Goal: Information Seeking & Learning: Learn about a topic

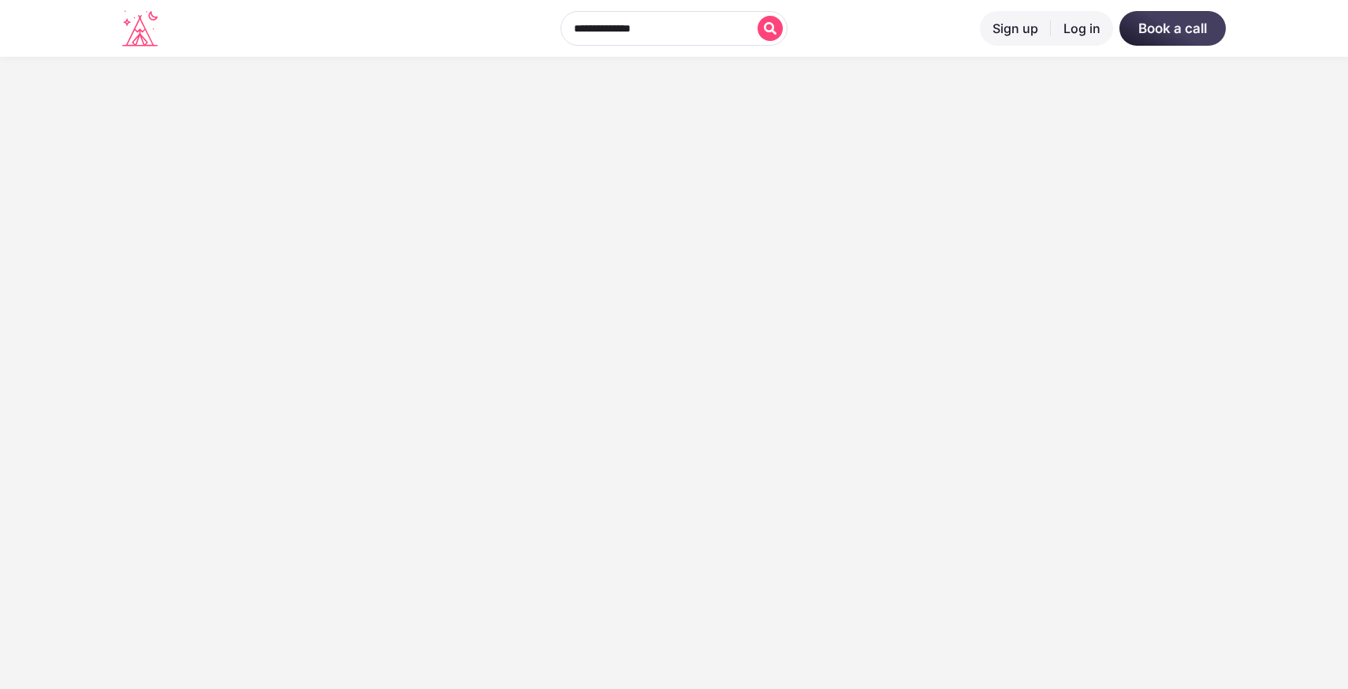
click at [691, 23] on input "text" at bounding box center [674, 28] width 227 height 35
click at [689, 35] on input "text" at bounding box center [674, 28] width 227 height 35
click at [136, 29] on icon at bounding box center [139, 28] width 35 height 36
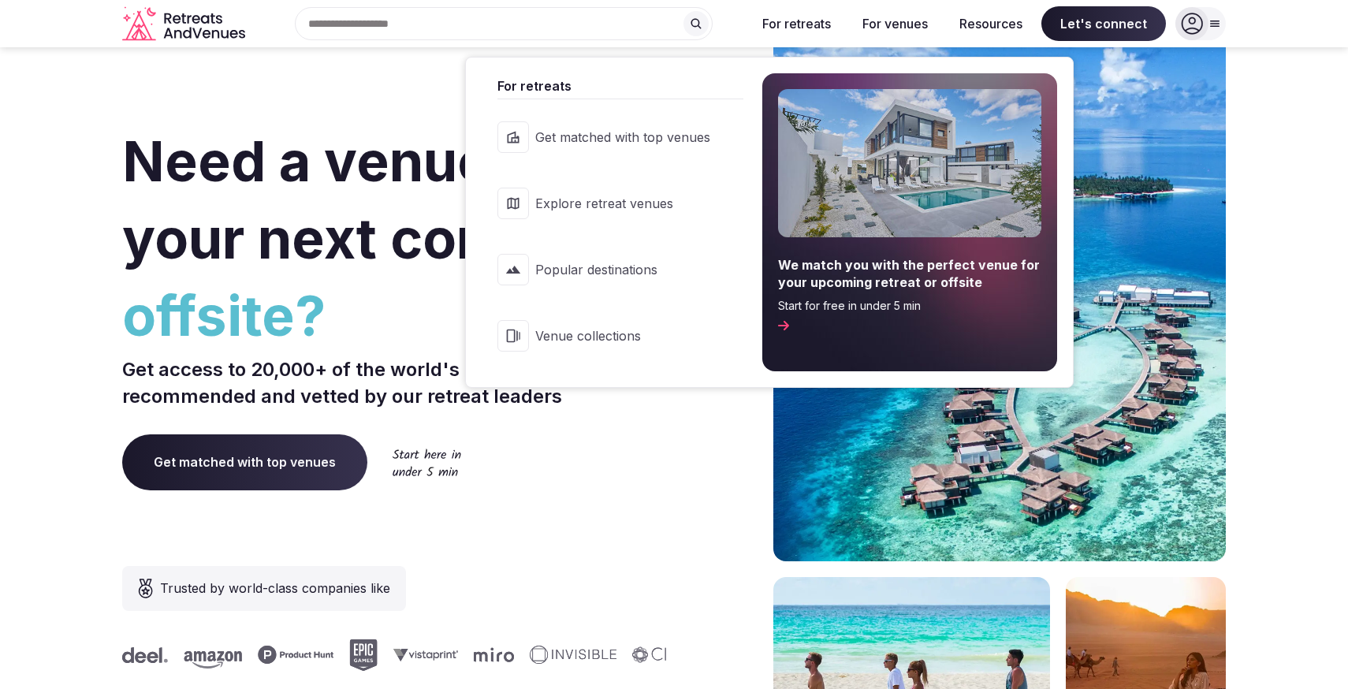
click at [721, 203] on icon at bounding box center [722, 203] width 11 height 9
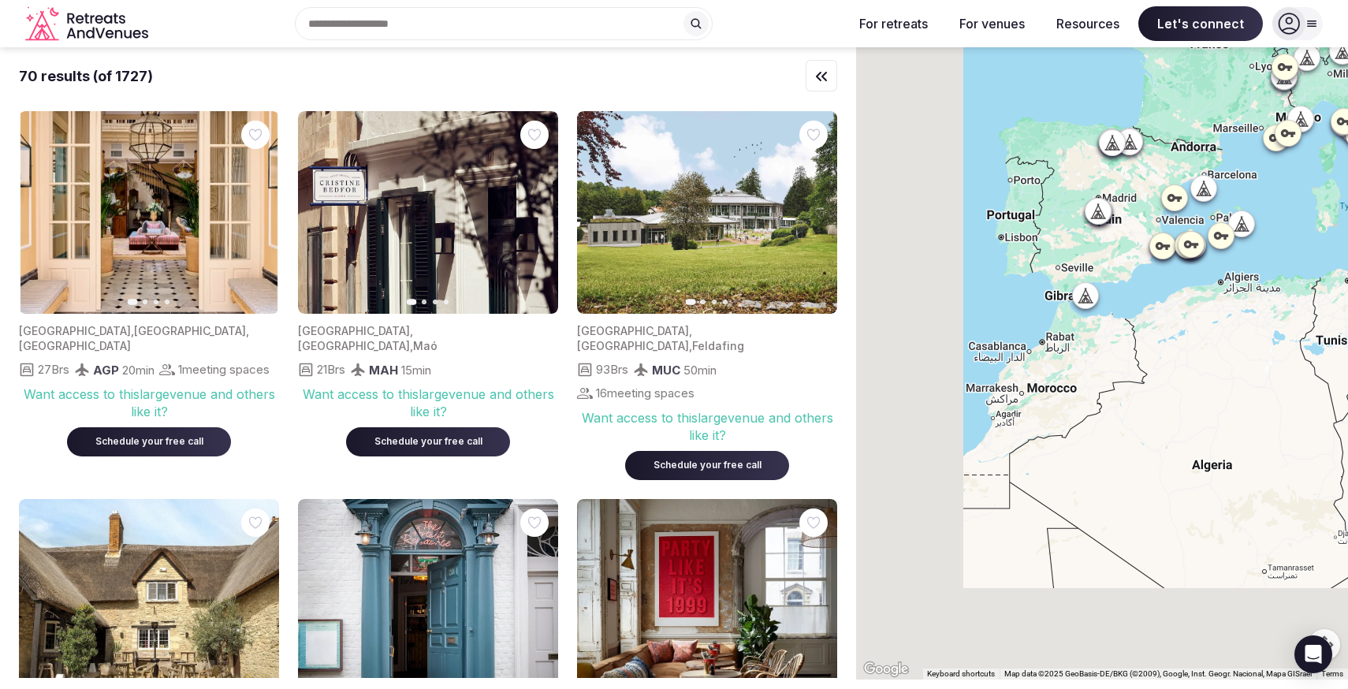
drag, startPoint x: 970, startPoint y: 500, endPoint x: 1223, endPoint y: 300, distance: 322.2
click at [1223, 300] on div at bounding box center [1102, 363] width 492 height 632
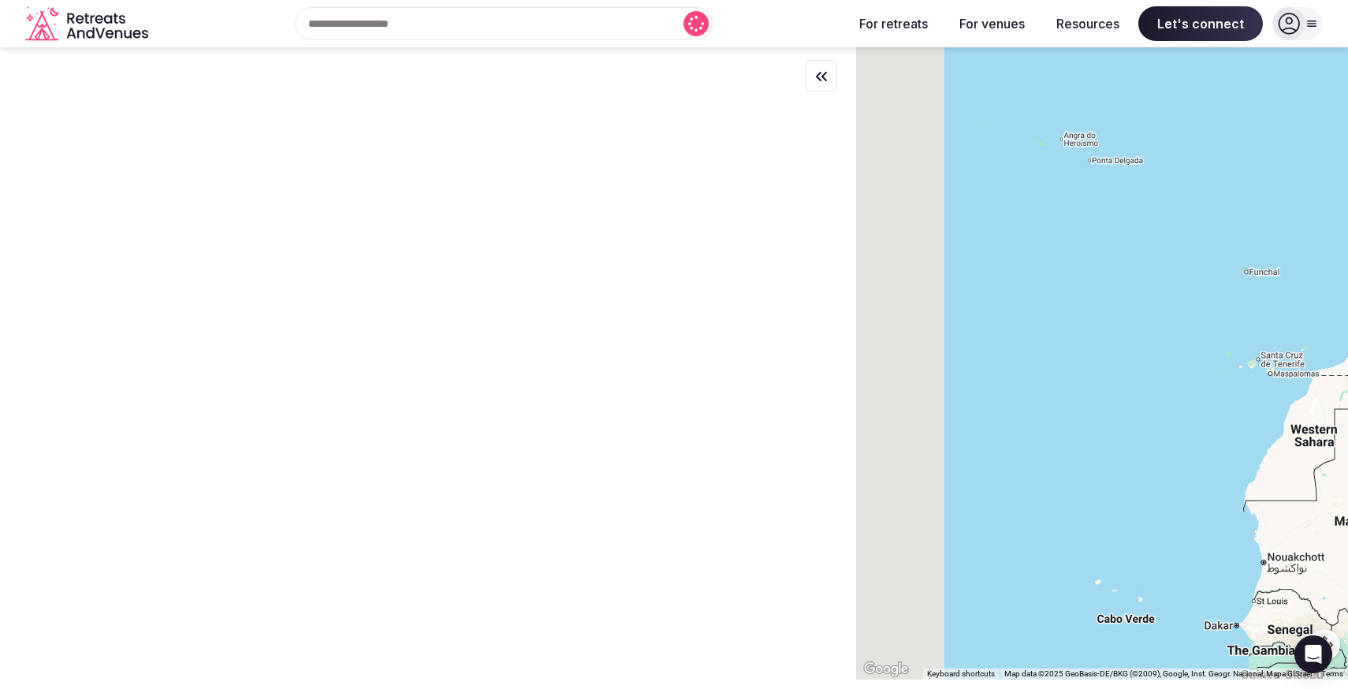
drag, startPoint x: 952, startPoint y: 266, endPoint x: 1331, endPoint y: 226, distance: 381.3
click at [1320, 229] on div at bounding box center [1102, 363] width 492 height 632
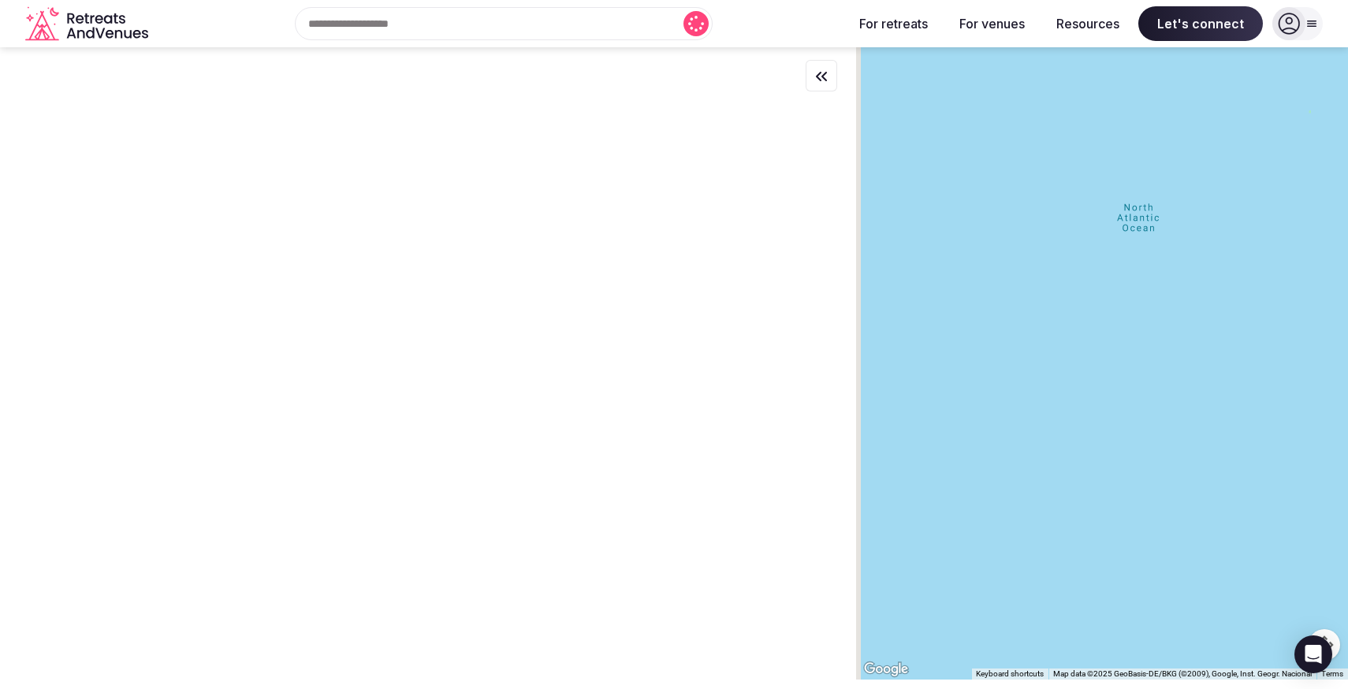
drag, startPoint x: 1086, startPoint y: 255, endPoint x: 1347, endPoint y: 280, distance: 262.2
click at [1347, 283] on div at bounding box center [1102, 363] width 492 height 632
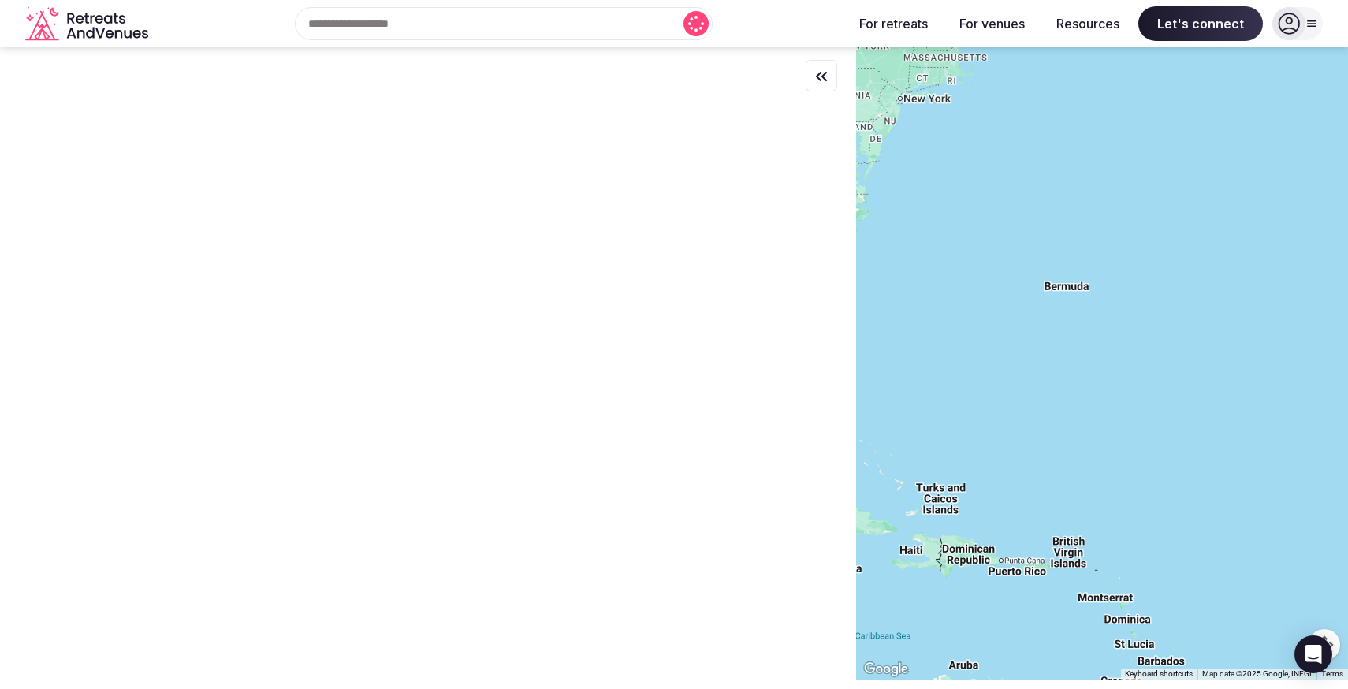
drag, startPoint x: 1067, startPoint y: 259, endPoint x: 1347, endPoint y: 228, distance: 281.6
click at [1344, 229] on div at bounding box center [1102, 363] width 492 height 632
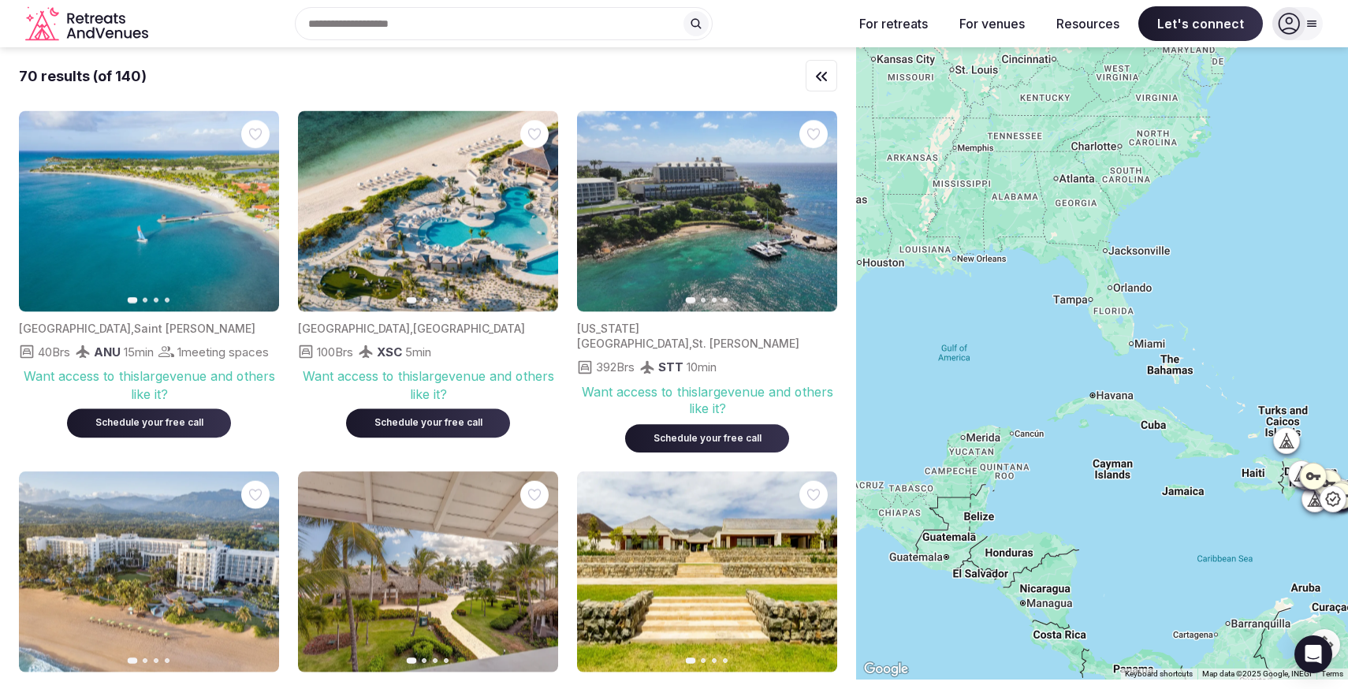
drag, startPoint x: 1253, startPoint y: 204, endPoint x: 1320, endPoint y: 121, distance: 106.5
click at [1320, 121] on div at bounding box center [1102, 363] width 492 height 632
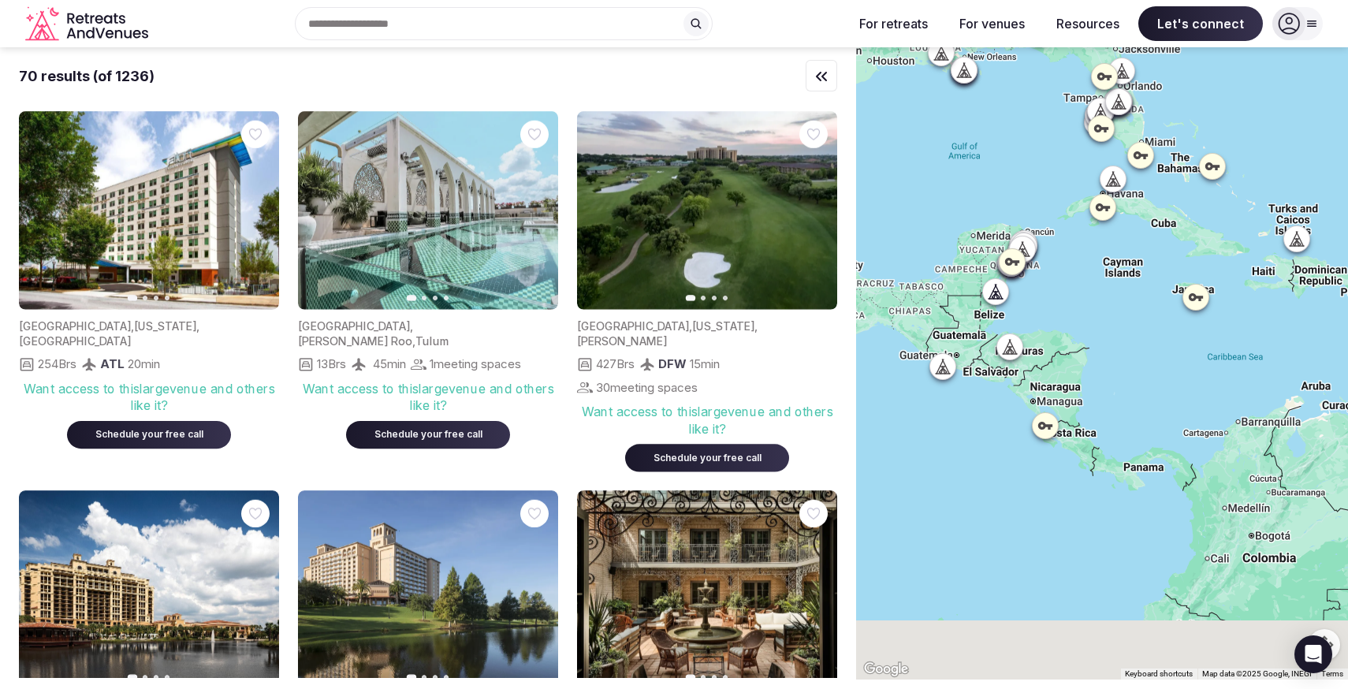
drag, startPoint x: 1144, startPoint y: 323, endPoint x: 1111, endPoint y: 143, distance: 183.6
click at [1111, 143] on div at bounding box center [1102, 363] width 492 height 632
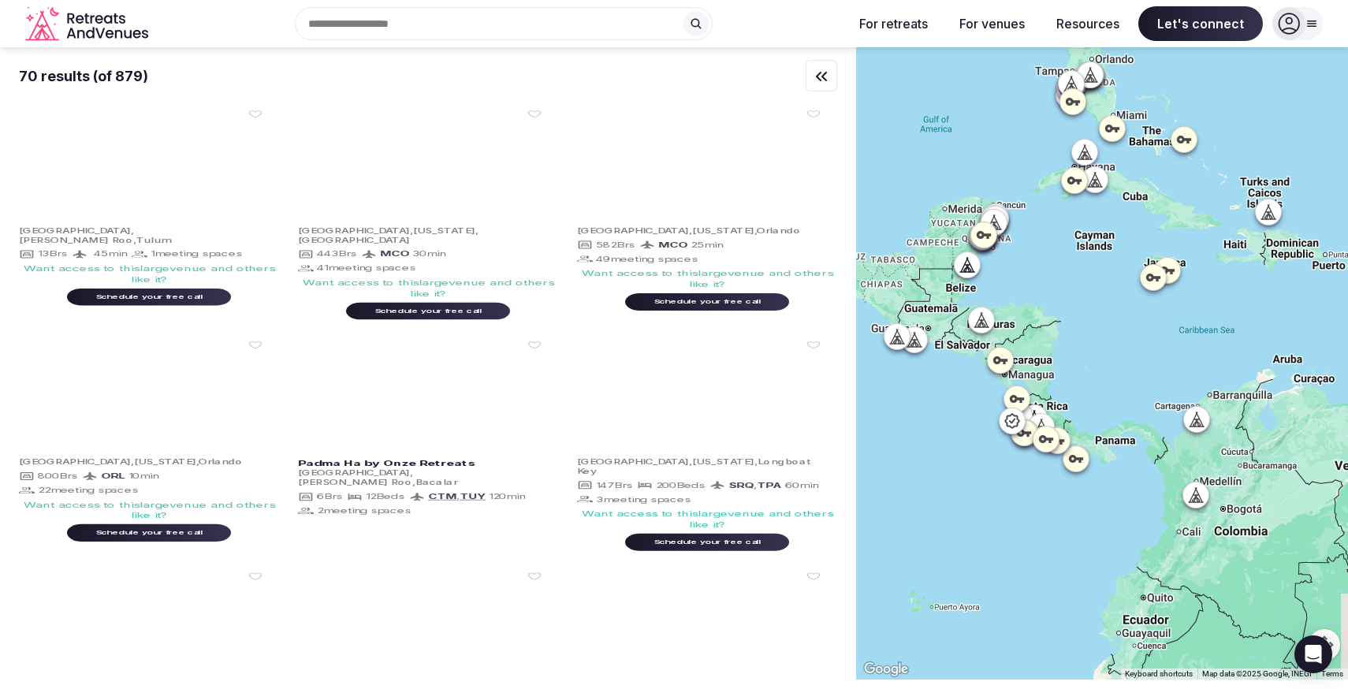
drag, startPoint x: 1165, startPoint y: 265, endPoint x: 1152, endPoint y: 274, distance: 16.0
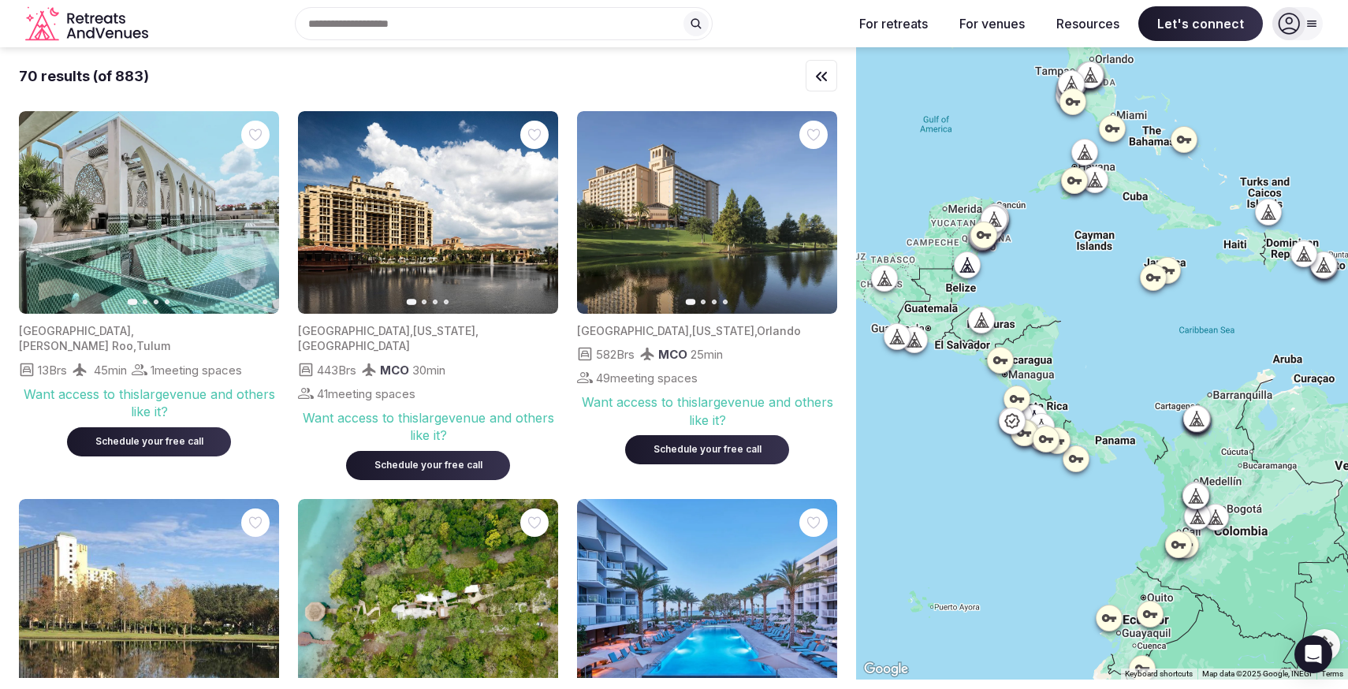
click at [819, 77] on icon "button" at bounding box center [821, 77] width 9 height 8
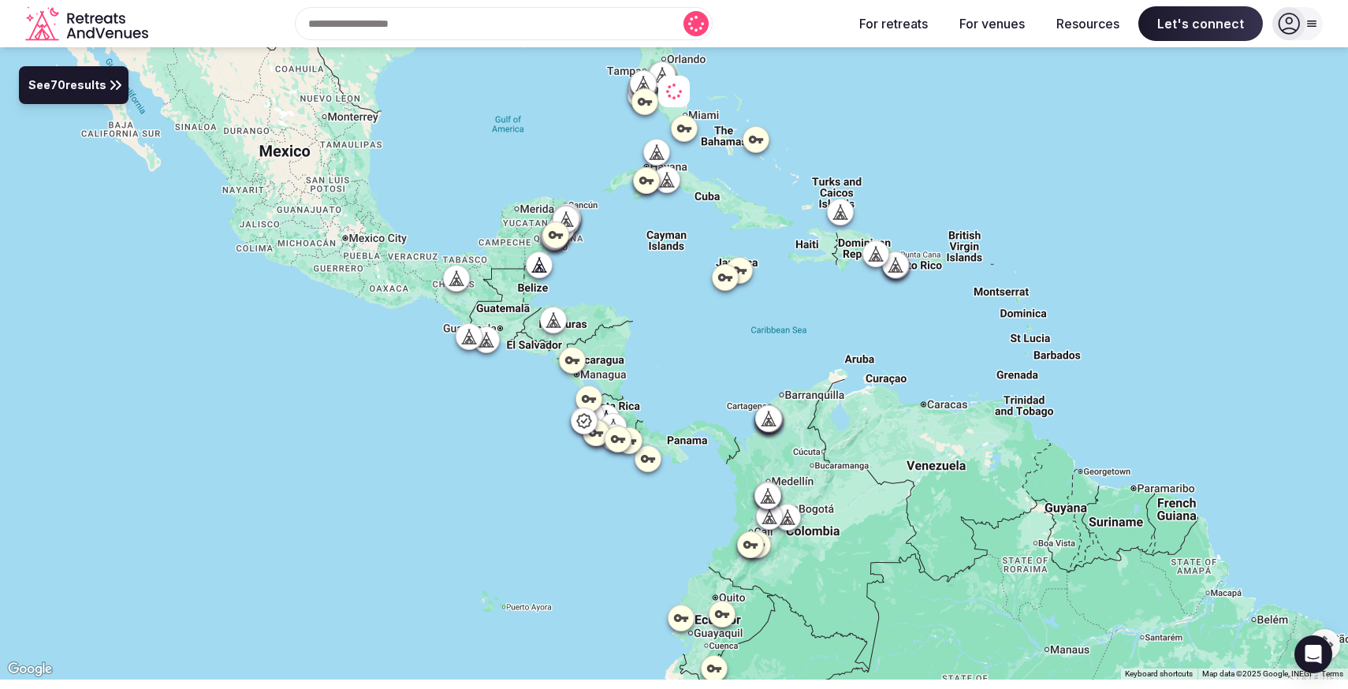
click at [110, 86] on icon at bounding box center [115, 85] width 19 height 19
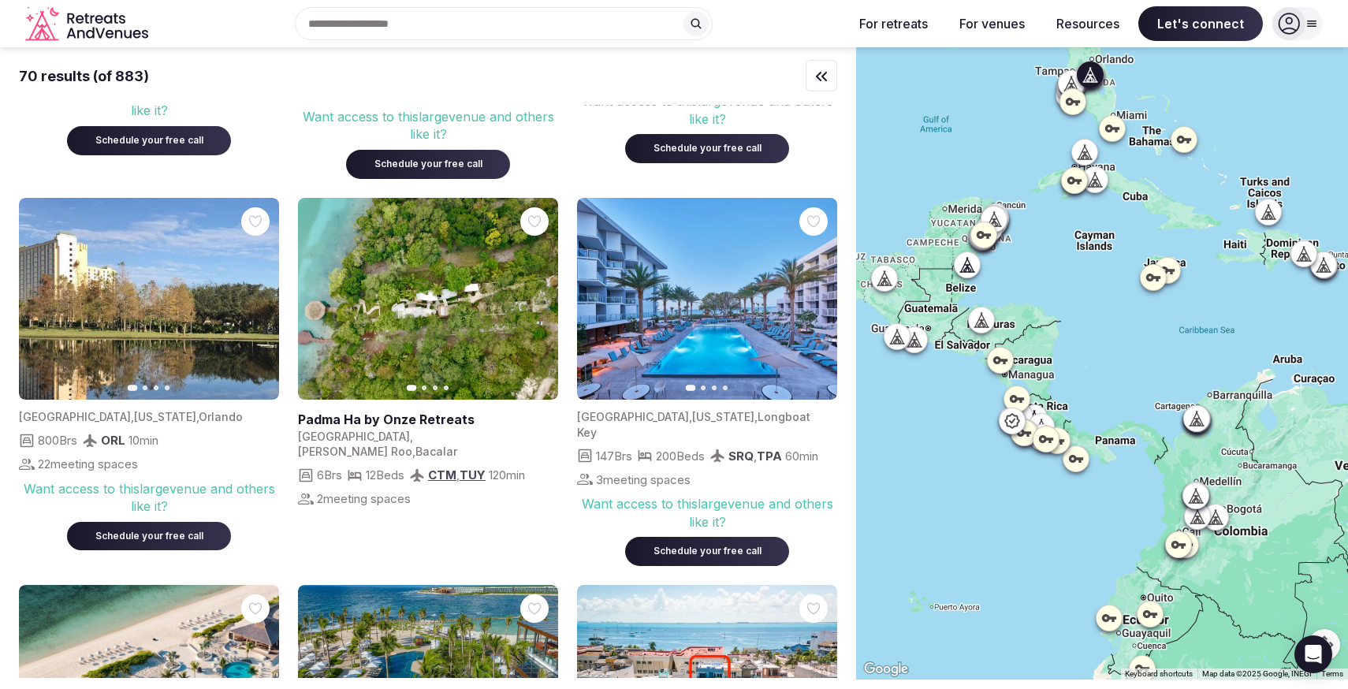
scroll to position [292, 0]
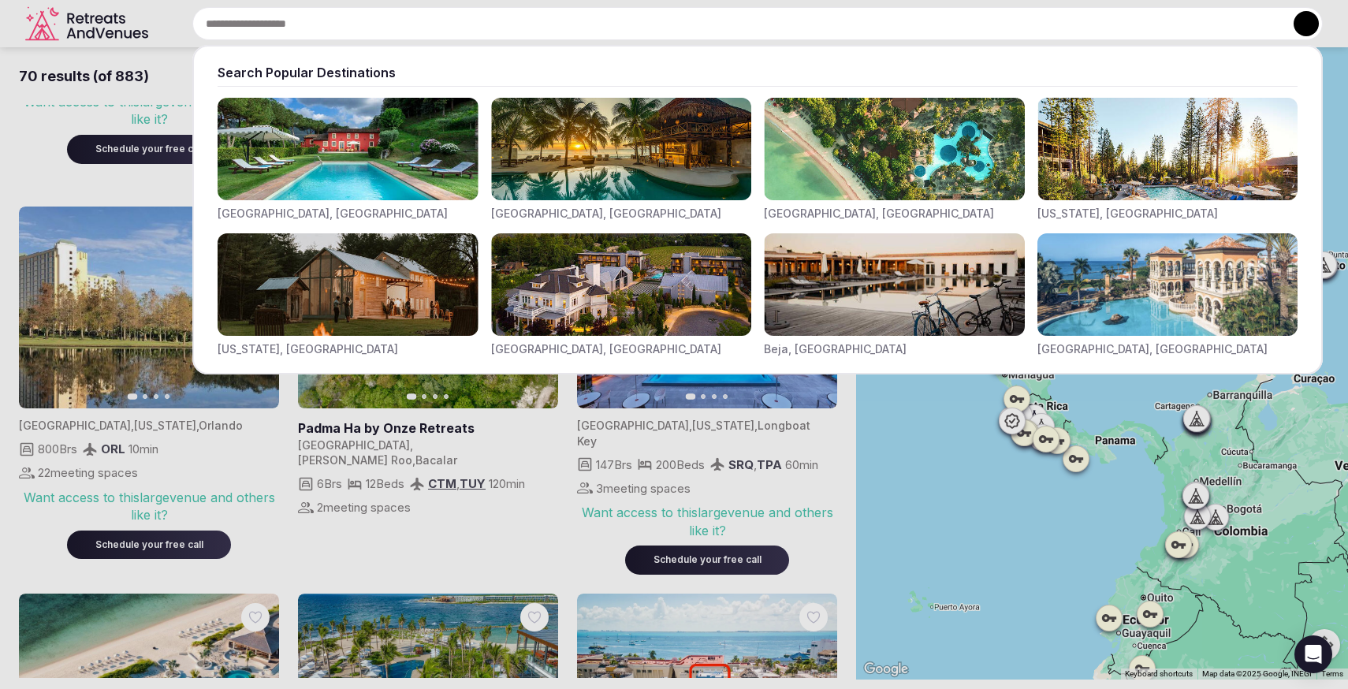
click at [576, 20] on input "text" at bounding box center [757, 23] width 1131 height 33
click at [180, 12] on div at bounding box center [674, 344] width 1348 height 689
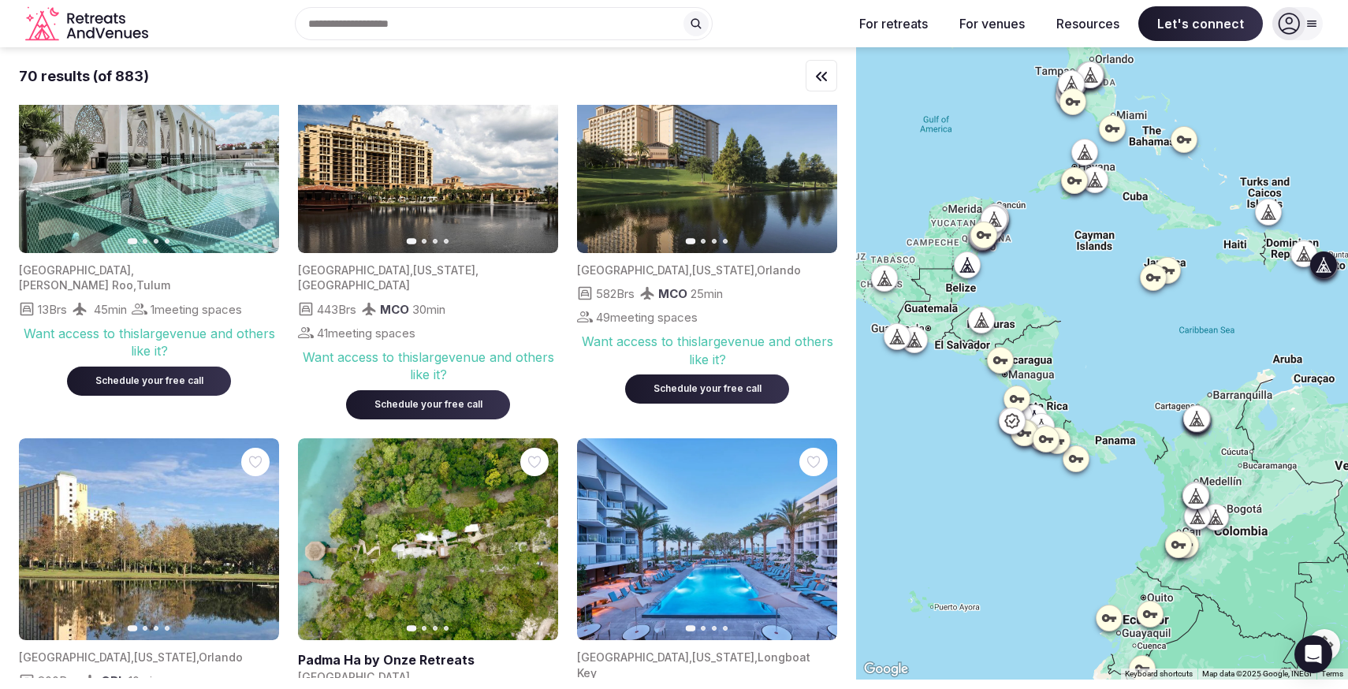
scroll to position [0, 0]
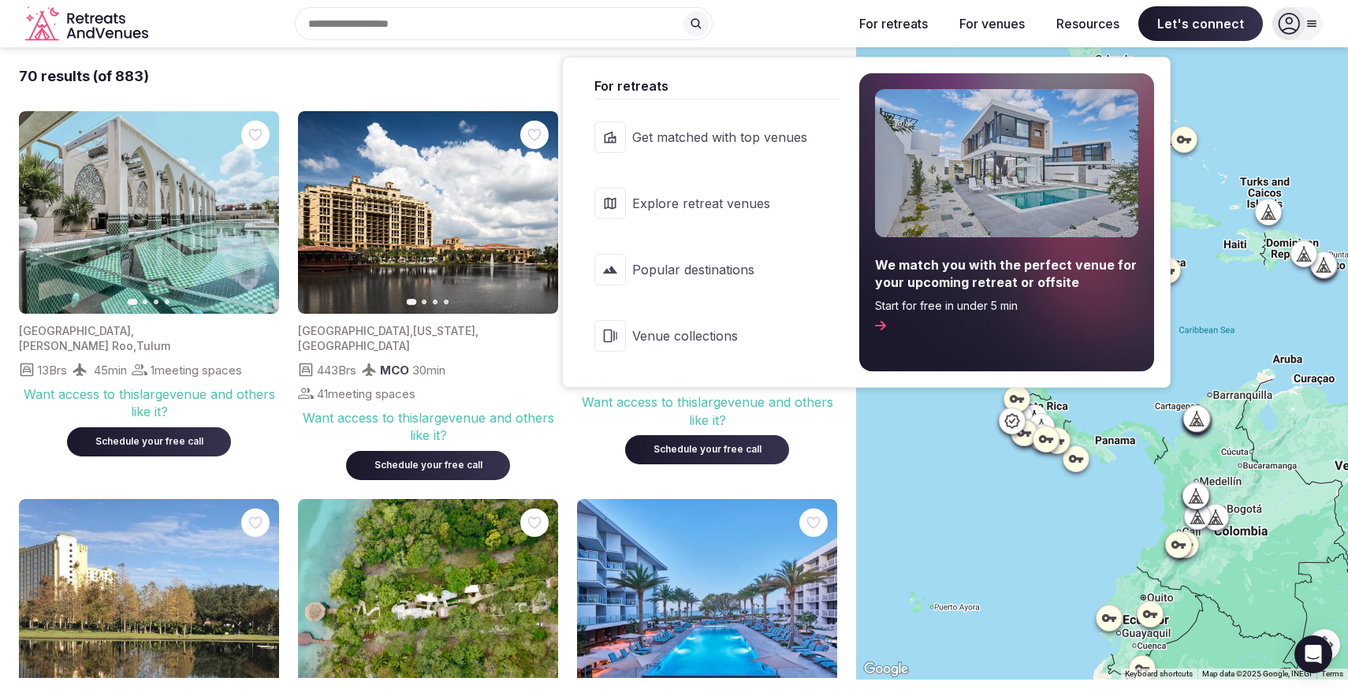
click at [803, 270] on span "Popular destinations" at bounding box center [719, 269] width 175 height 17
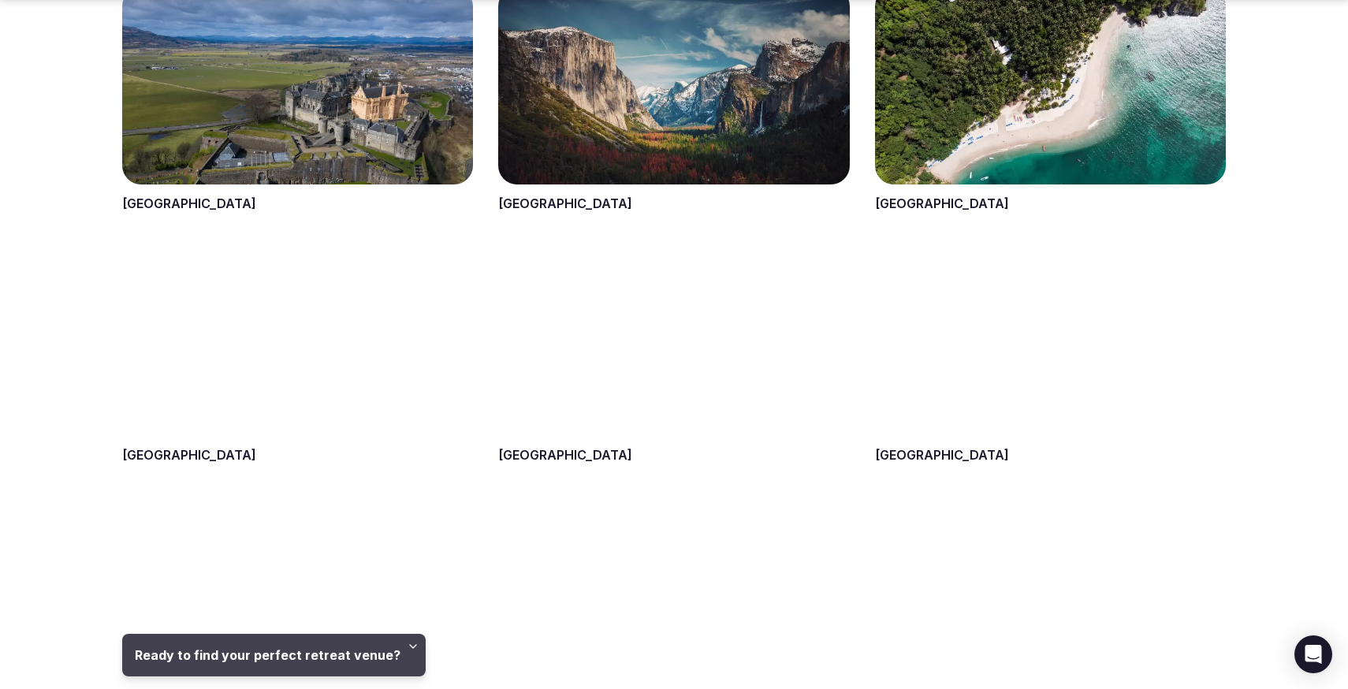
scroll to position [725, 0]
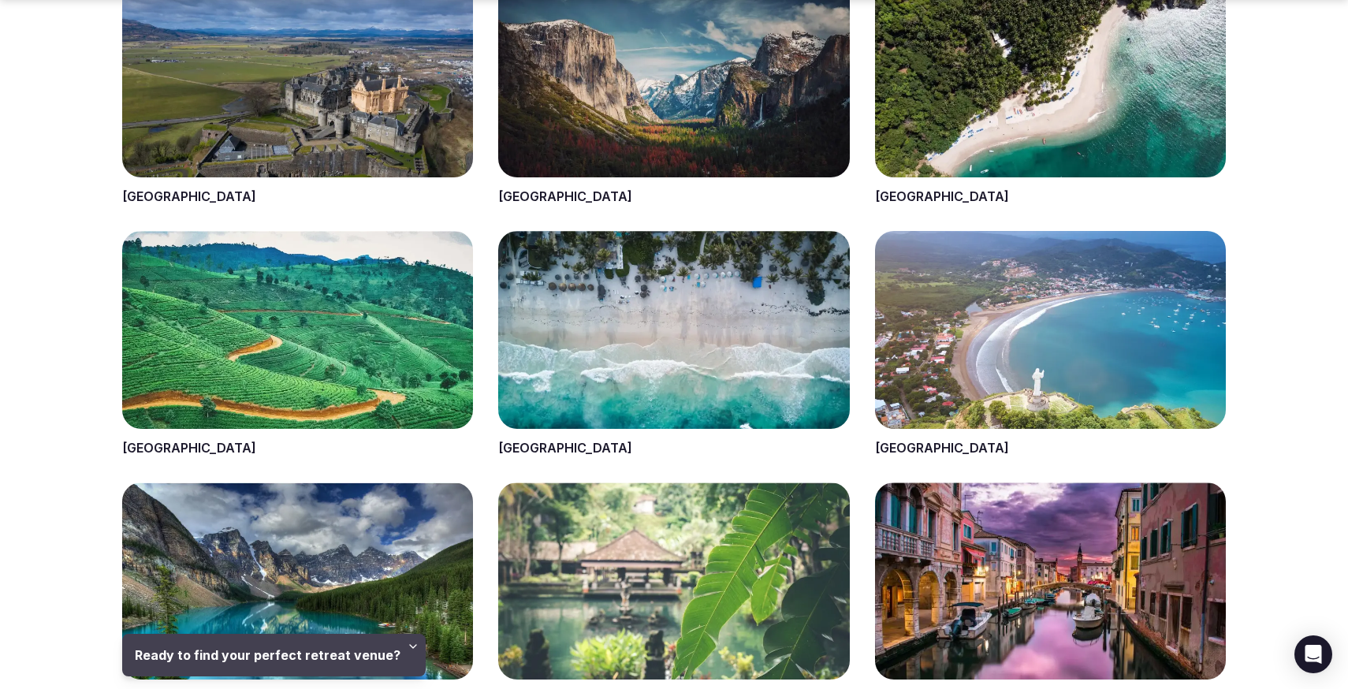
click at [1021, 97] on span at bounding box center [1050, 93] width 351 height 226
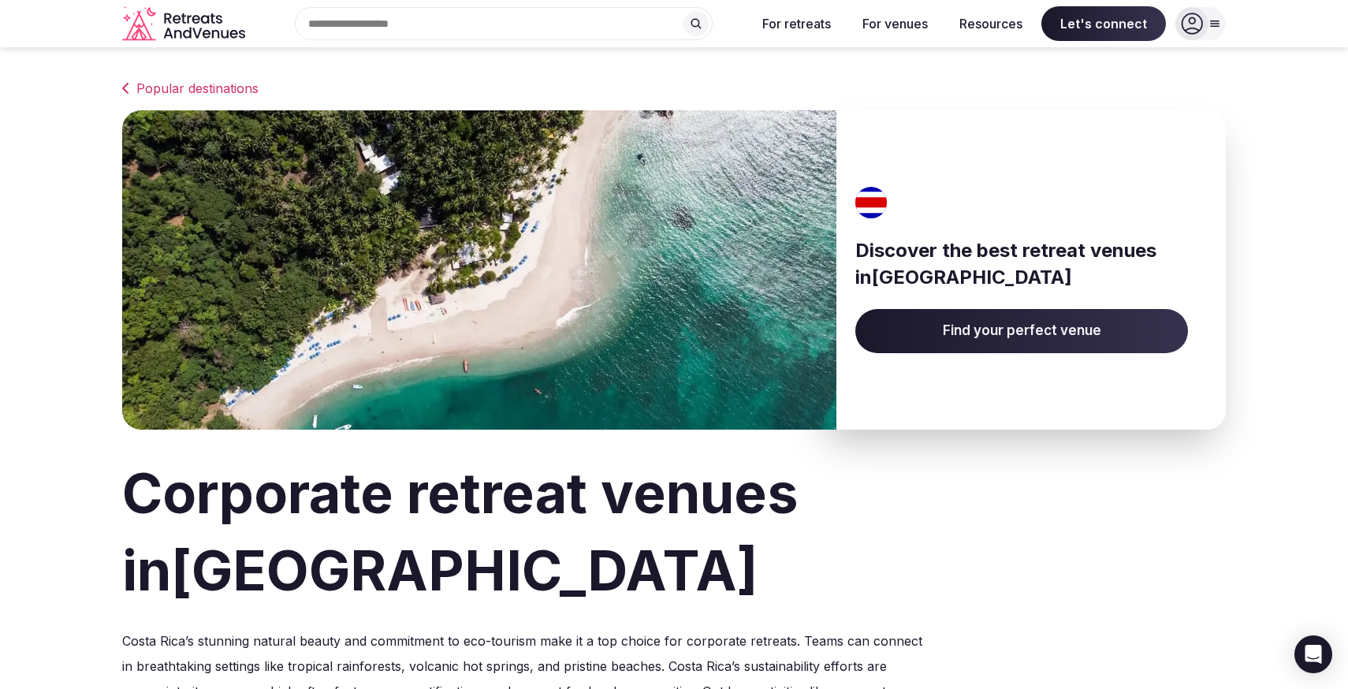
click at [971, 321] on span "Find your perfect venue" at bounding box center [1021, 331] width 333 height 44
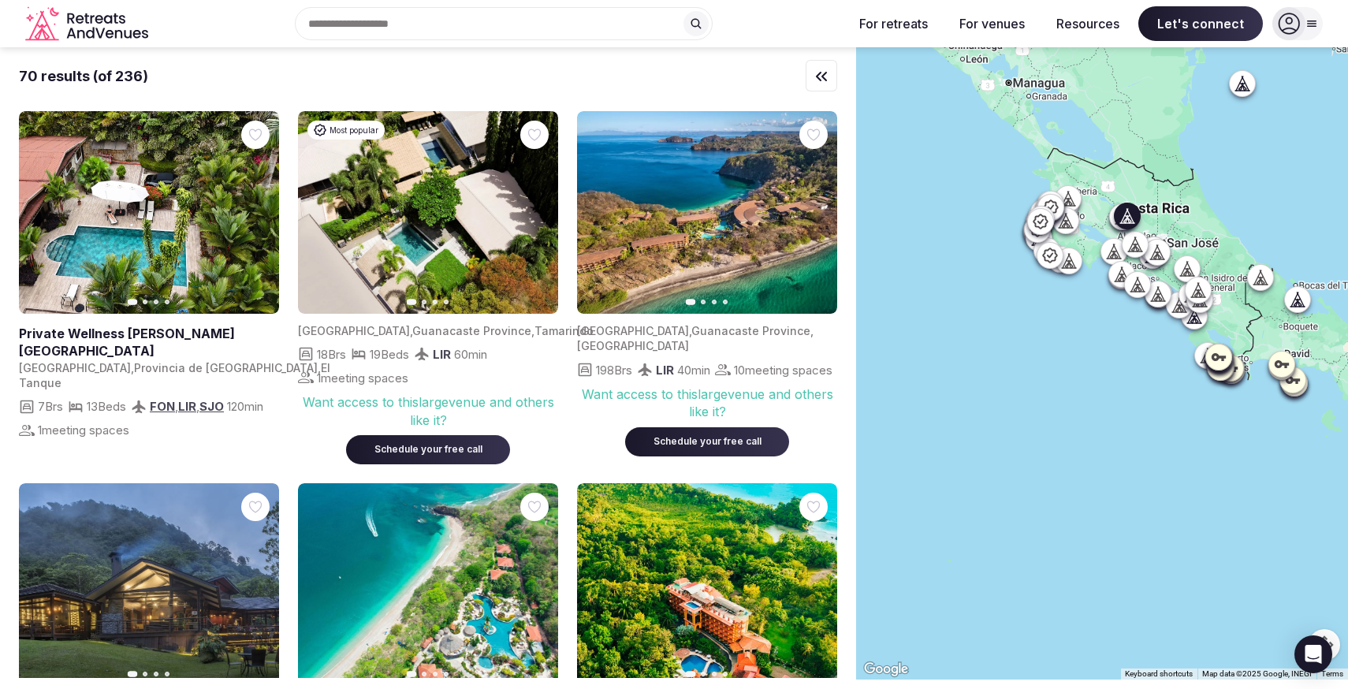
click at [263, 212] on button "Next slide" at bounding box center [256, 212] width 25 height 25
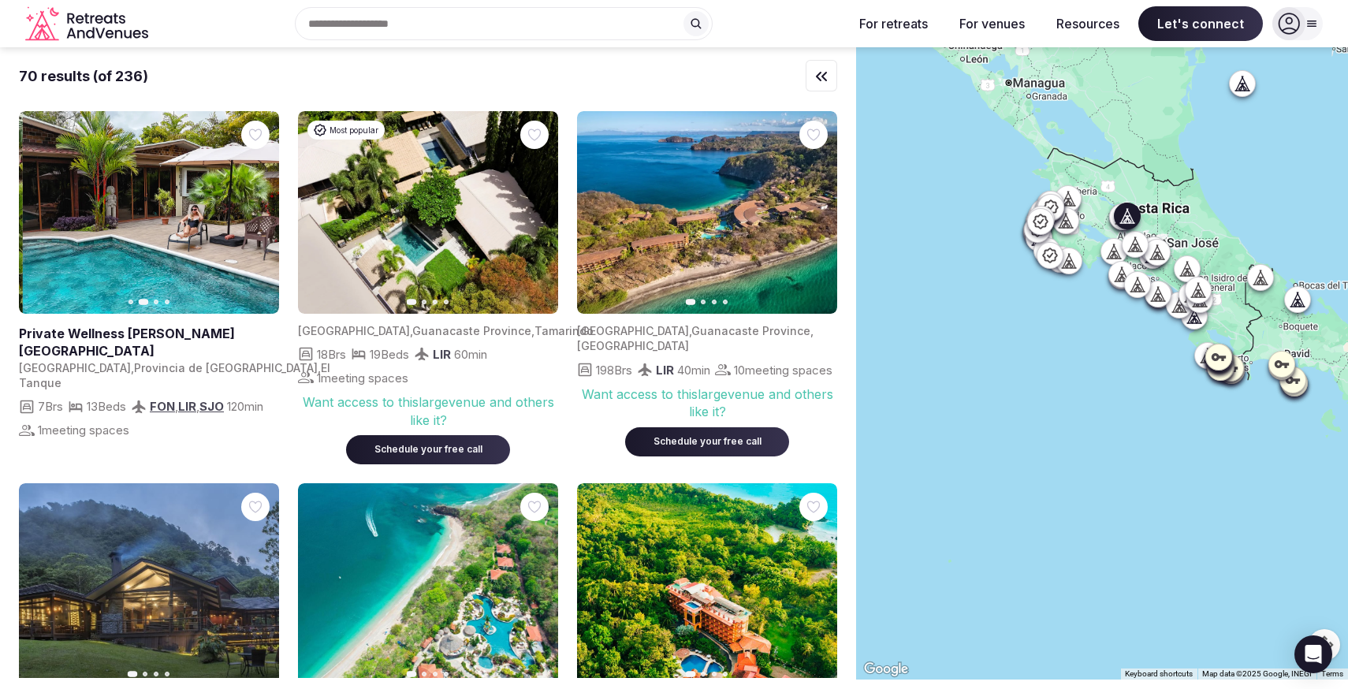
click at [263, 212] on button "Next slide" at bounding box center [256, 212] width 25 height 25
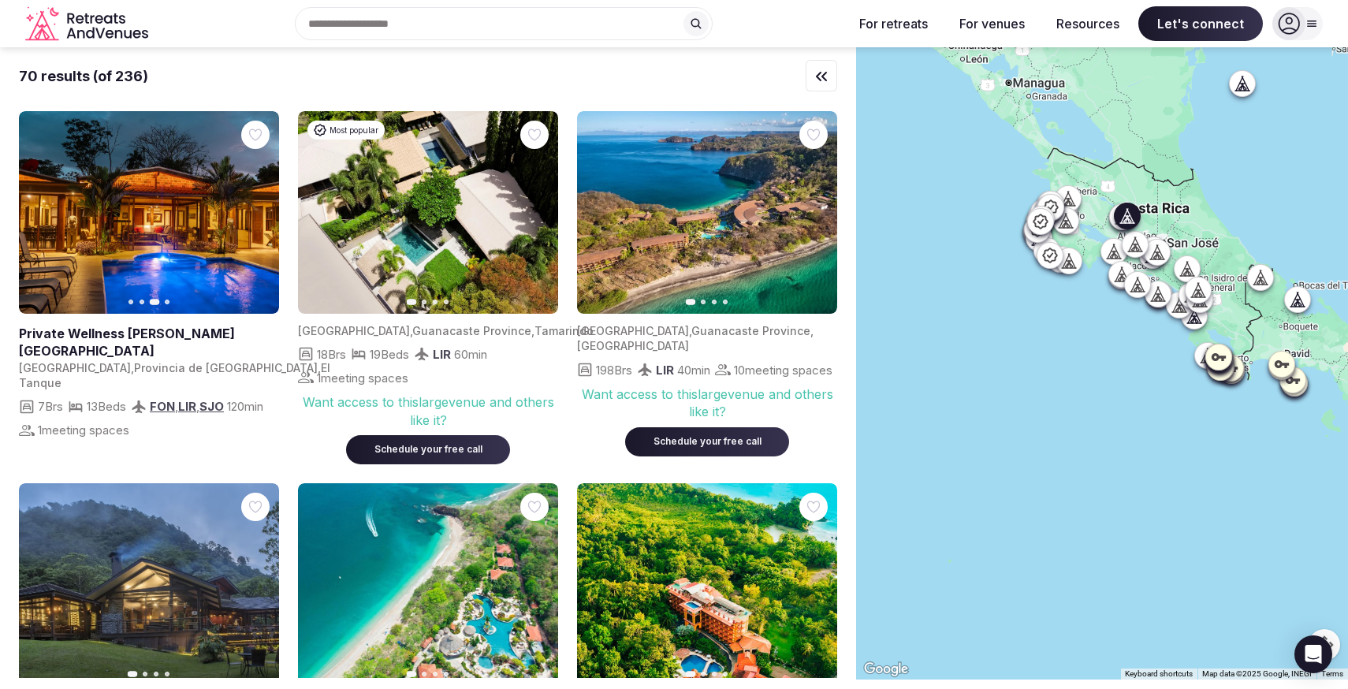
click at [67, 333] on link at bounding box center [146, 342] width 254 height 35
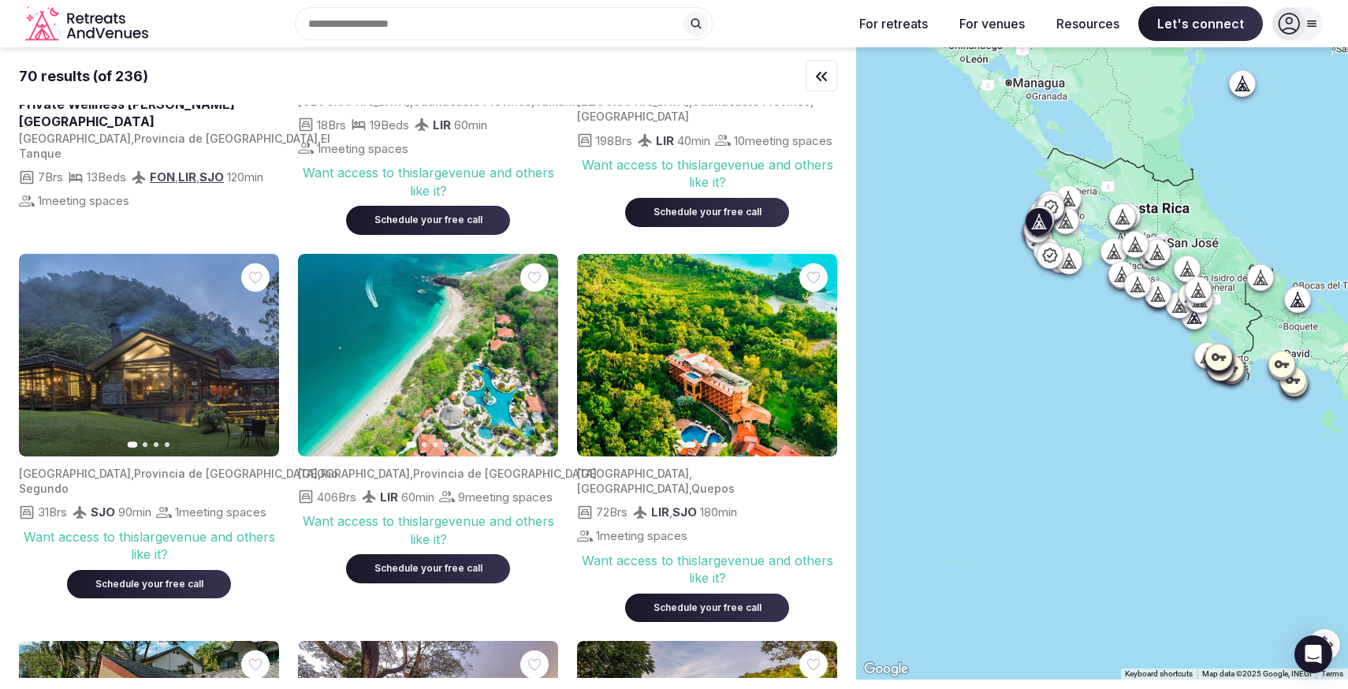
scroll to position [233, 0]
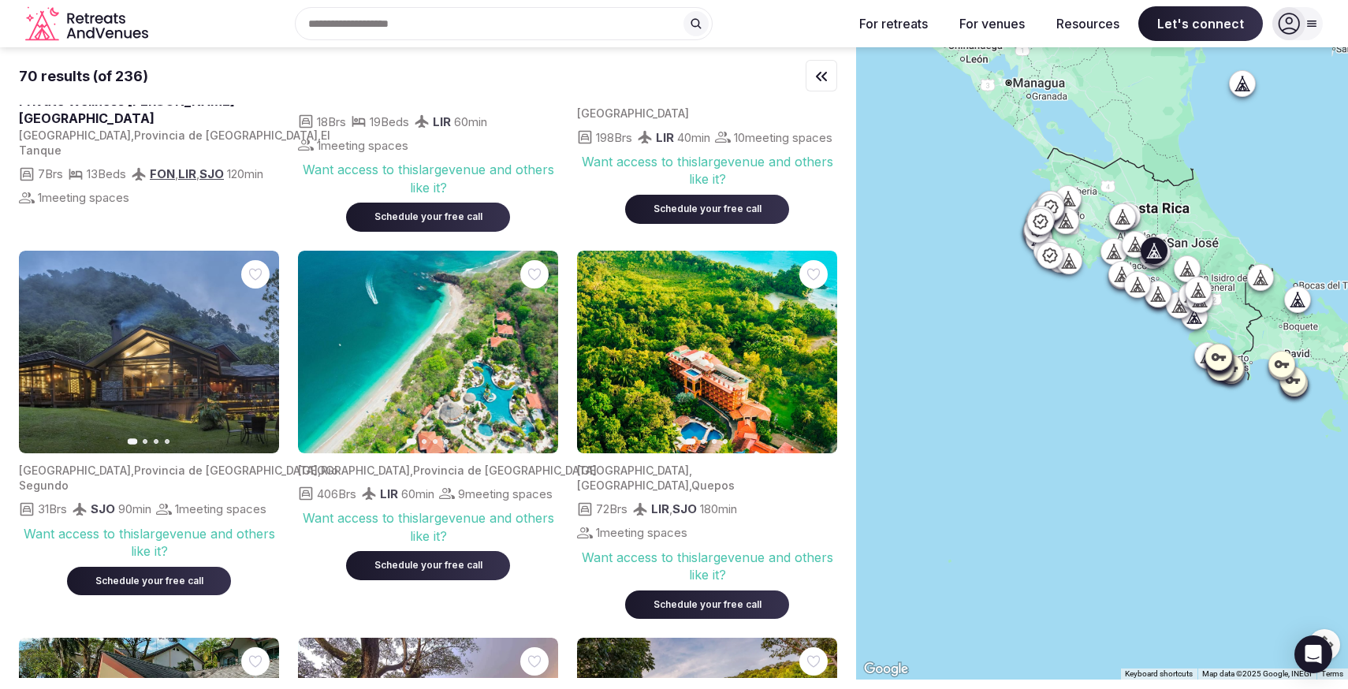
click at [259, 353] on icon "button" at bounding box center [258, 351] width 6 height 11
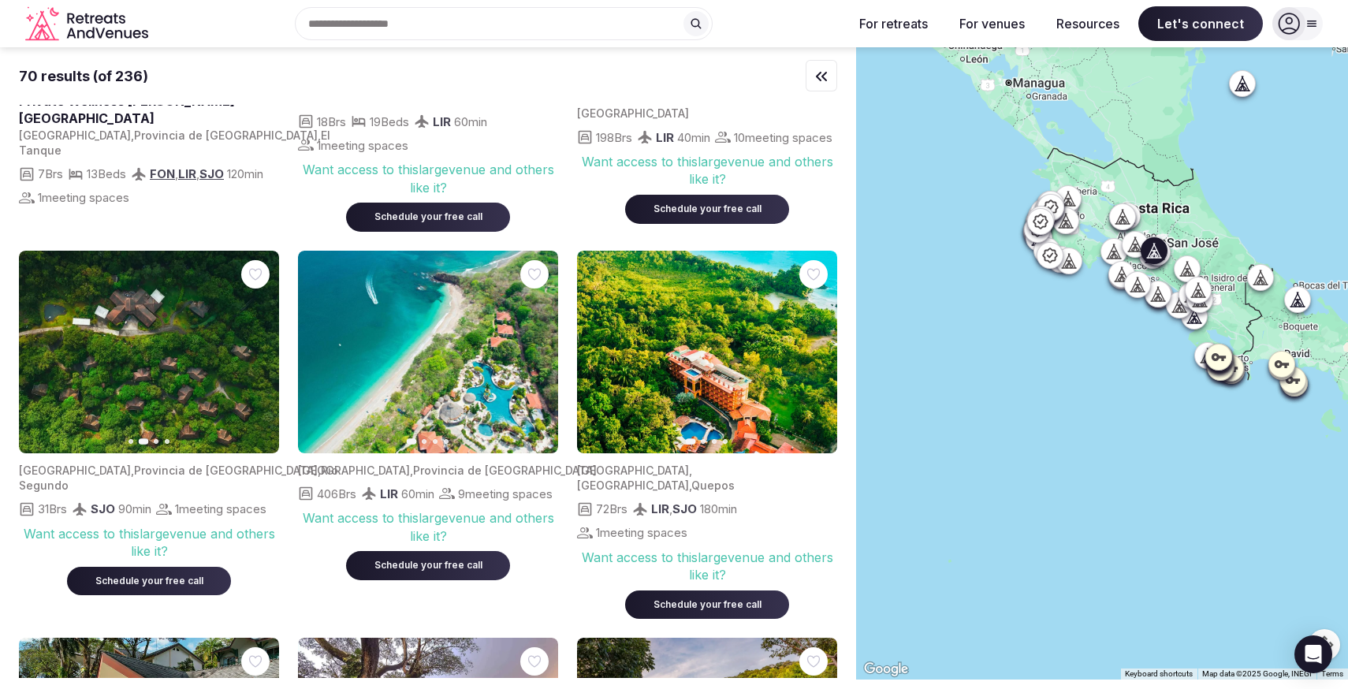
click at [258, 355] on icon "button" at bounding box center [258, 351] width 6 height 11
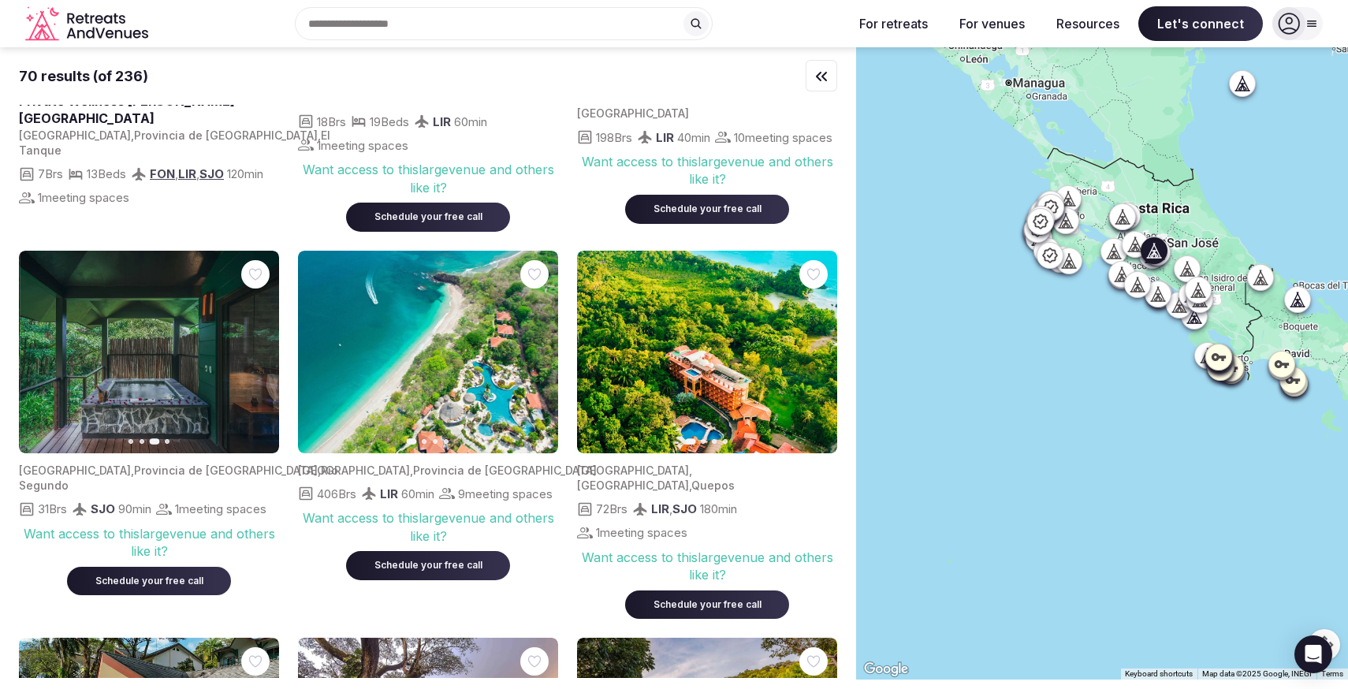
click at [258, 355] on icon "button" at bounding box center [258, 351] width 6 height 11
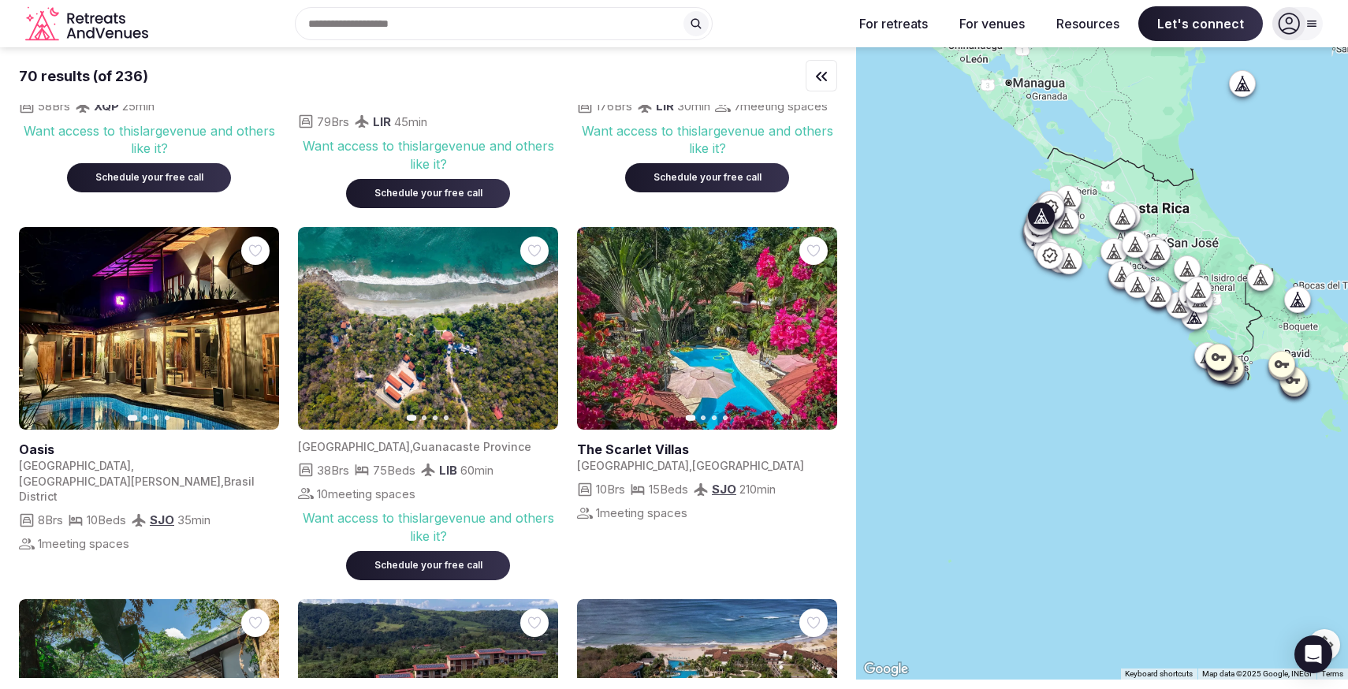
scroll to position [1009, 0]
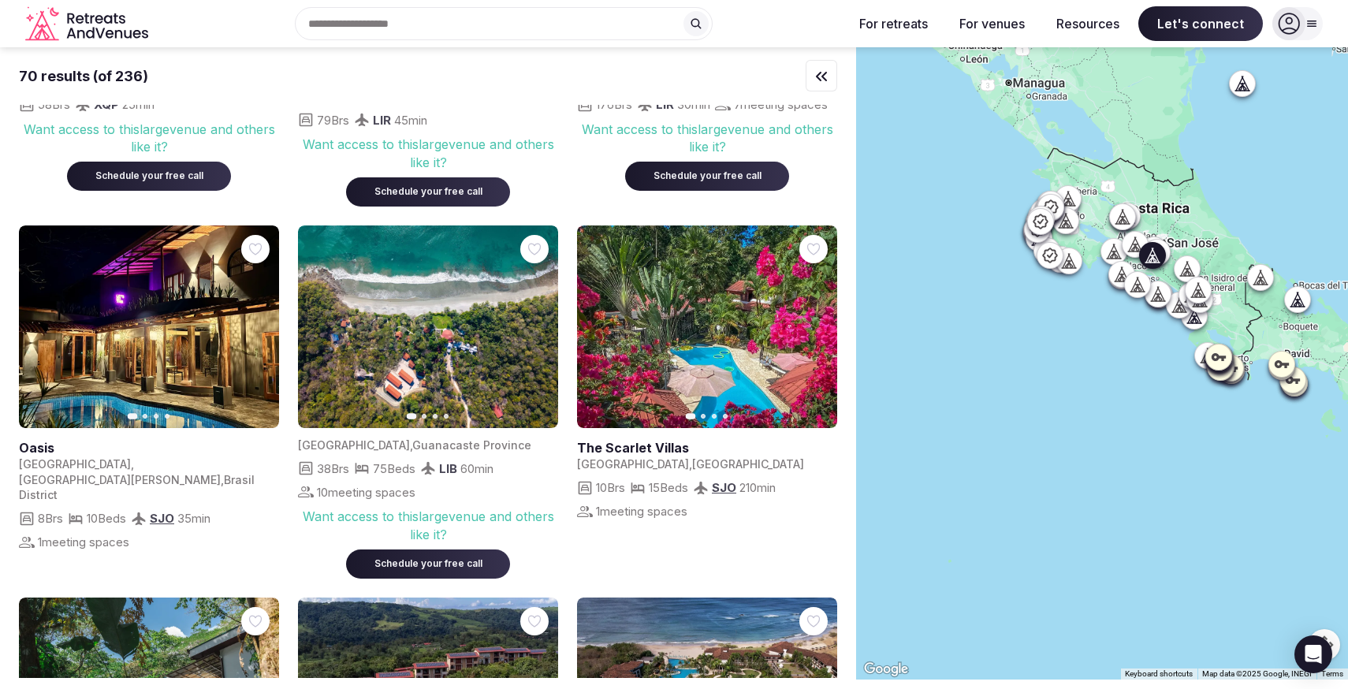
click at [262, 320] on icon "button" at bounding box center [257, 326] width 13 height 13
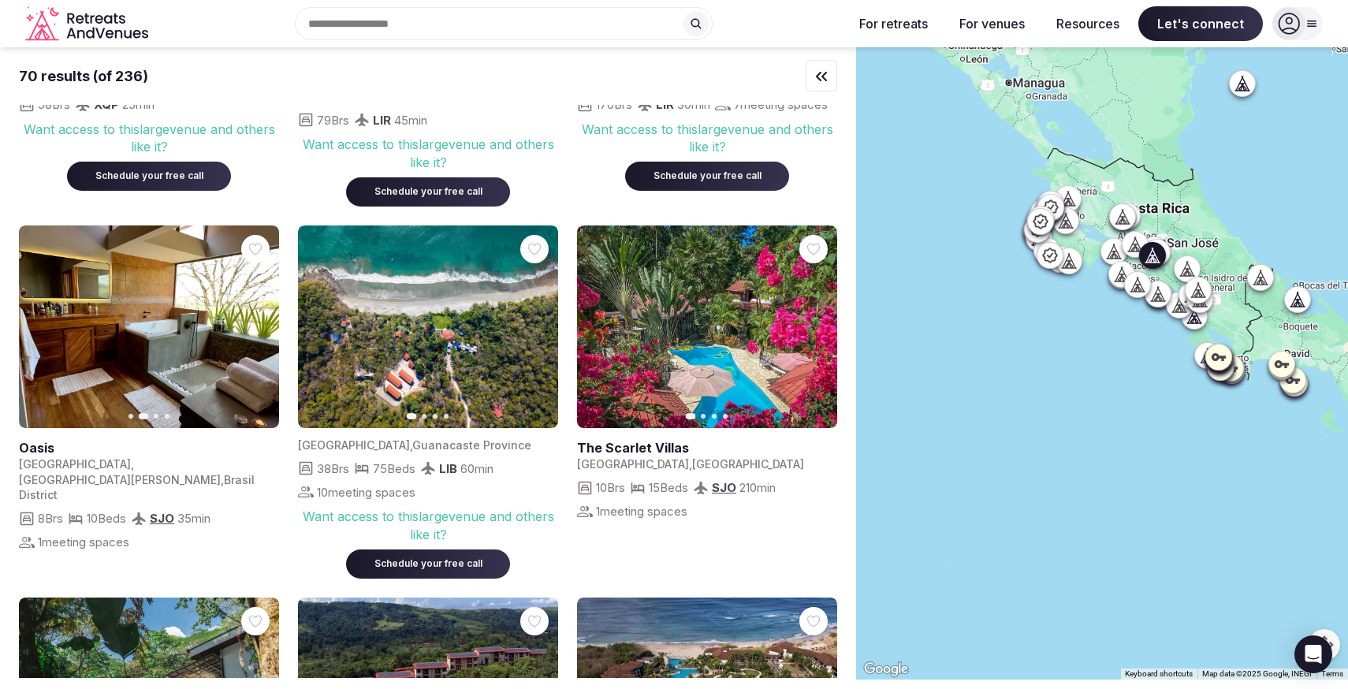
click at [262, 320] on icon "button" at bounding box center [257, 326] width 13 height 13
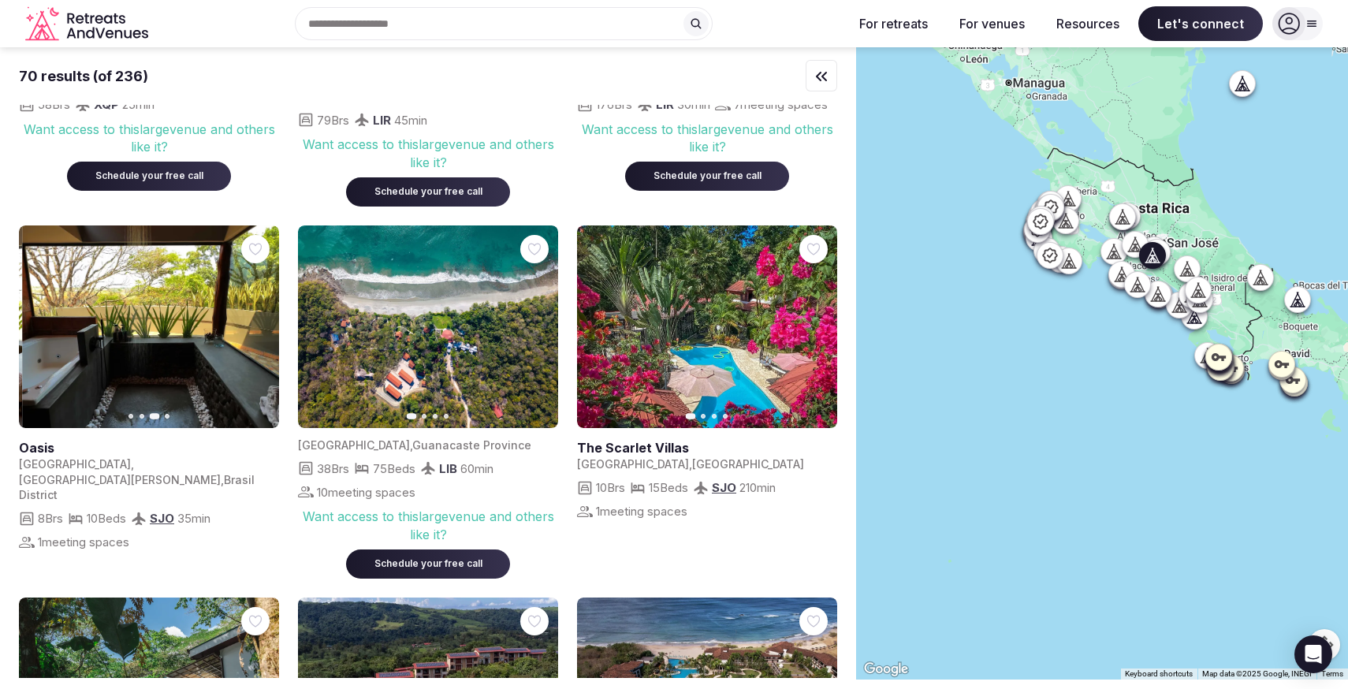
click at [262, 320] on icon "button" at bounding box center [257, 326] width 13 height 13
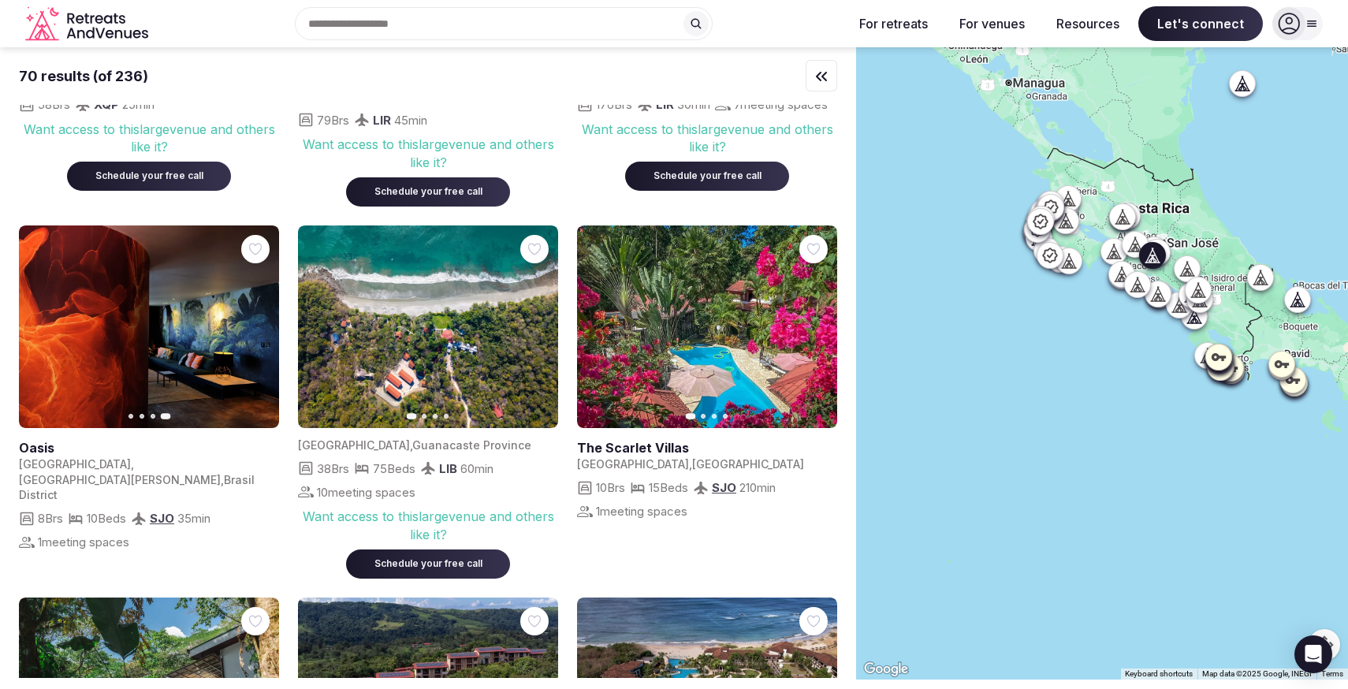
click at [193, 360] on link at bounding box center [149, 326] width 260 height 203
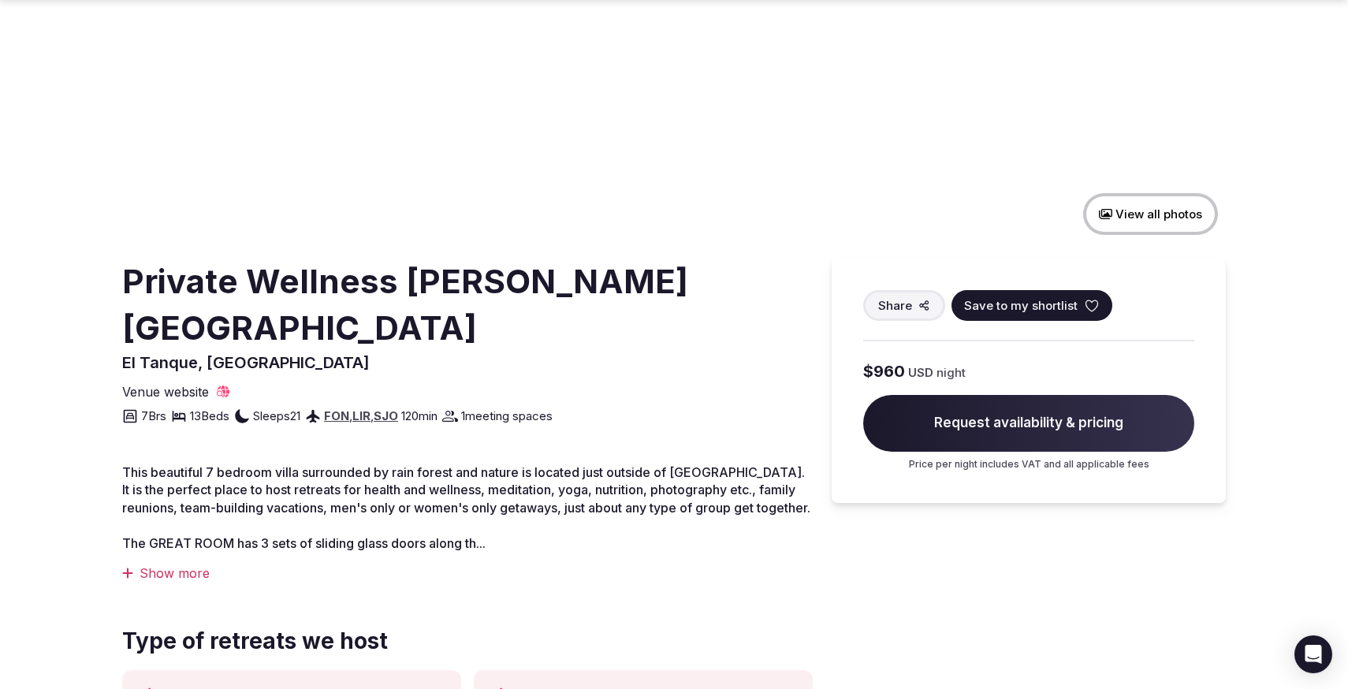
scroll to position [223, 0]
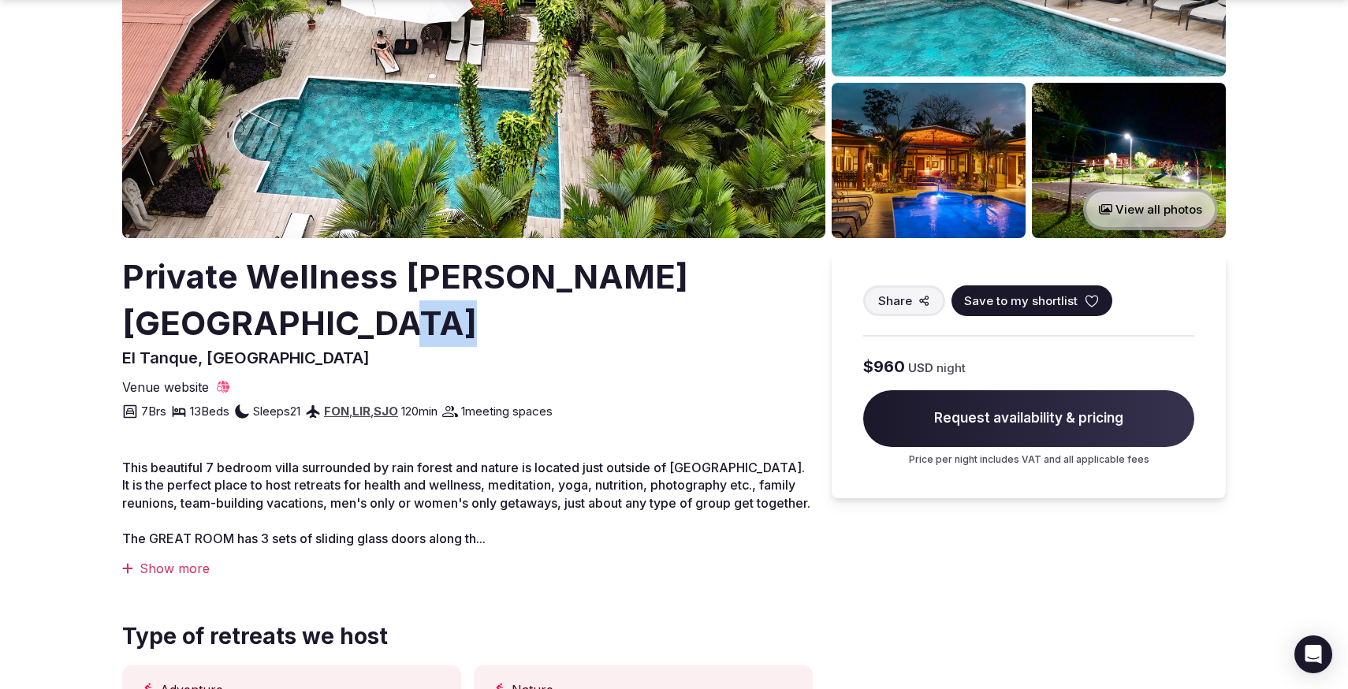
drag, startPoint x: 226, startPoint y: 329, endPoint x: 174, endPoint y: 304, distance: 57.8
click at [174, 304] on h2 "Private Wellness Villa - Peacock Country Estate" at bounding box center [464, 300] width 684 height 93
click at [190, 386] on span "Venue website" at bounding box center [165, 386] width 87 height 17
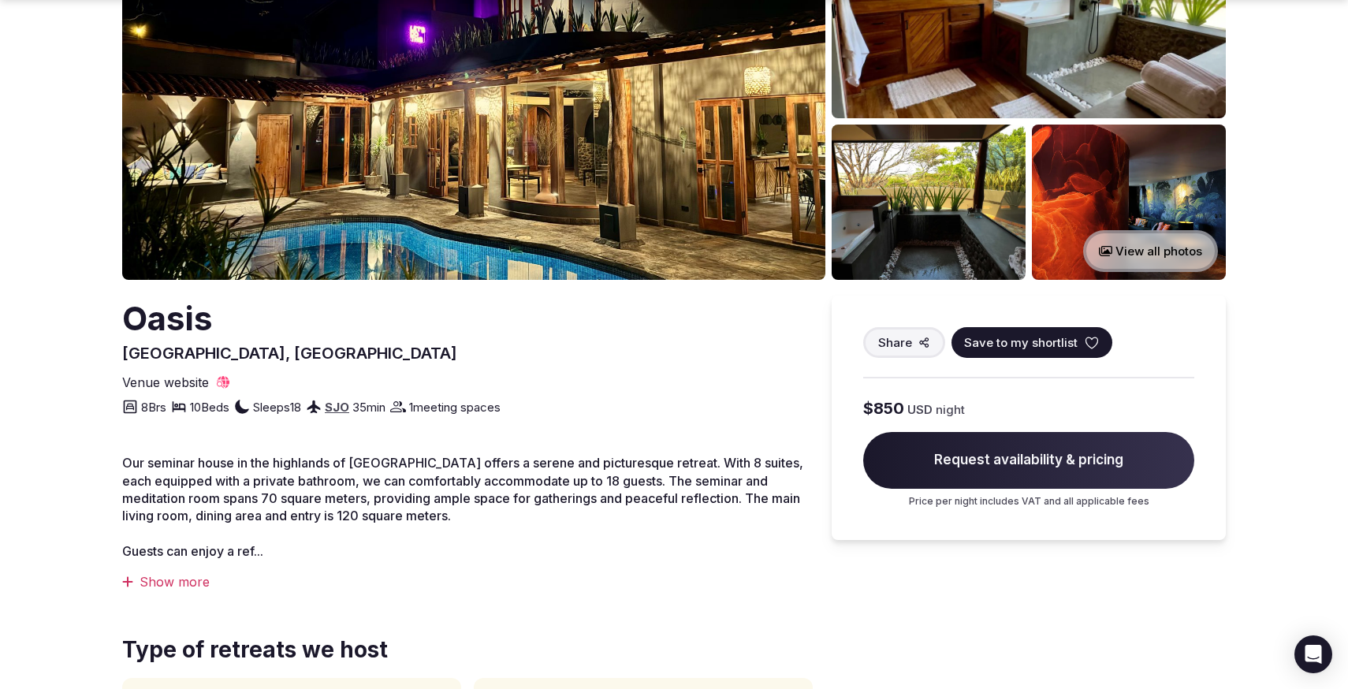
scroll to position [194, 0]
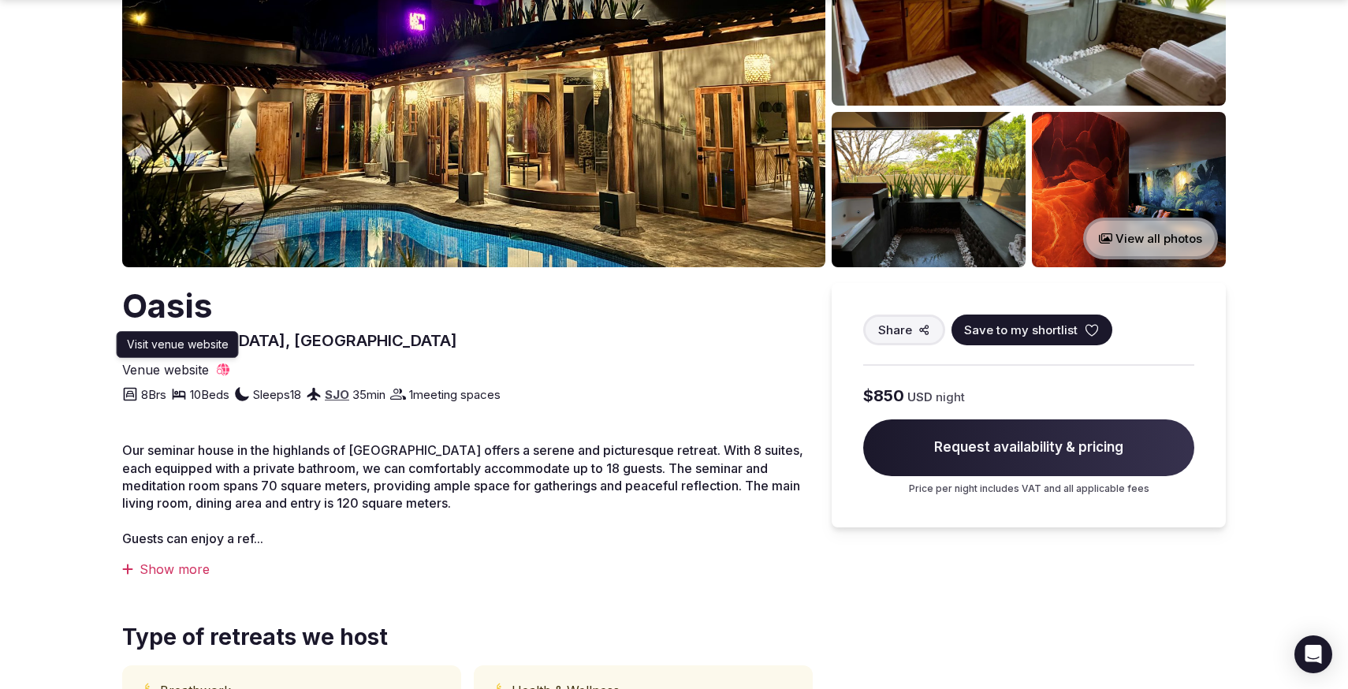
click at [192, 371] on span "Venue website" at bounding box center [165, 369] width 87 height 17
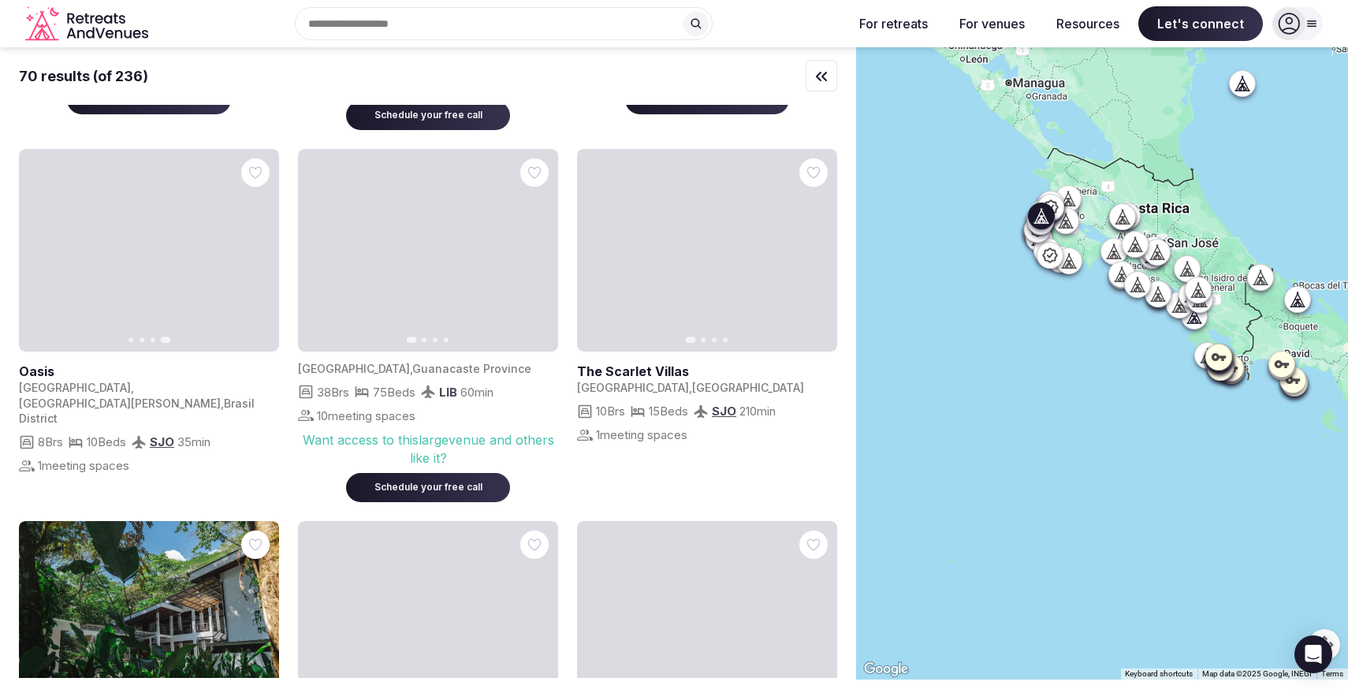
scroll to position [1087, 0]
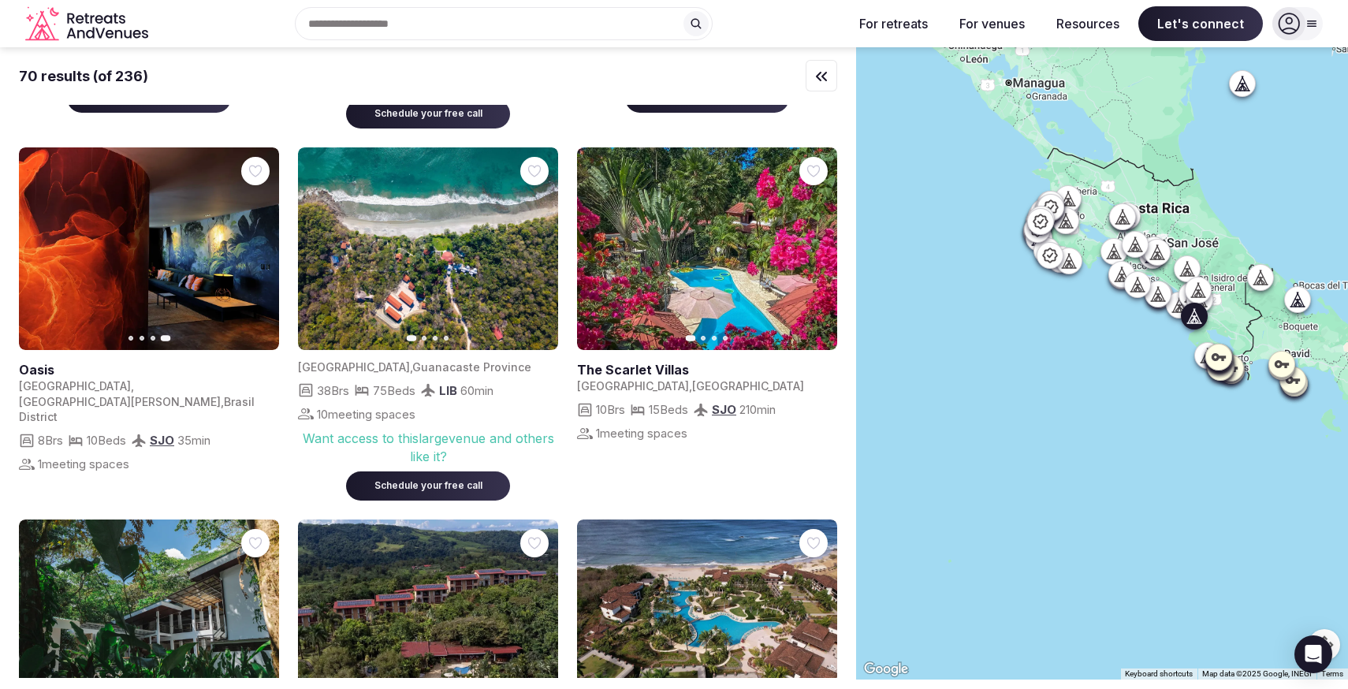
click at [755, 304] on link at bounding box center [707, 248] width 260 height 203
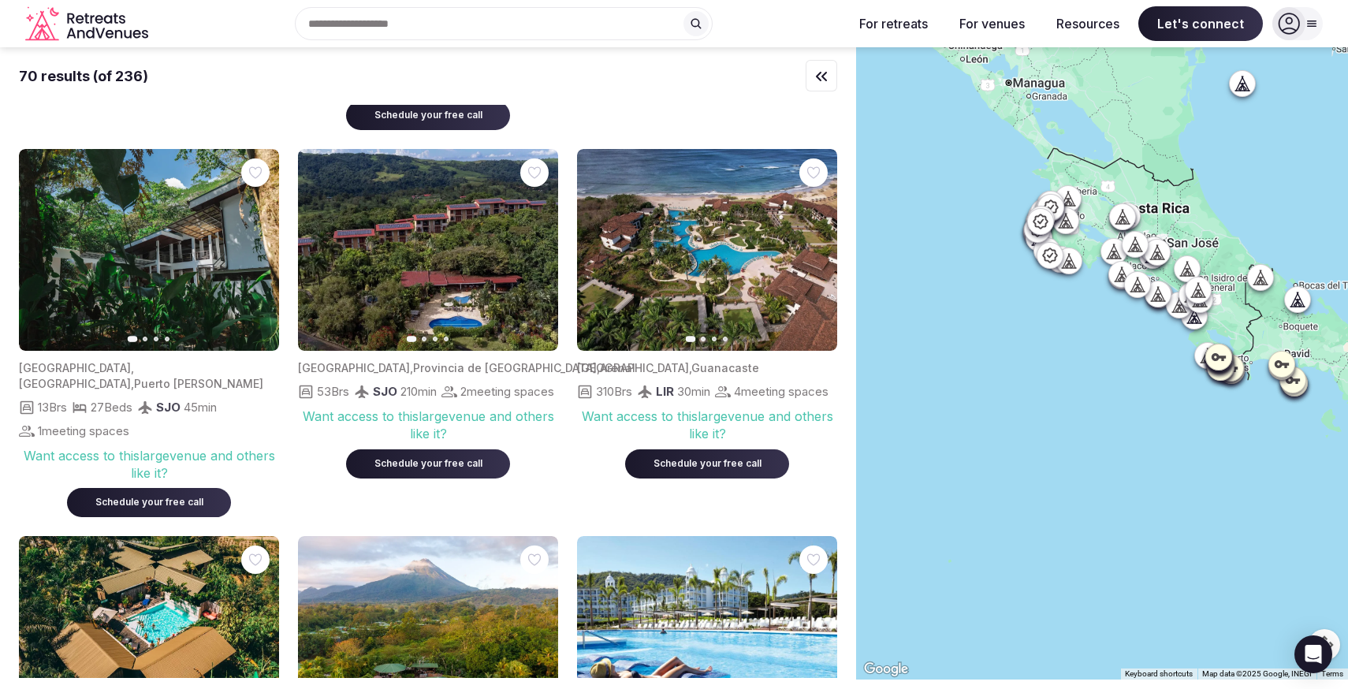
scroll to position [1459, 0]
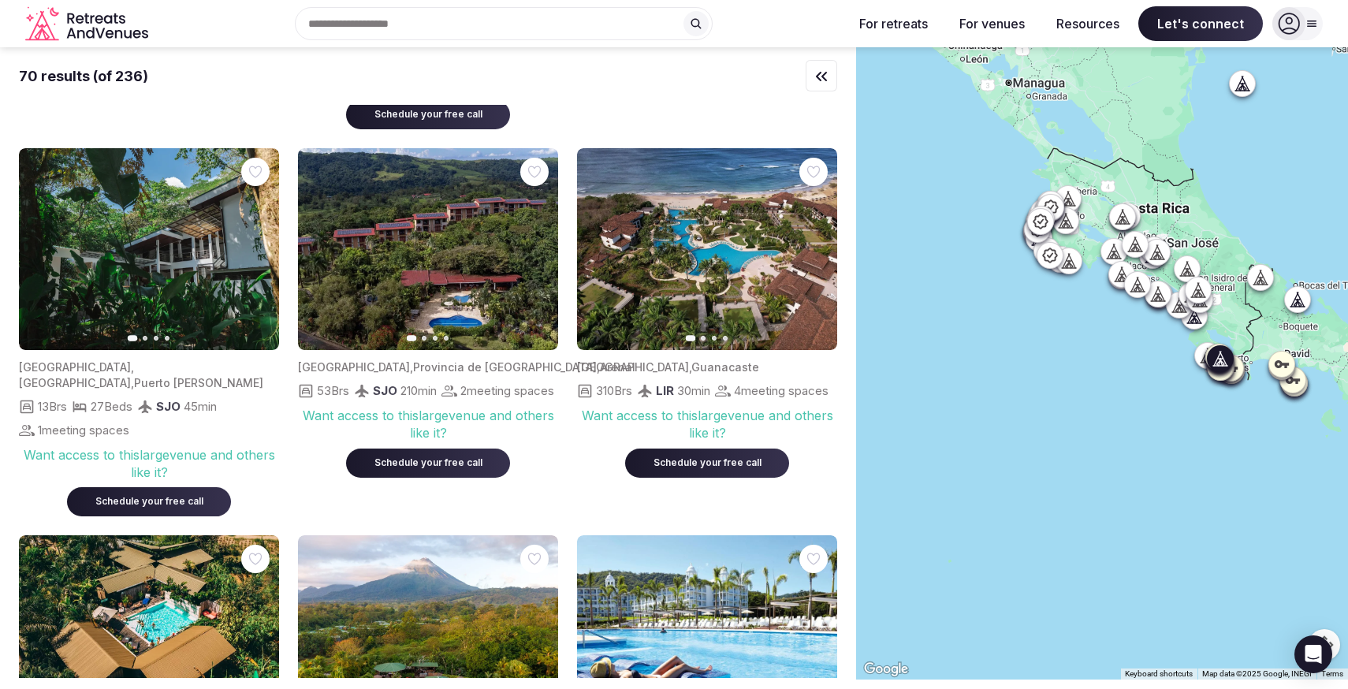
click at [259, 244] on icon "button" at bounding box center [257, 249] width 13 height 13
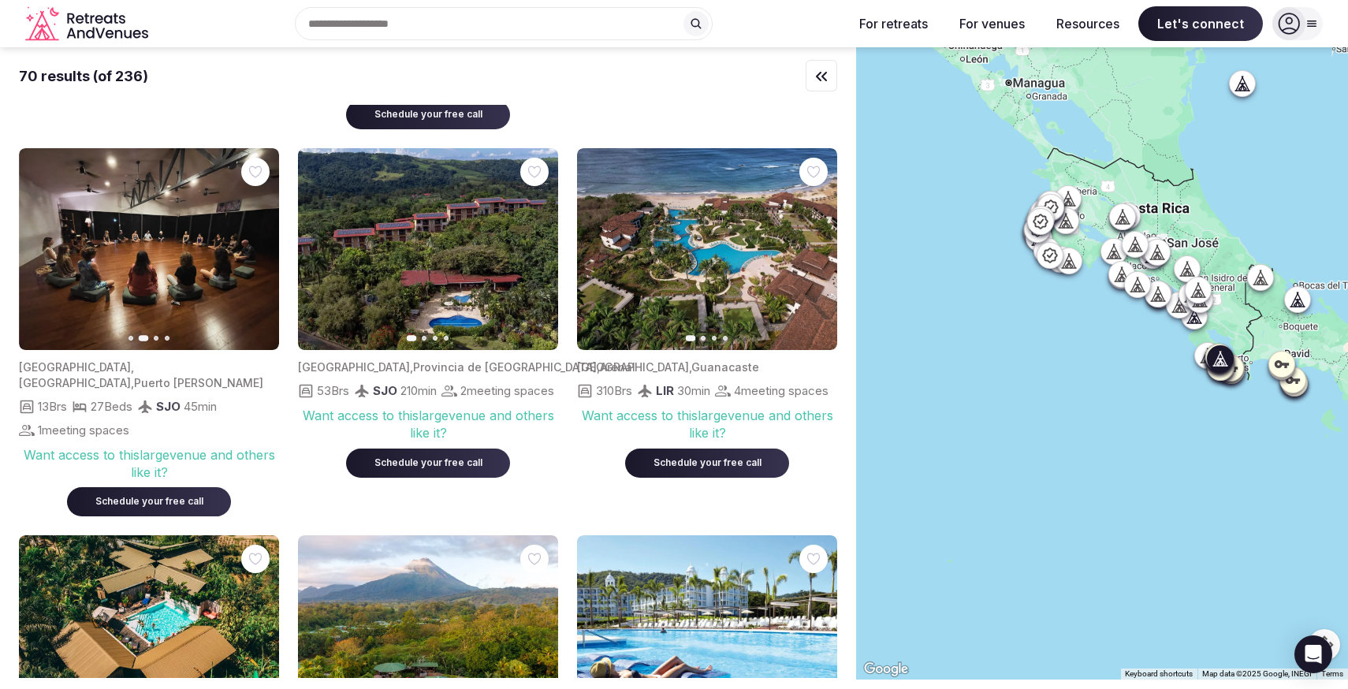
click at [259, 244] on icon "button" at bounding box center [257, 249] width 13 height 13
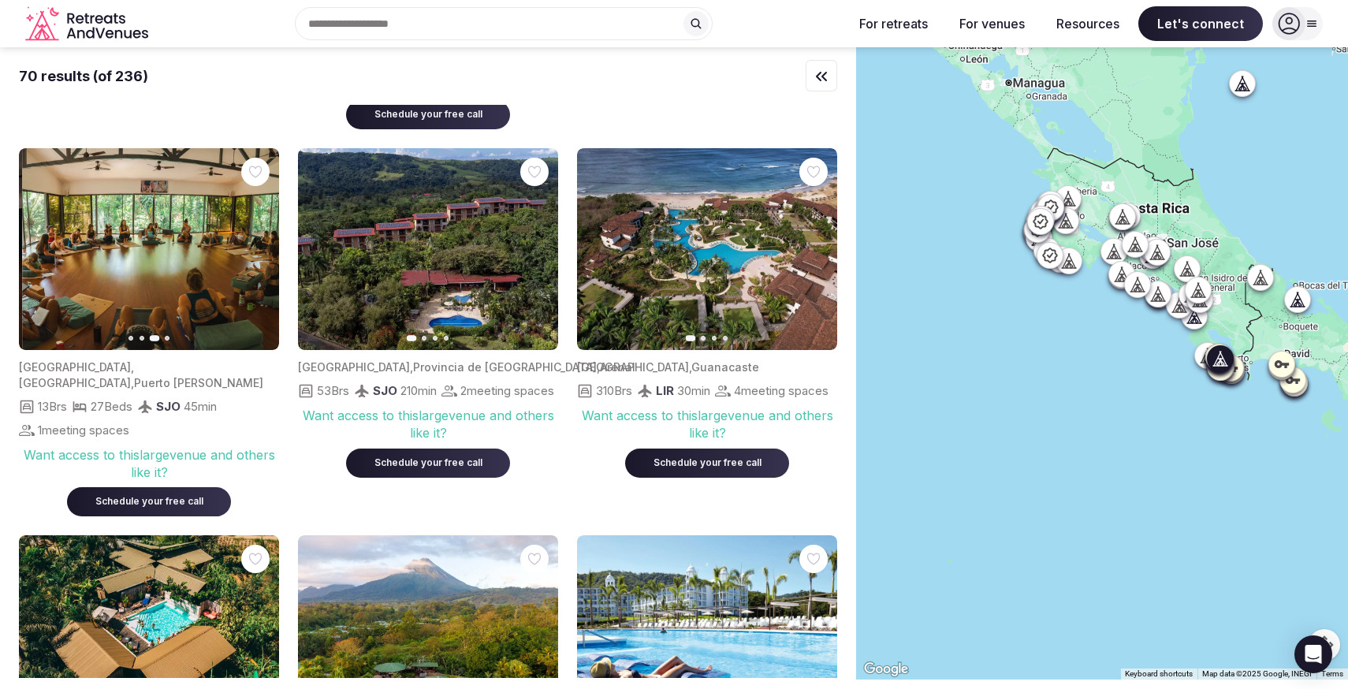
click at [259, 244] on icon "button" at bounding box center [257, 249] width 13 height 13
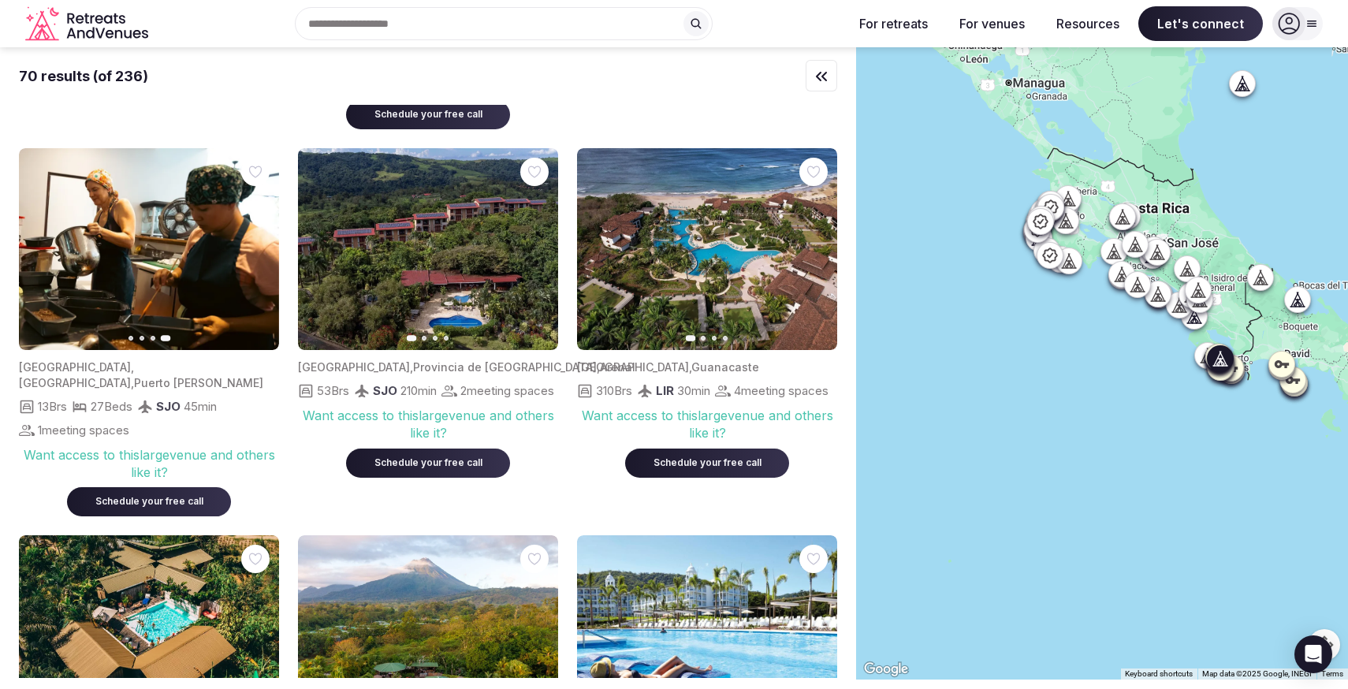
click at [189, 304] on img at bounding box center [149, 249] width 260 height 203
click at [184, 248] on img at bounding box center [149, 249] width 260 height 203
click at [99, 376] on span "Puntarenas Province" at bounding box center [75, 382] width 112 height 13
click at [94, 274] on img at bounding box center [149, 249] width 260 height 203
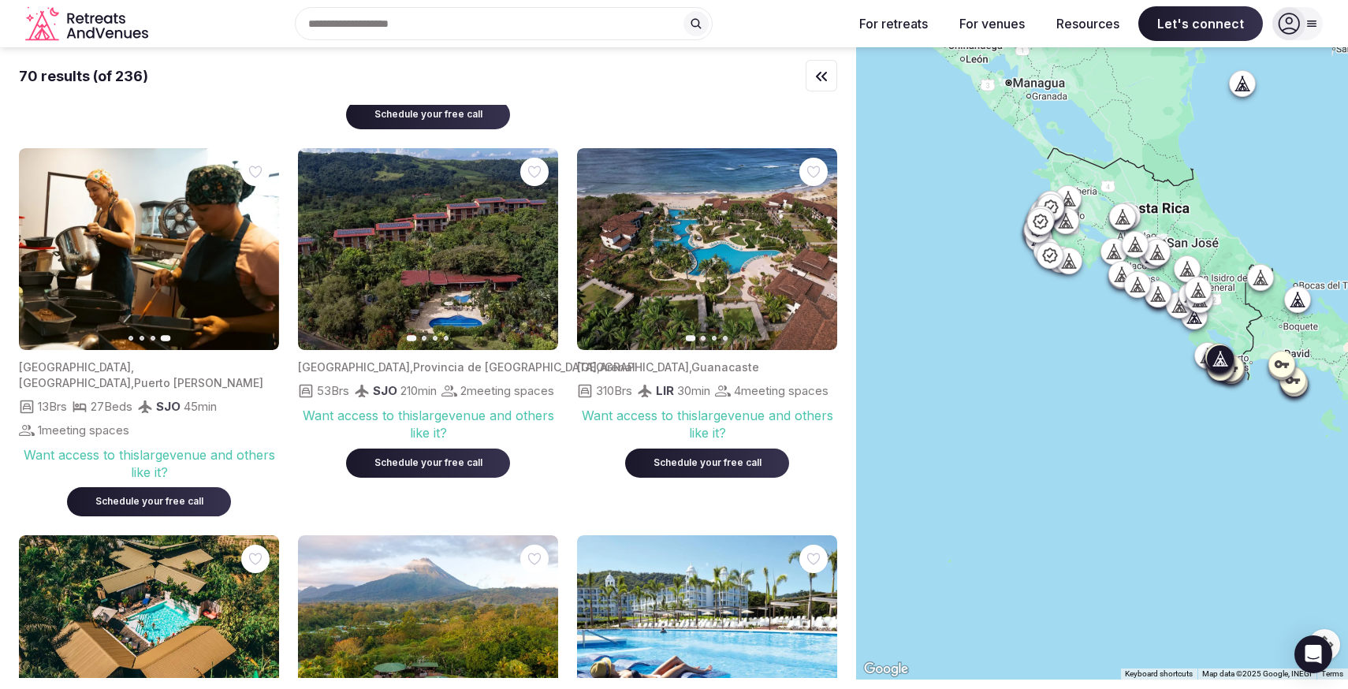
click at [259, 204] on img at bounding box center [149, 249] width 260 height 203
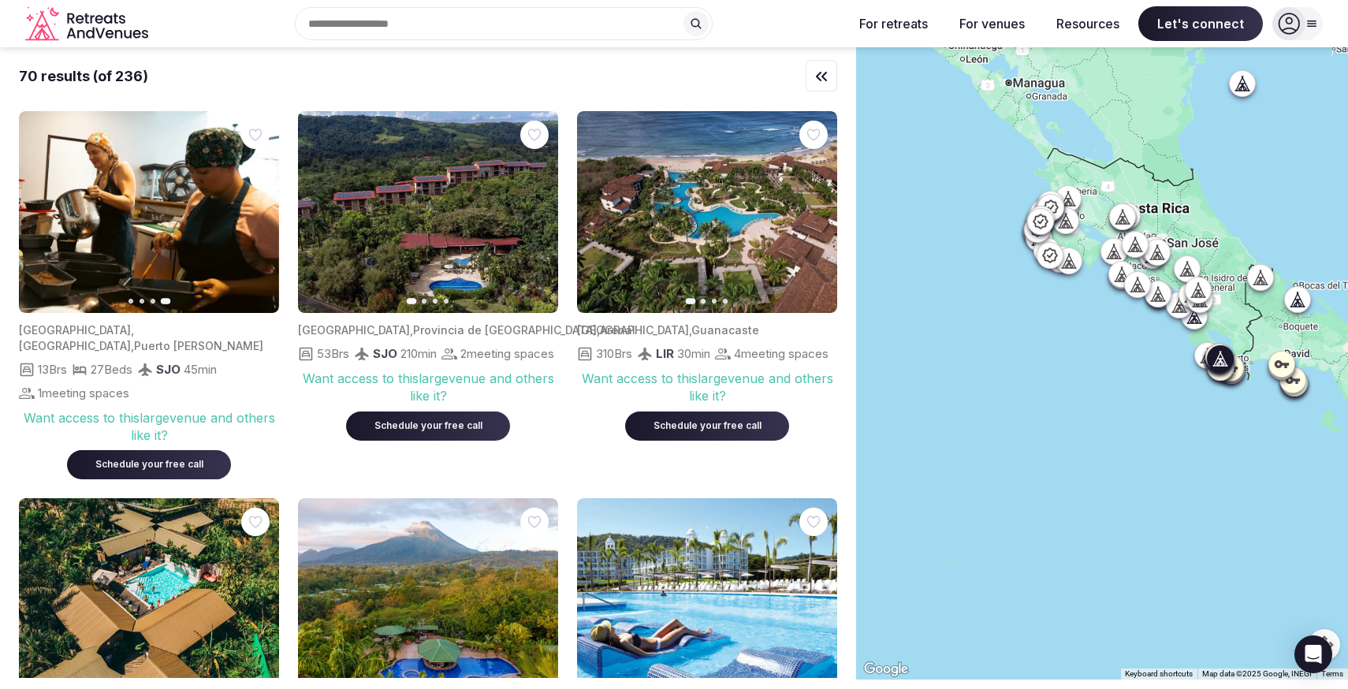
scroll to position [1496, 0]
click at [39, 322] on span "Costa Rica" at bounding box center [75, 328] width 112 height 13
click at [39, 259] on img at bounding box center [149, 211] width 260 height 203
click at [43, 199] on button "Previous slide" at bounding box center [40, 211] width 25 height 25
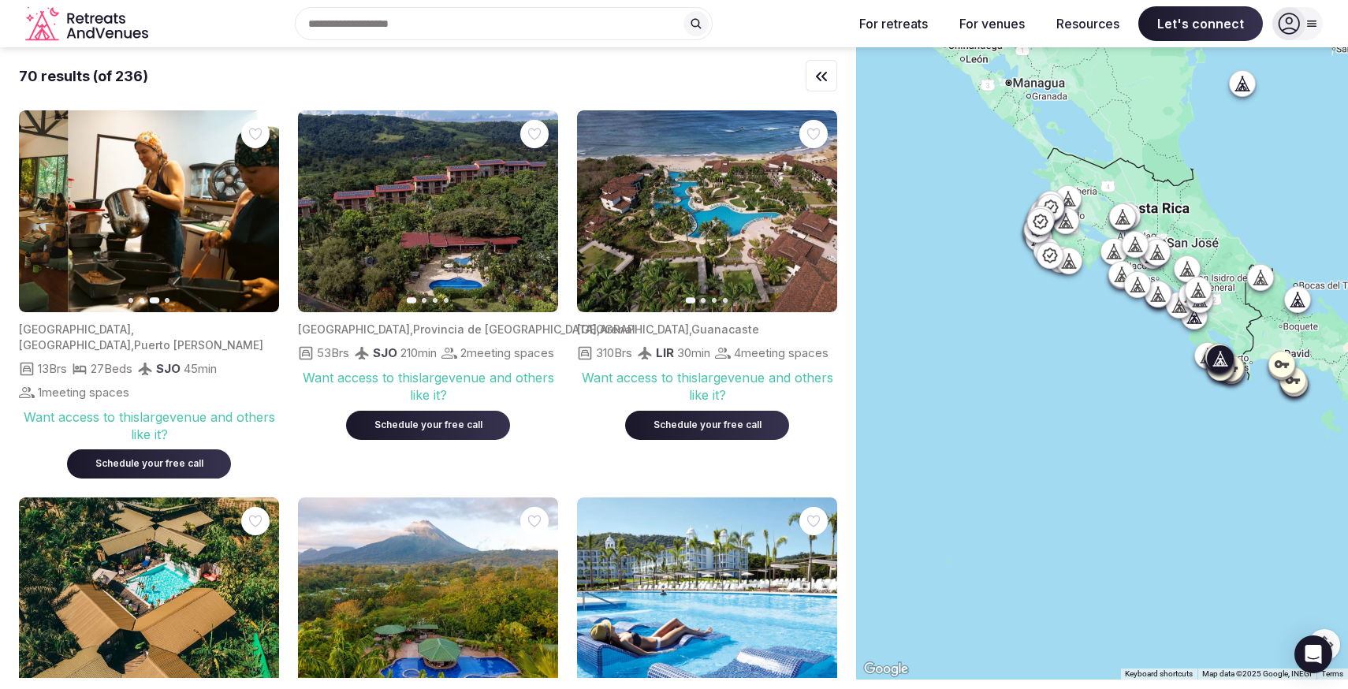
click at [43, 199] on button "Previous slide" at bounding box center [40, 211] width 25 height 25
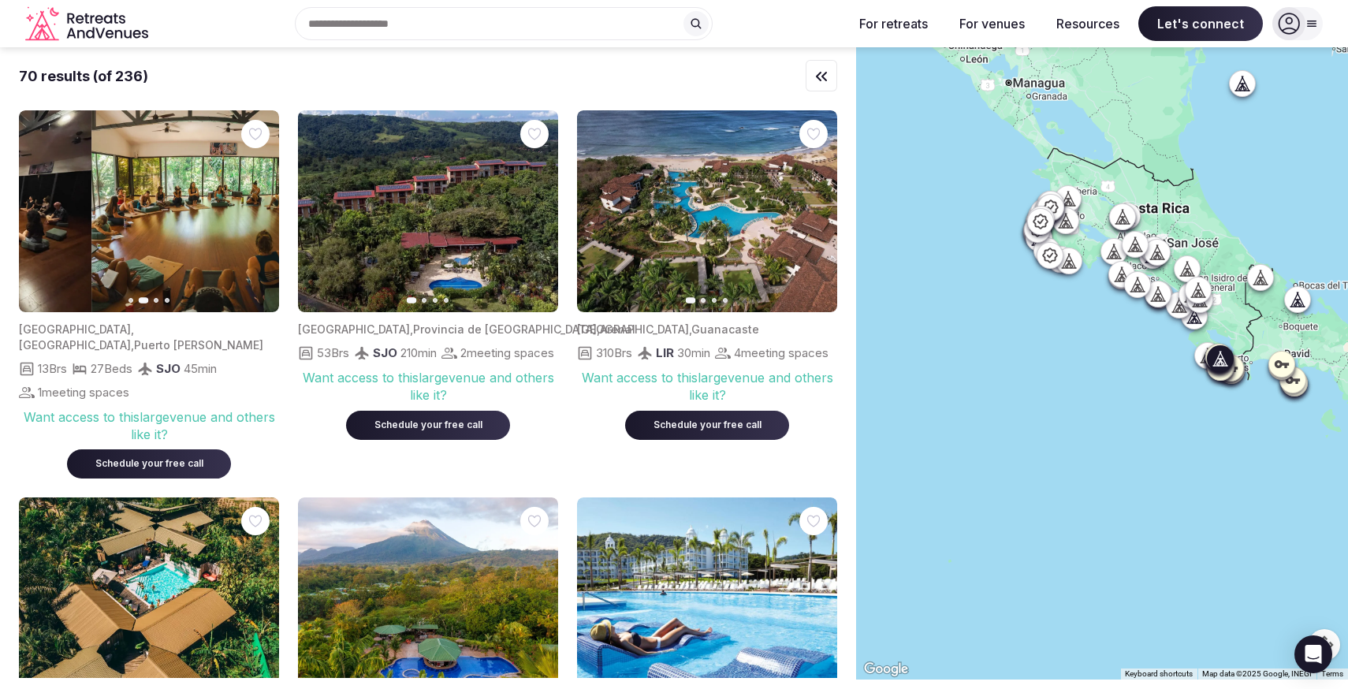
click at [43, 199] on button "Previous slide" at bounding box center [40, 211] width 25 height 25
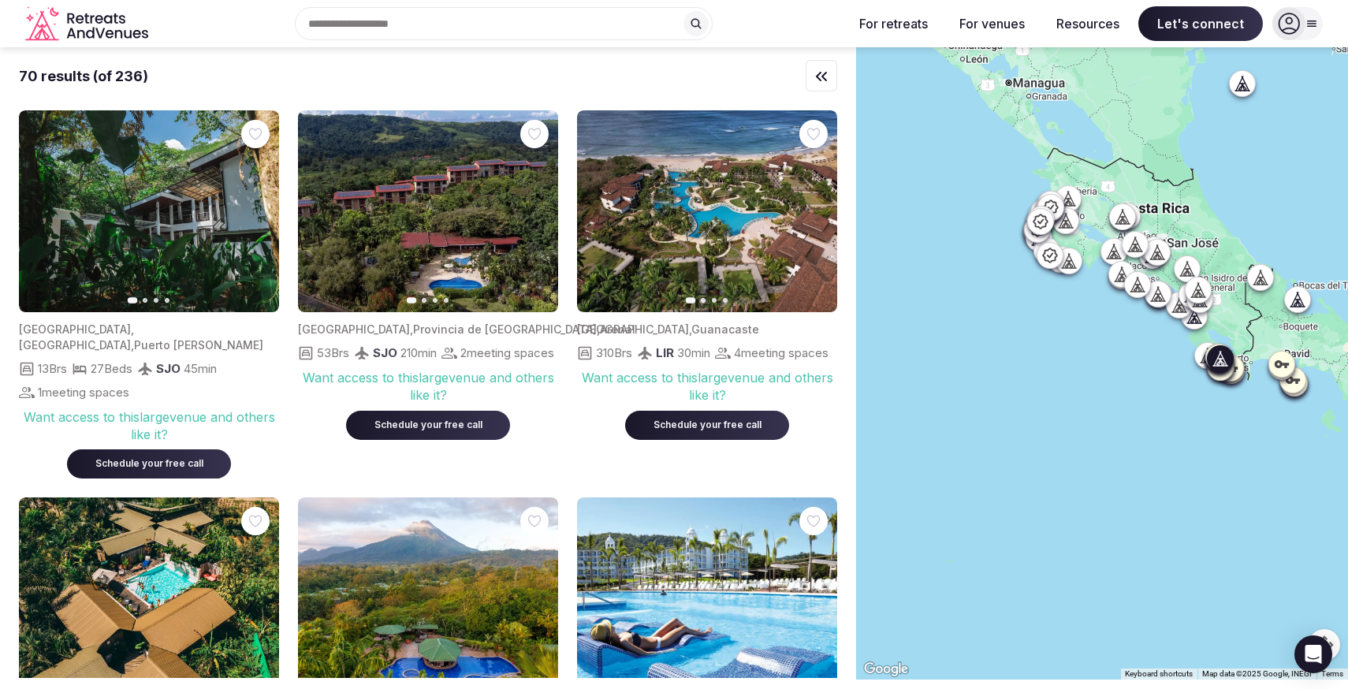
click at [132, 202] on img at bounding box center [149, 211] width 260 height 203
click at [170, 229] on img at bounding box center [149, 211] width 260 height 203
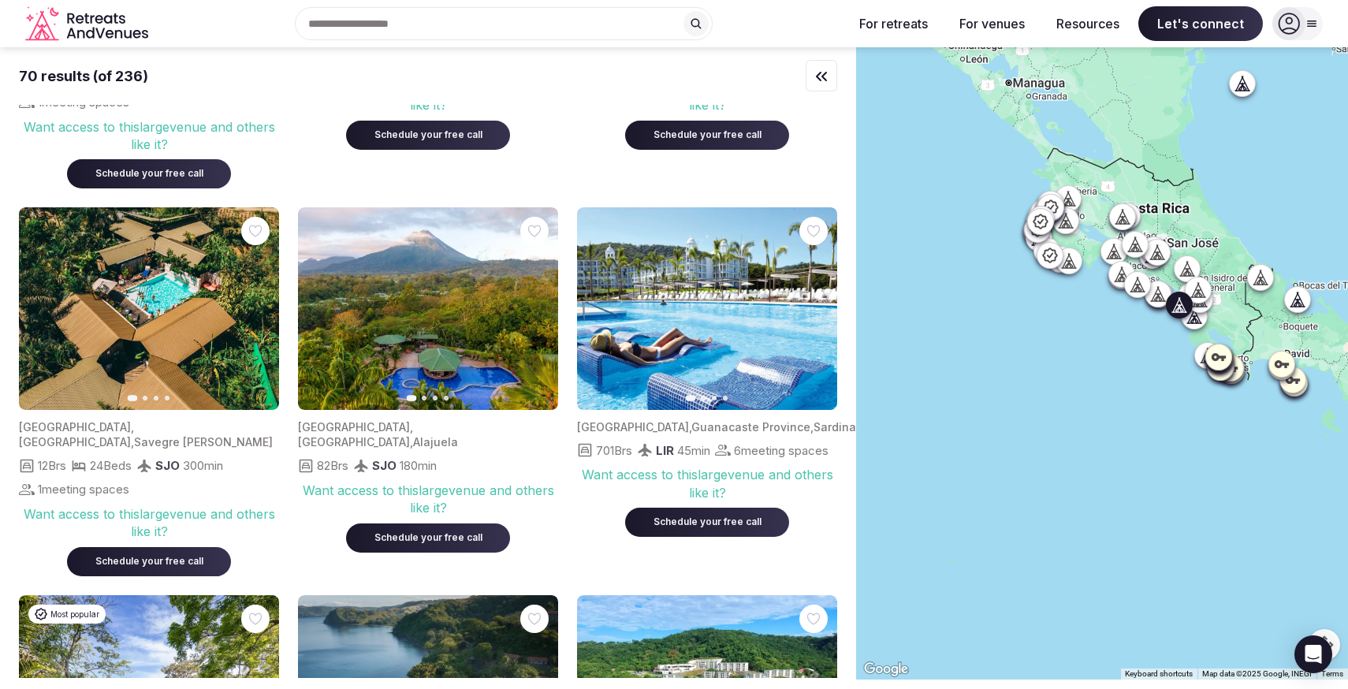
scroll to position [1801, 0]
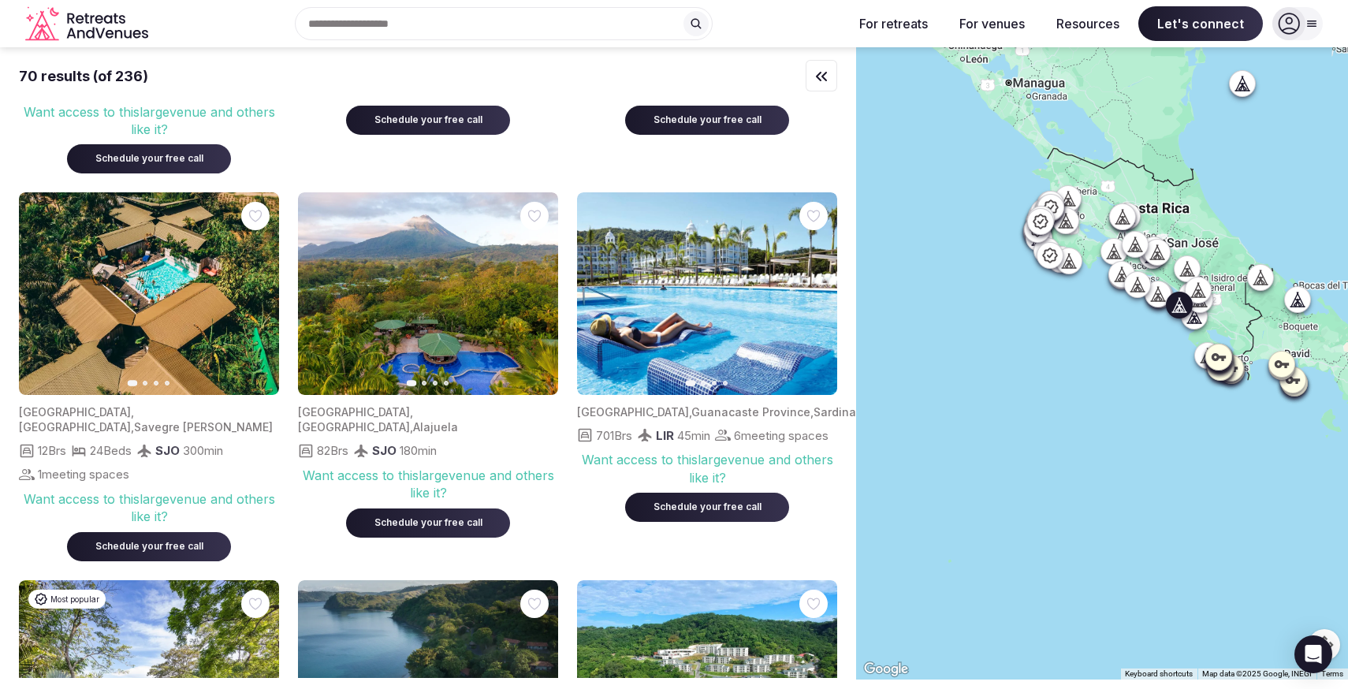
click at [256, 287] on icon "button" at bounding box center [257, 293] width 13 height 13
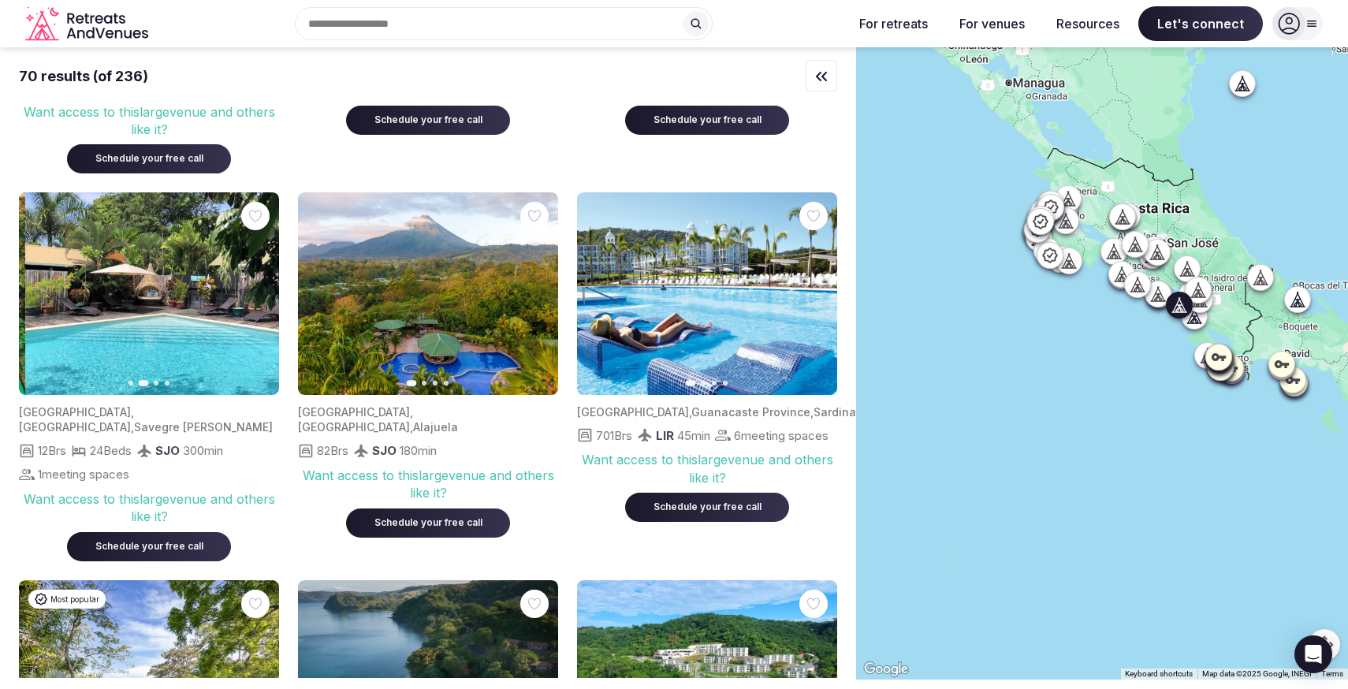
click at [256, 287] on icon "button" at bounding box center [257, 293] width 13 height 13
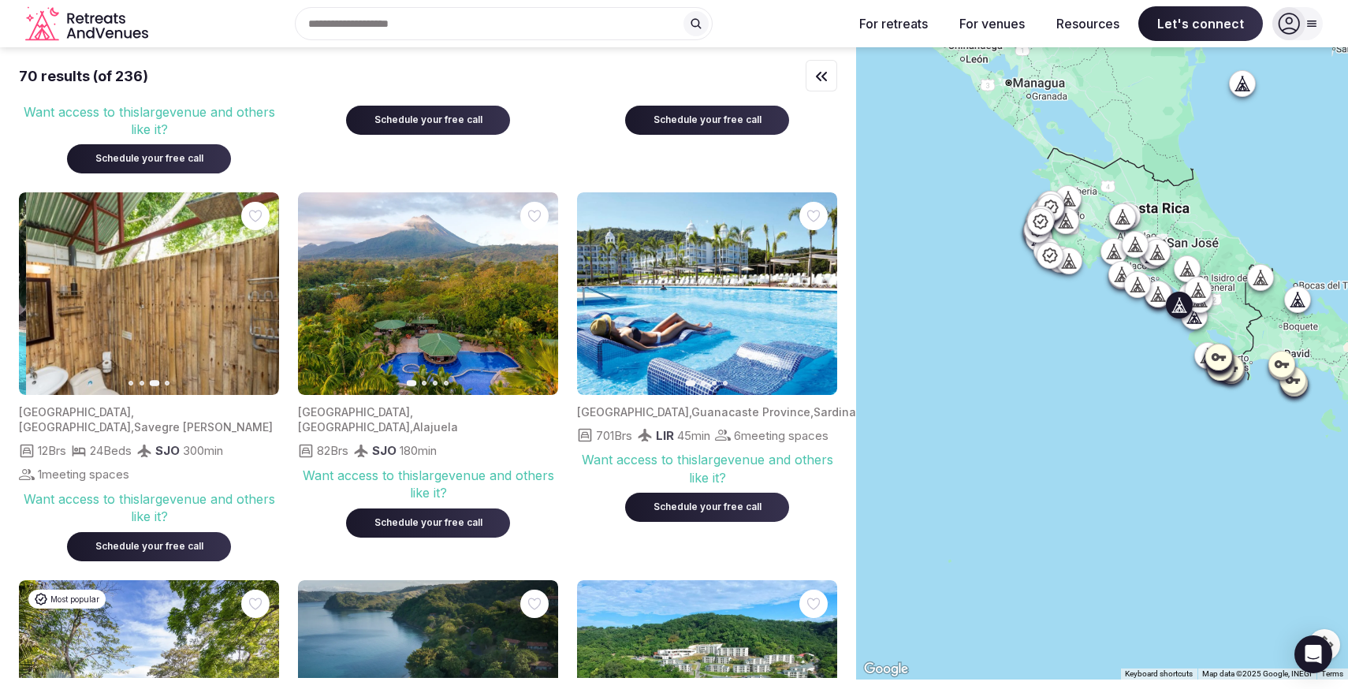
click at [256, 287] on icon "button" at bounding box center [257, 293] width 13 height 13
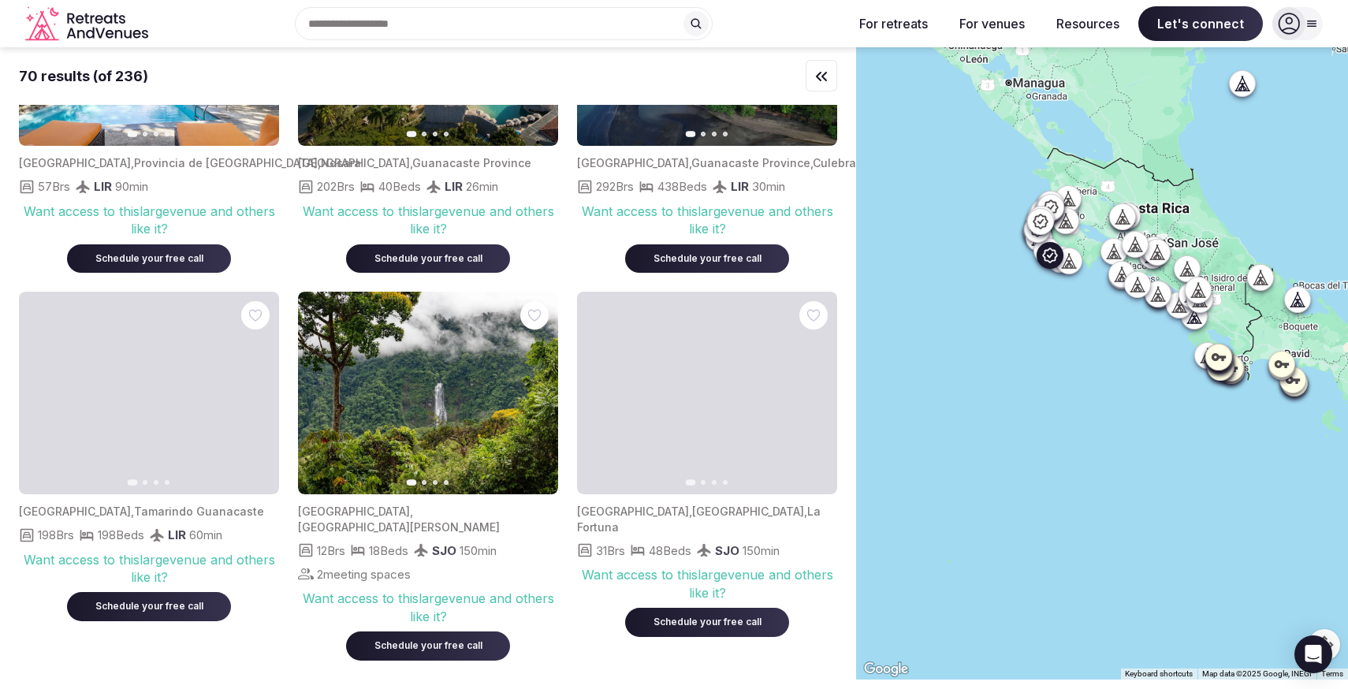
scroll to position [2443, 0]
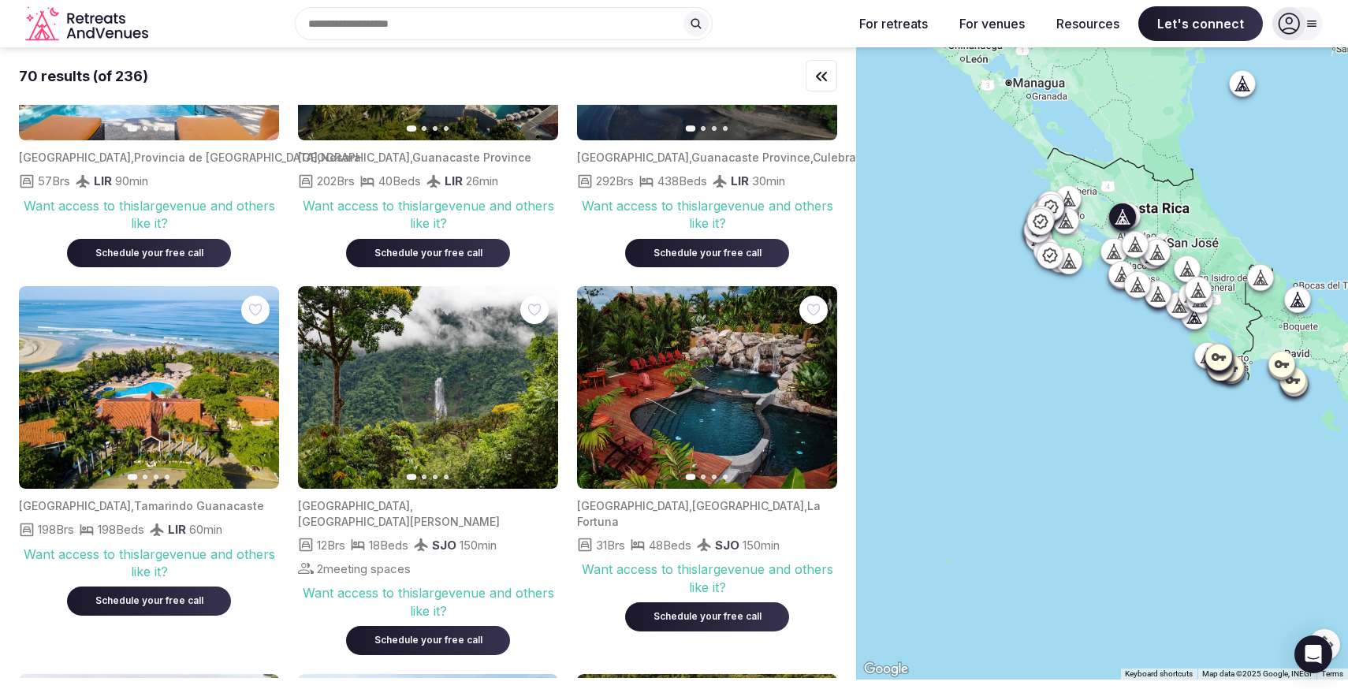
click at [818, 384] on icon "button" at bounding box center [815, 388] width 13 height 13
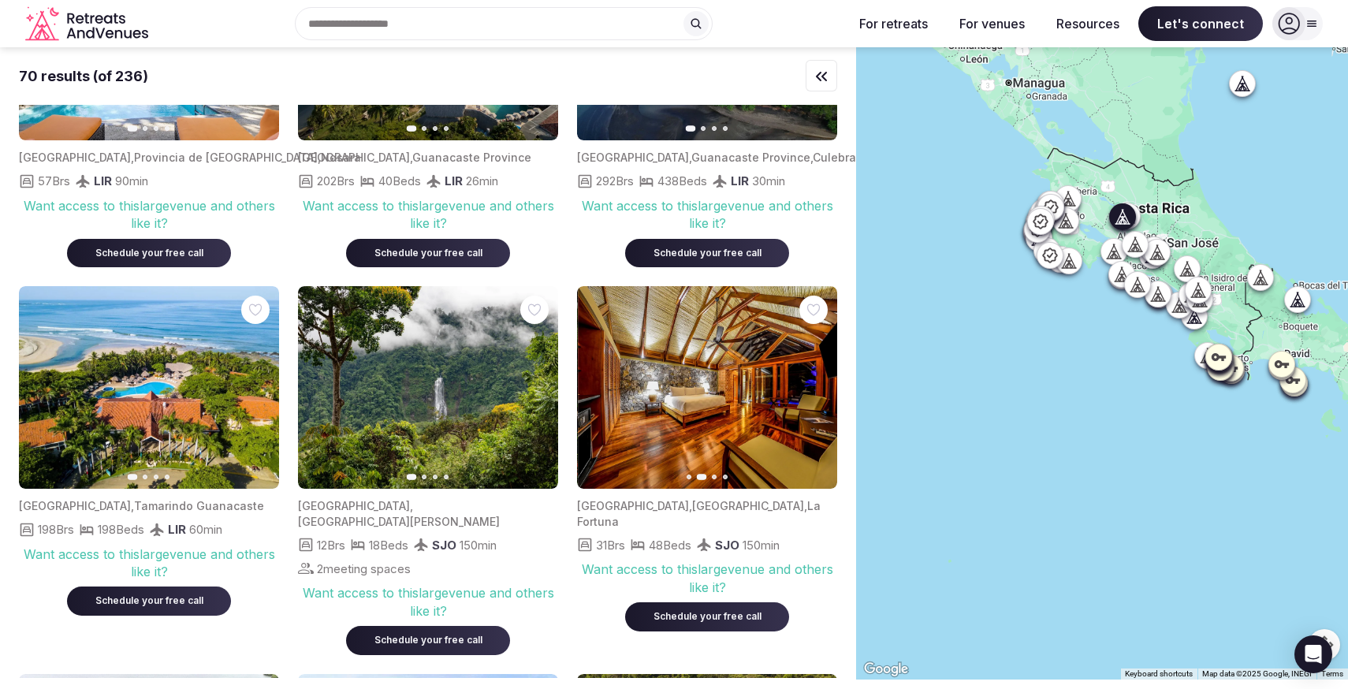
click at [818, 384] on icon "button" at bounding box center [815, 388] width 13 height 13
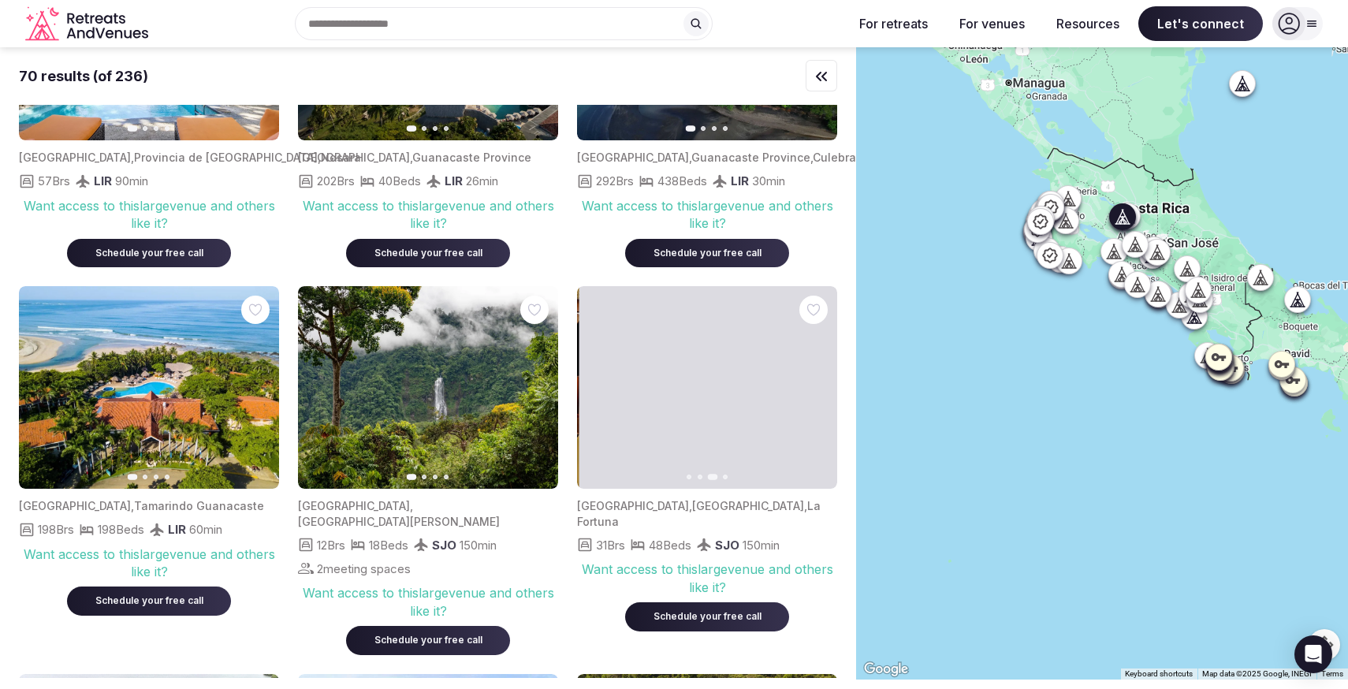
click at [818, 384] on icon "button" at bounding box center [815, 388] width 13 height 13
click at [756, 464] on img at bounding box center [707, 387] width 260 height 203
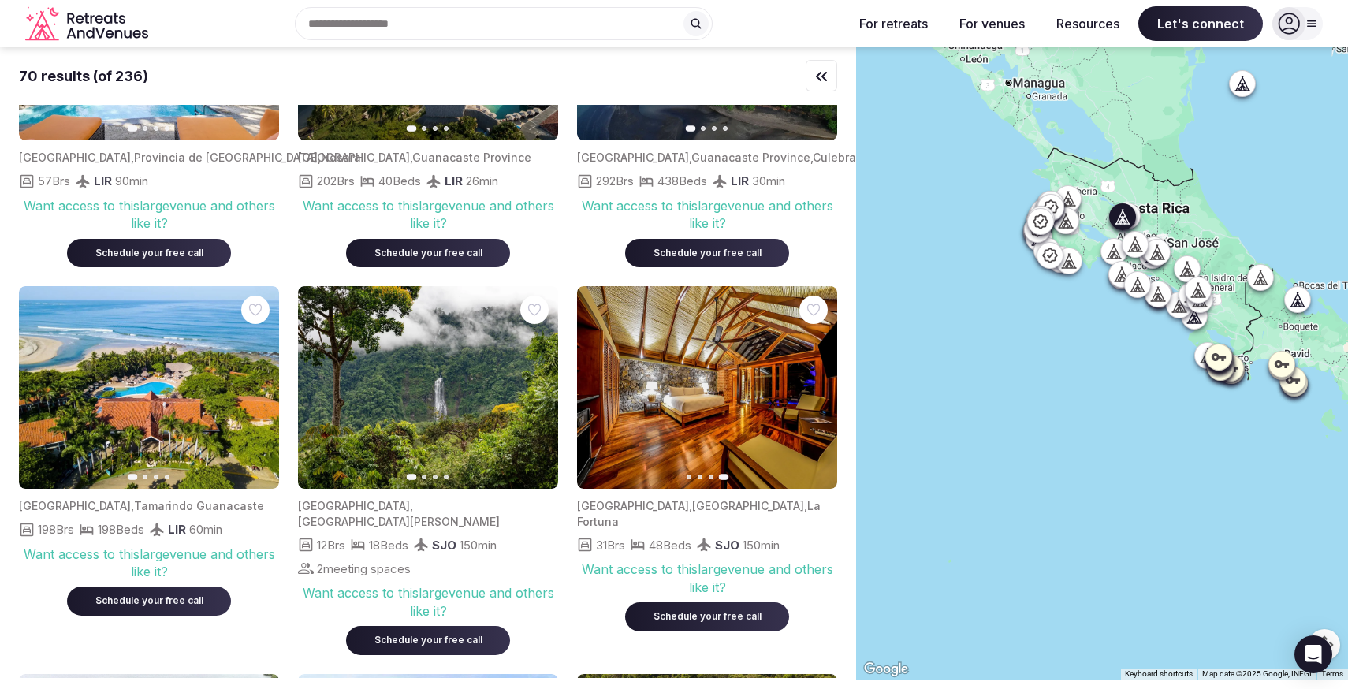
click at [755, 499] on span "La Fortuna" at bounding box center [699, 513] width 244 height 29
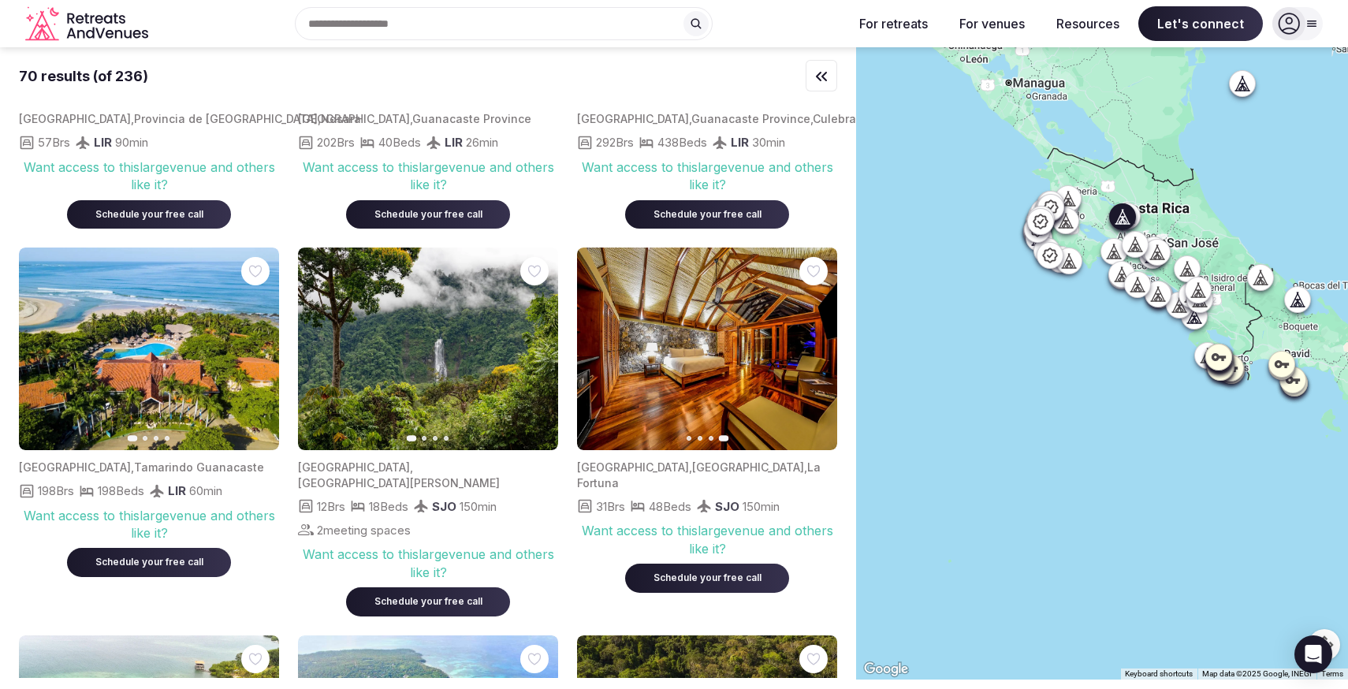
scroll to position [2486, 0]
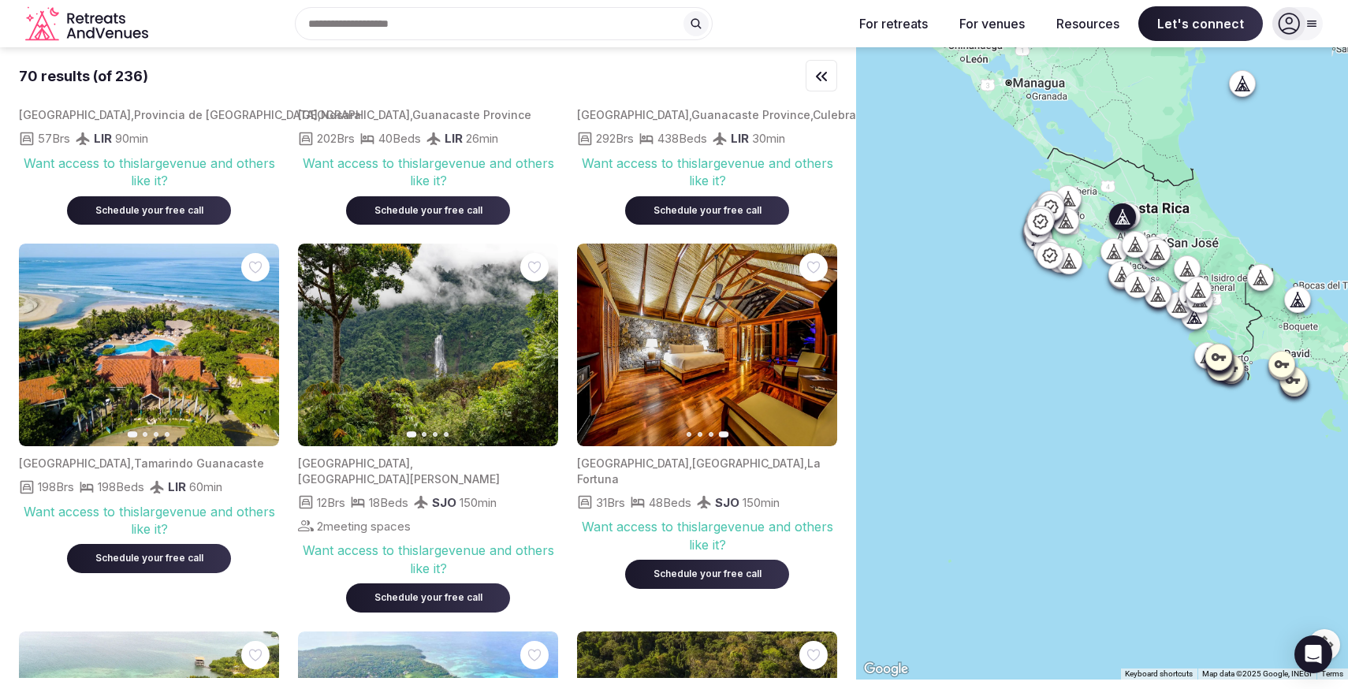
click at [754, 352] on img at bounding box center [707, 345] width 260 height 203
click at [760, 321] on img at bounding box center [707, 345] width 260 height 203
click at [758, 320] on img at bounding box center [707, 345] width 260 height 203
click at [539, 340] on icon "button" at bounding box center [537, 345] width 6 height 11
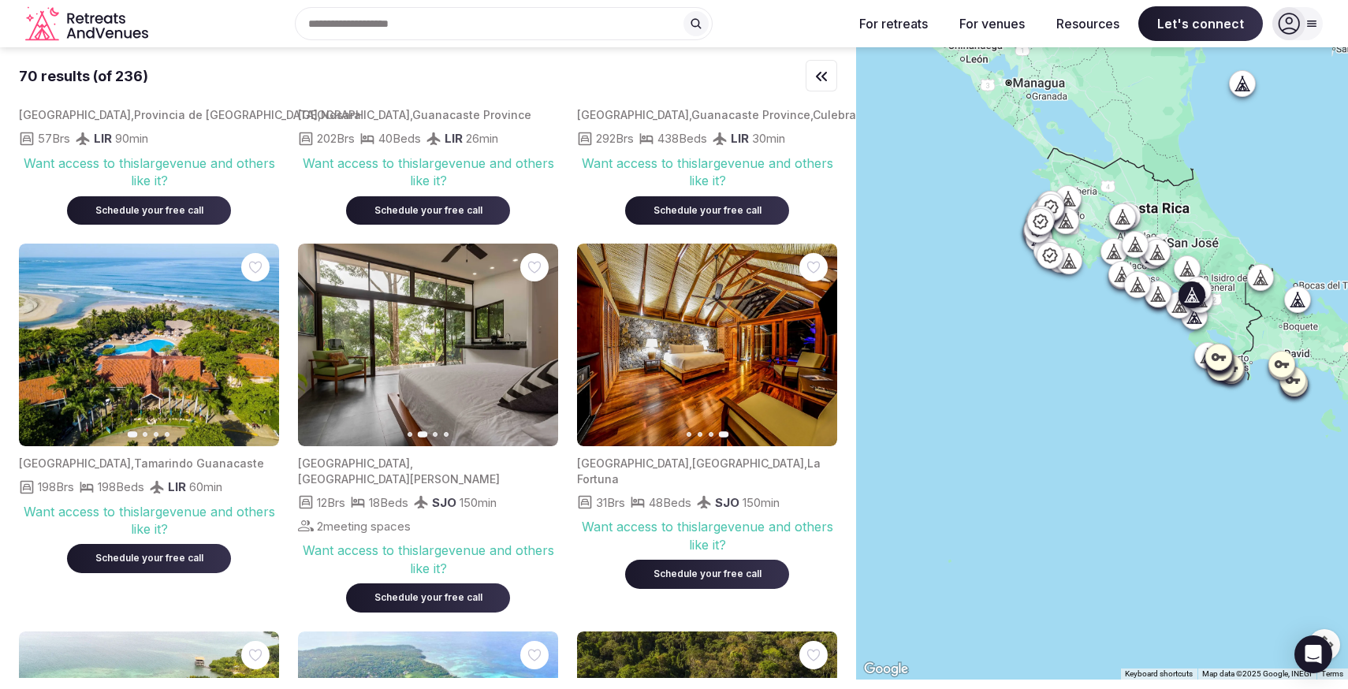
click at [538, 339] on icon "button" at bounding box center [536, 345] width 13 height 13
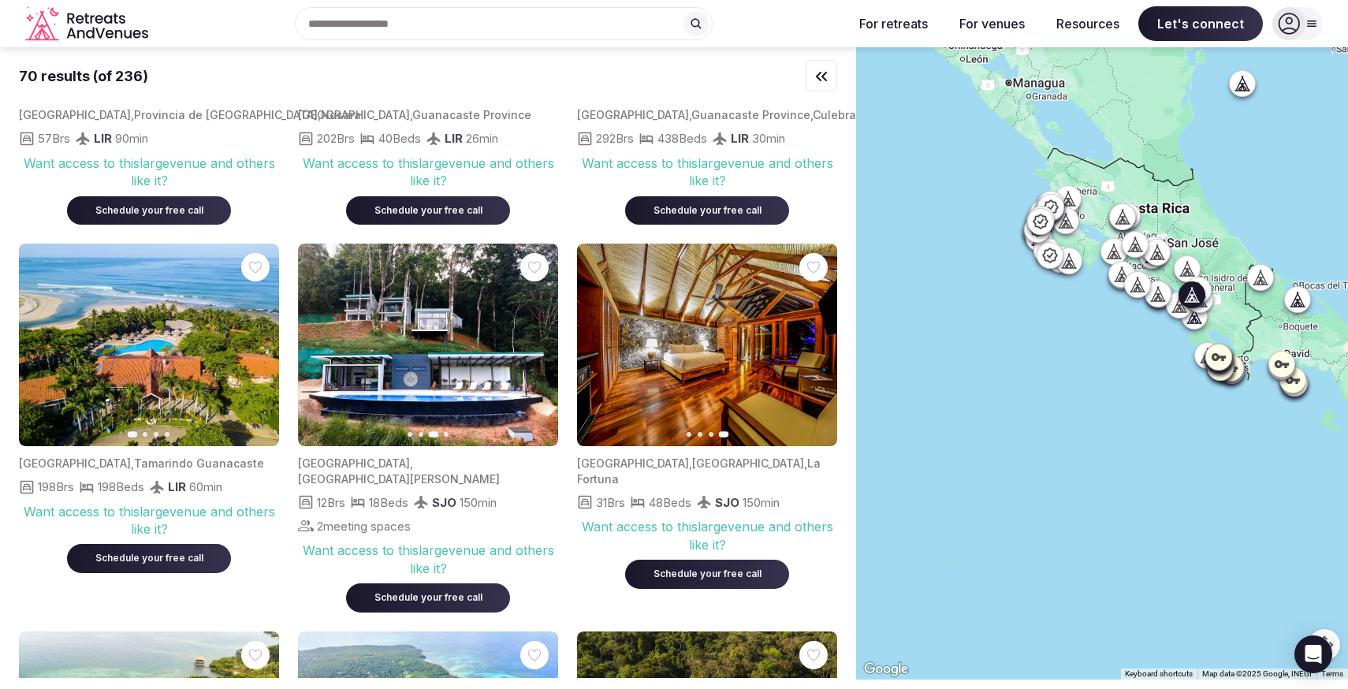
click at [538, 339] on icon "button" at bounding box center [536, 345] width 13 height 13
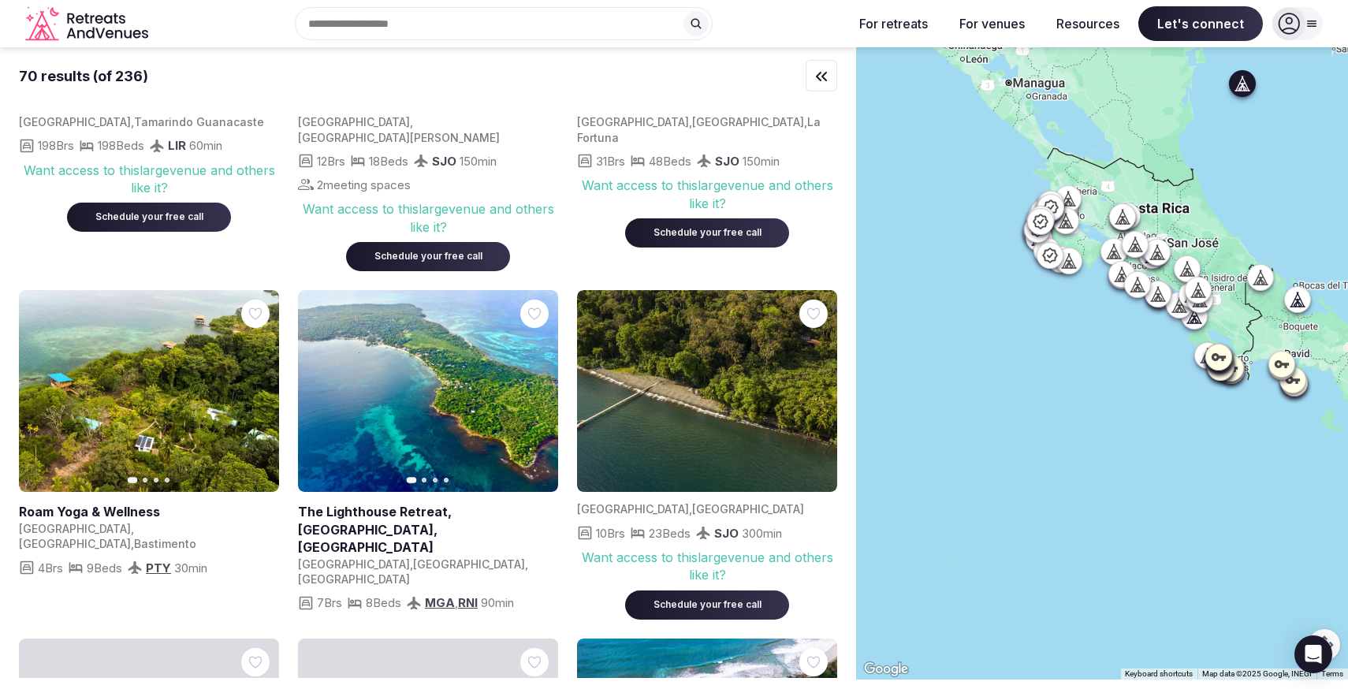
scroll to position [2829, 0]
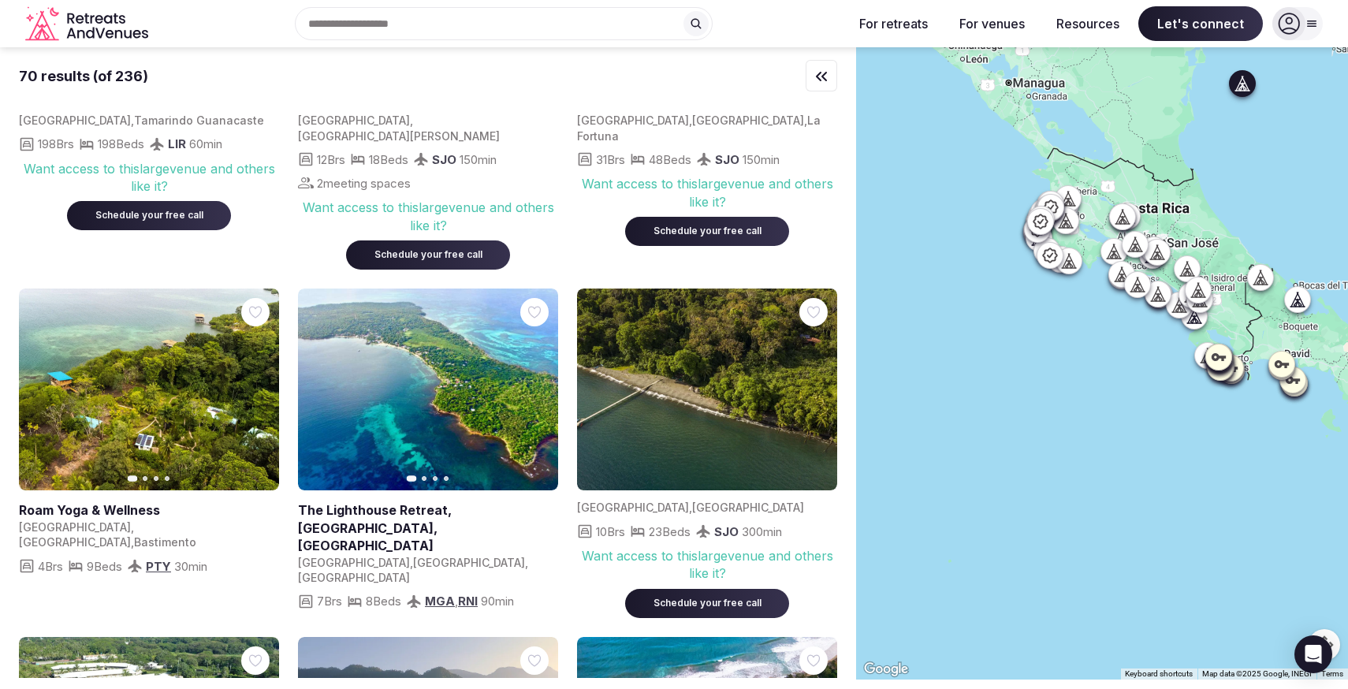
click at [541, 383] on icon "button" at bounding box center [536, 389] width 13 height 13
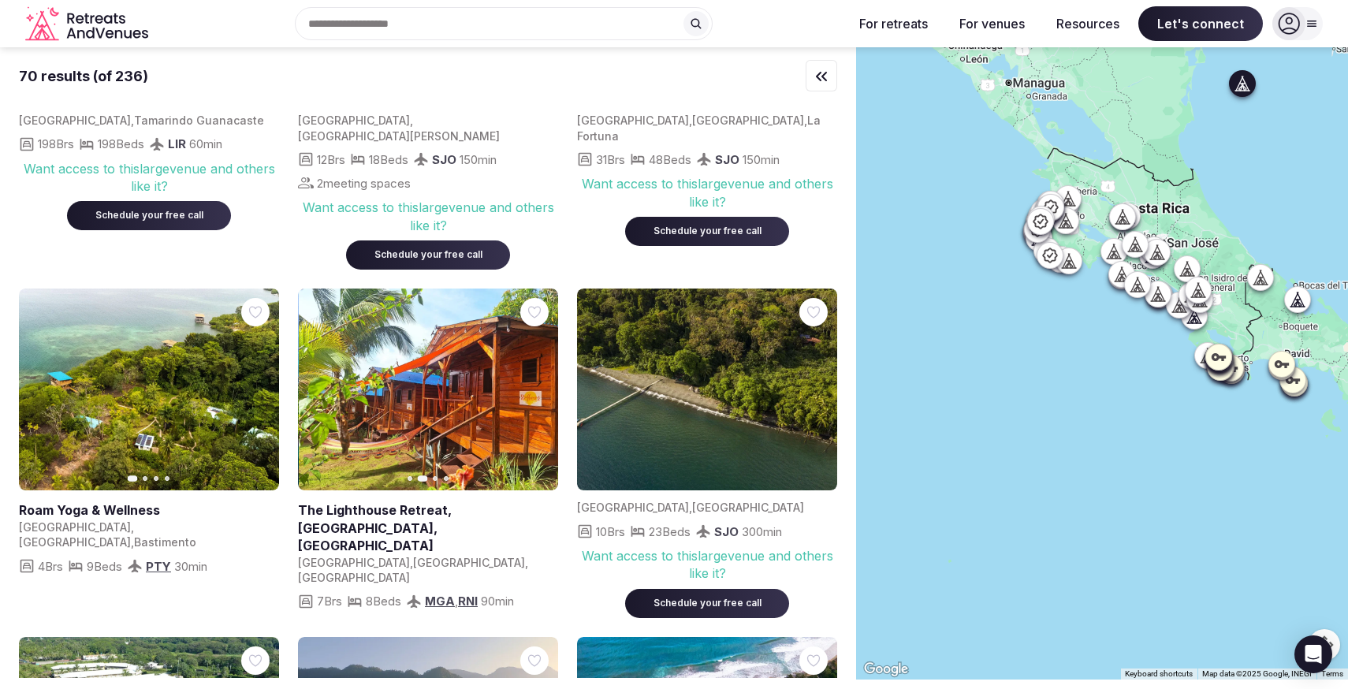
click at [541, 383] on icon "button" at bounding box center [536, 389] width 13 height 13
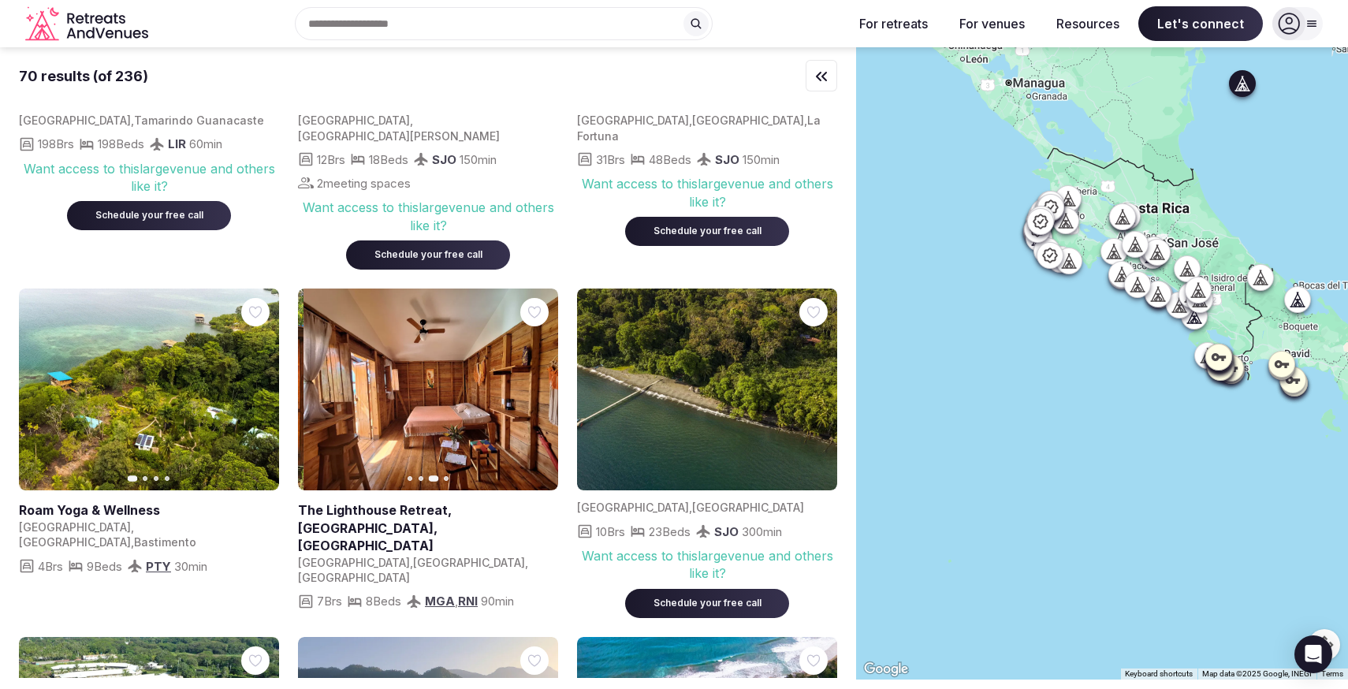
click at [541, 383] on icon "button" at bounding box center [536, 389] width 13 height 13
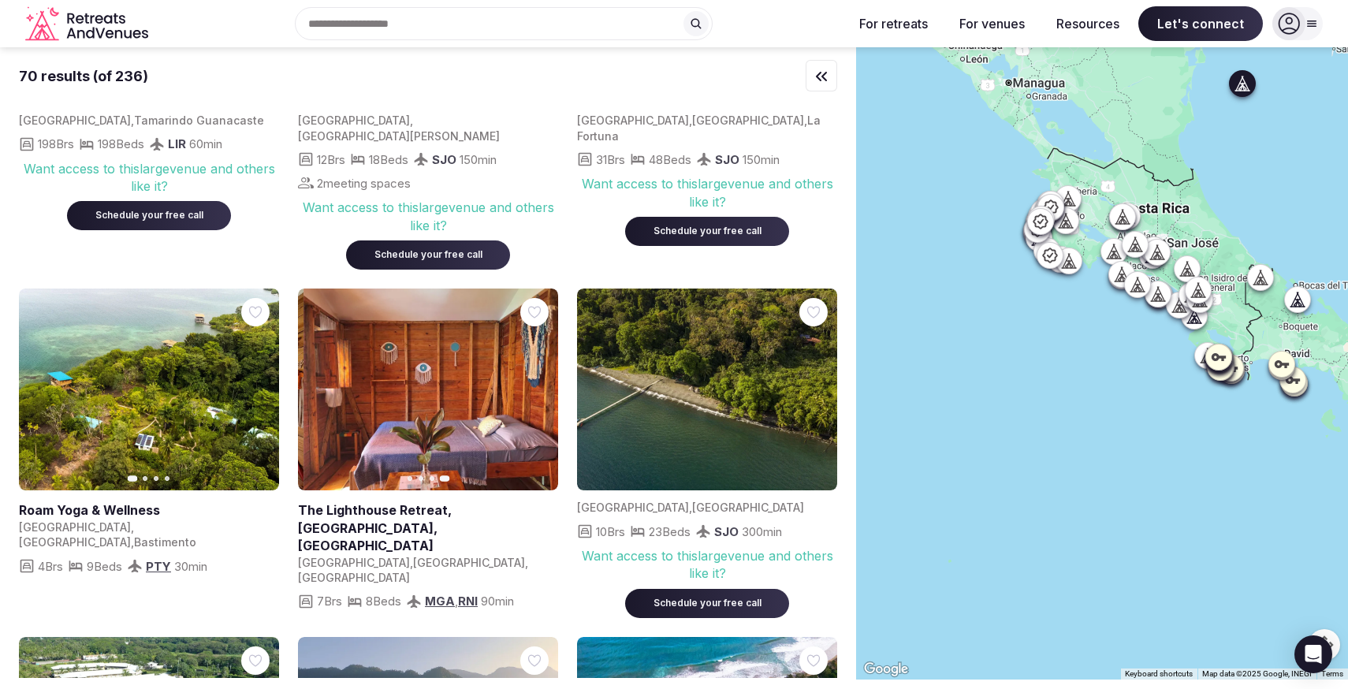
scroll to position [2861, 0]
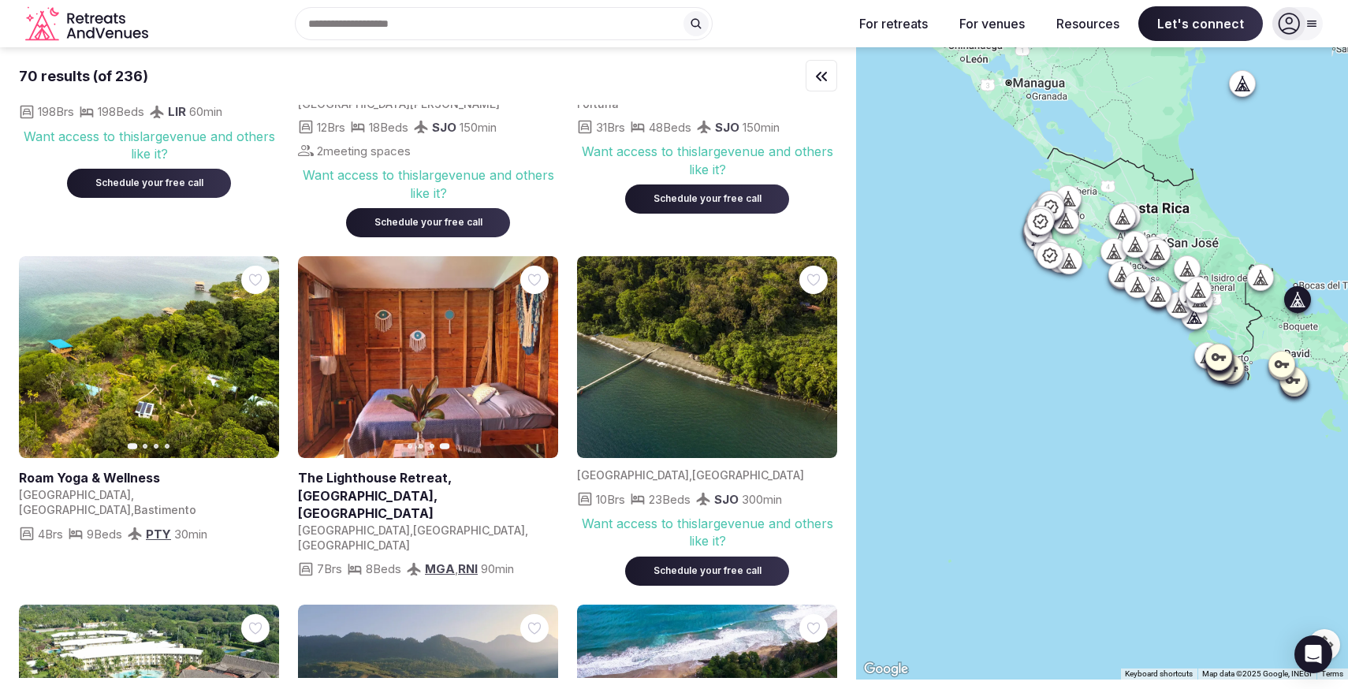
click at [259, 352] on icon "button" at bounding box center [258, 357] width 6 height 11
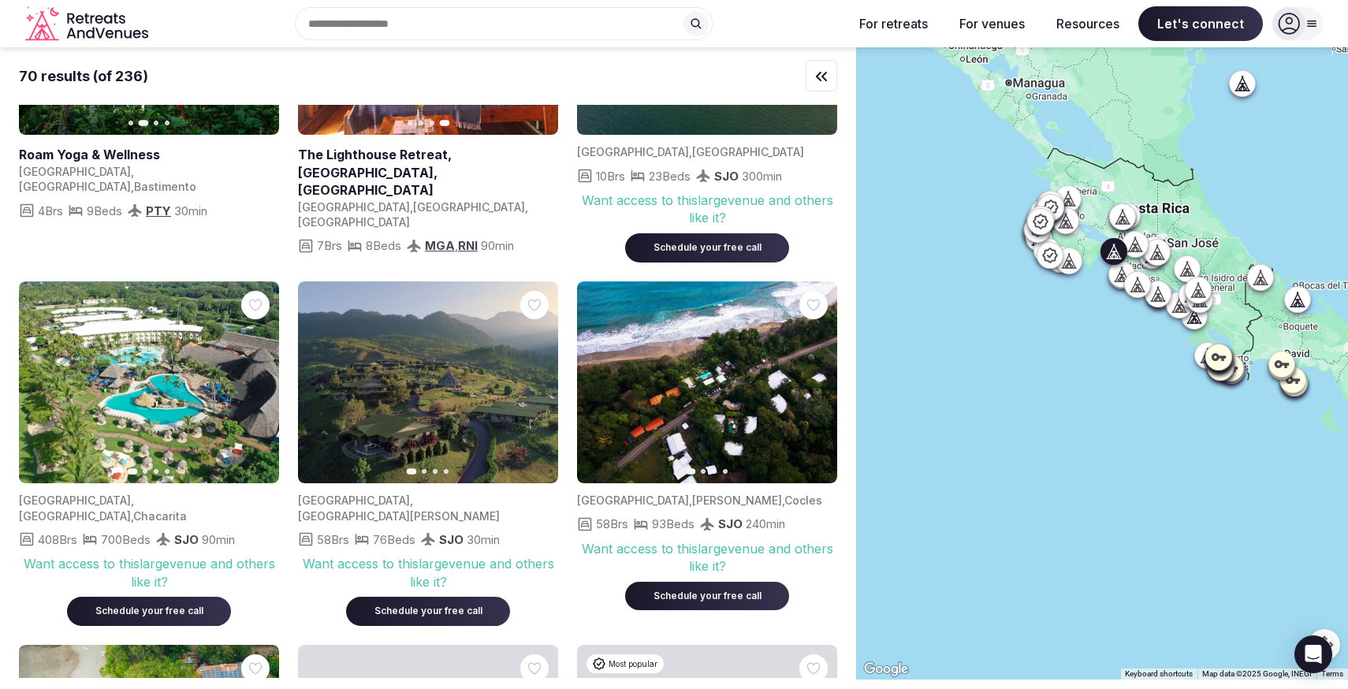
scroll to position [3189, 0]
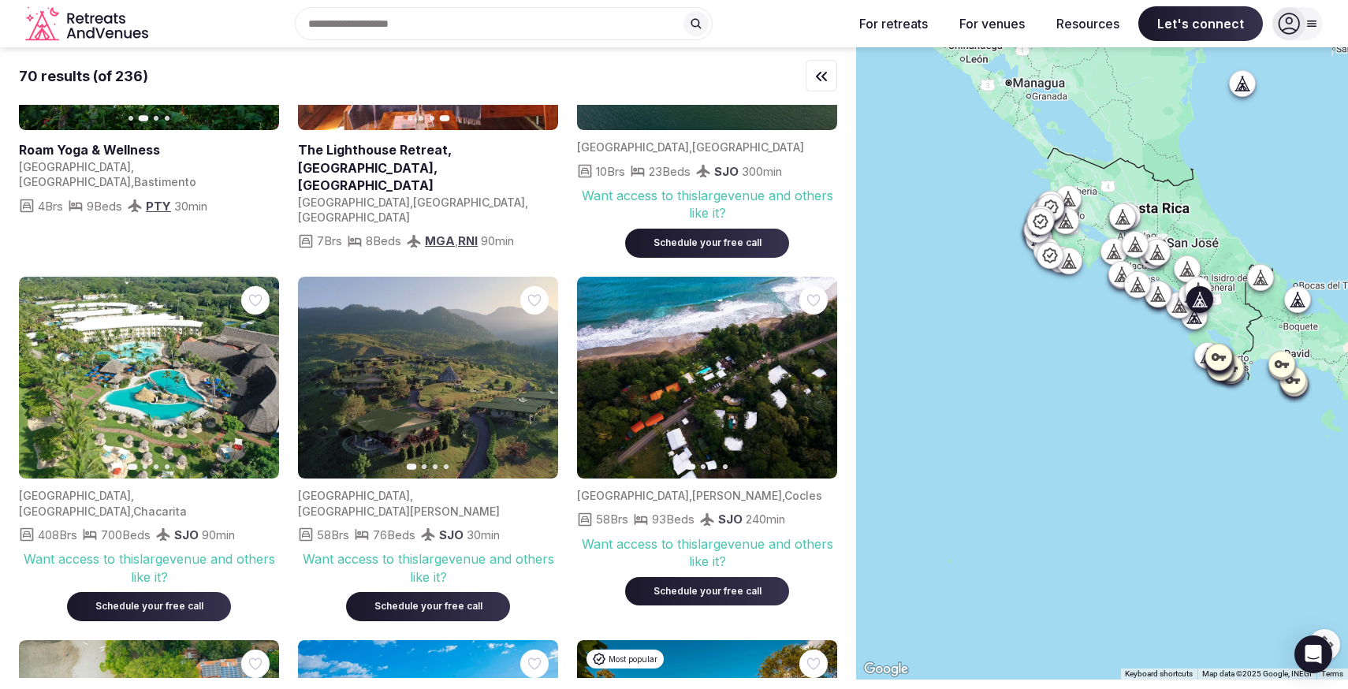
click at [536, 372] on icon "button" at bounding box center [537, 377] width 6 height 11
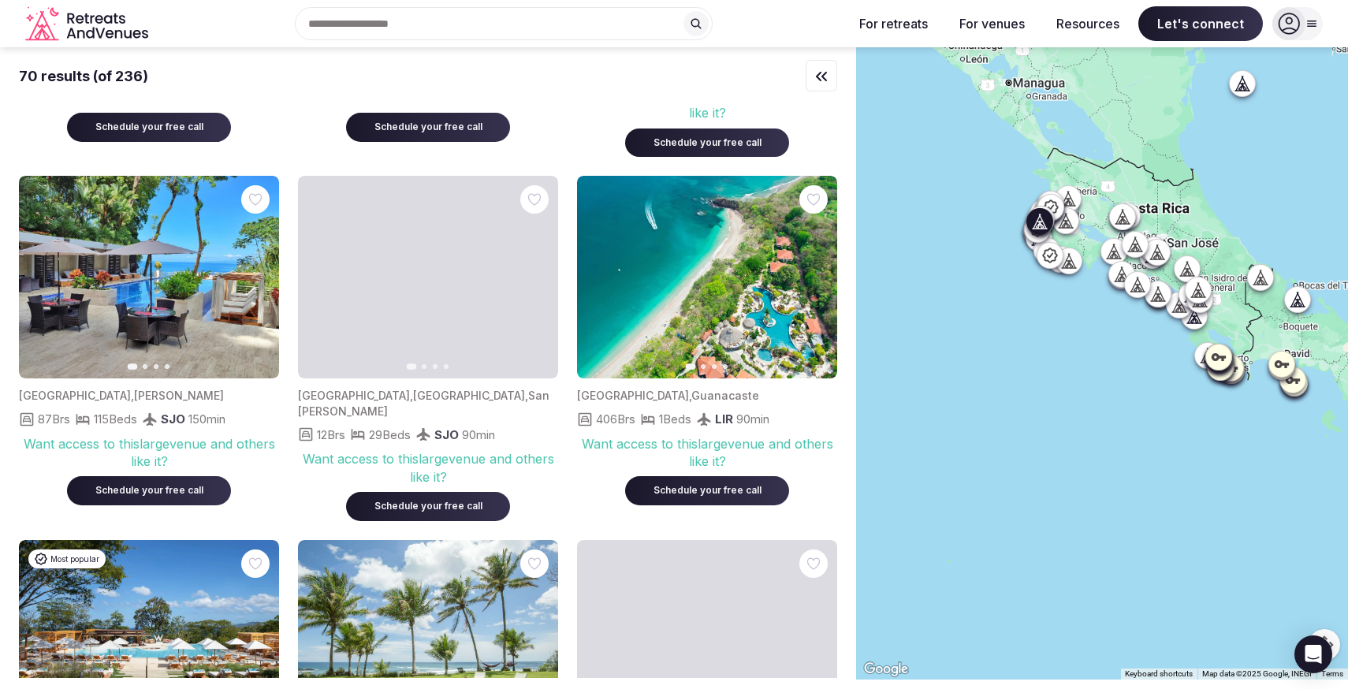
scroll to position [4750, 0]
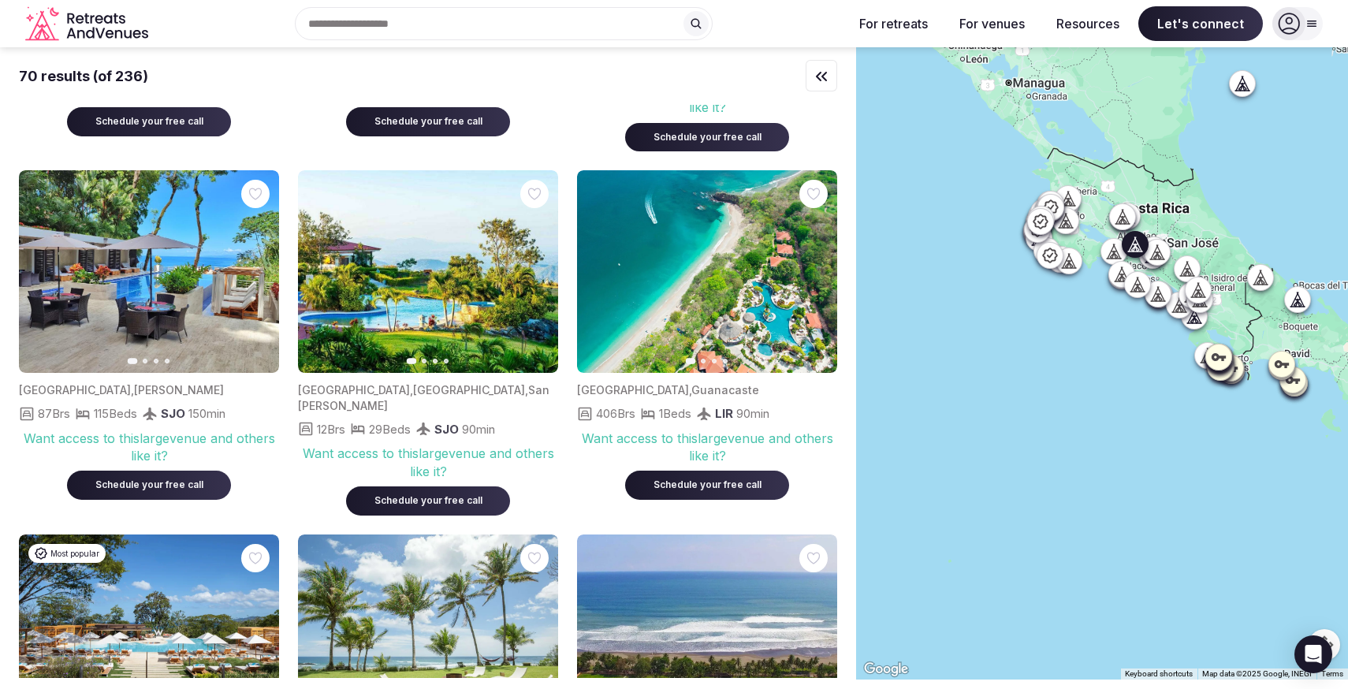
click at [534, 266] on icon "button" at bounding box center [536, 272] width 13 height 13
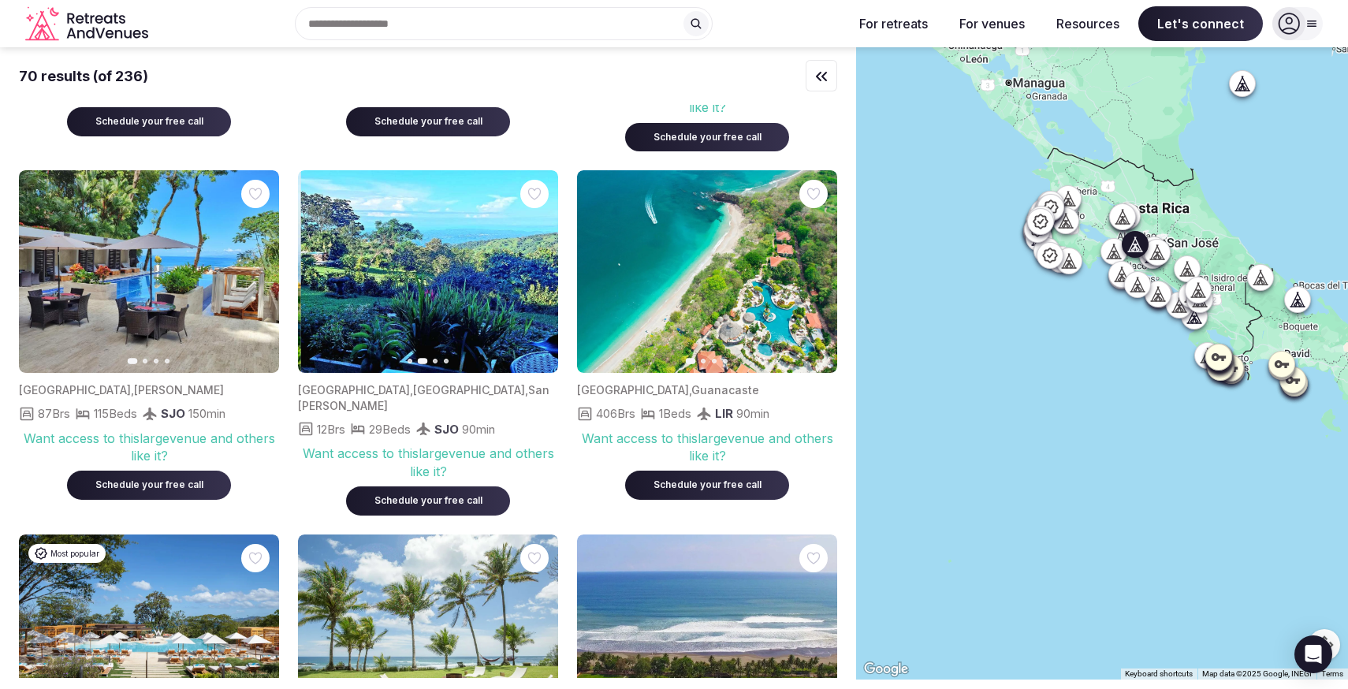
click at [534, 266] on icon "button" at bounding box center [536, 272] width 13 height 13
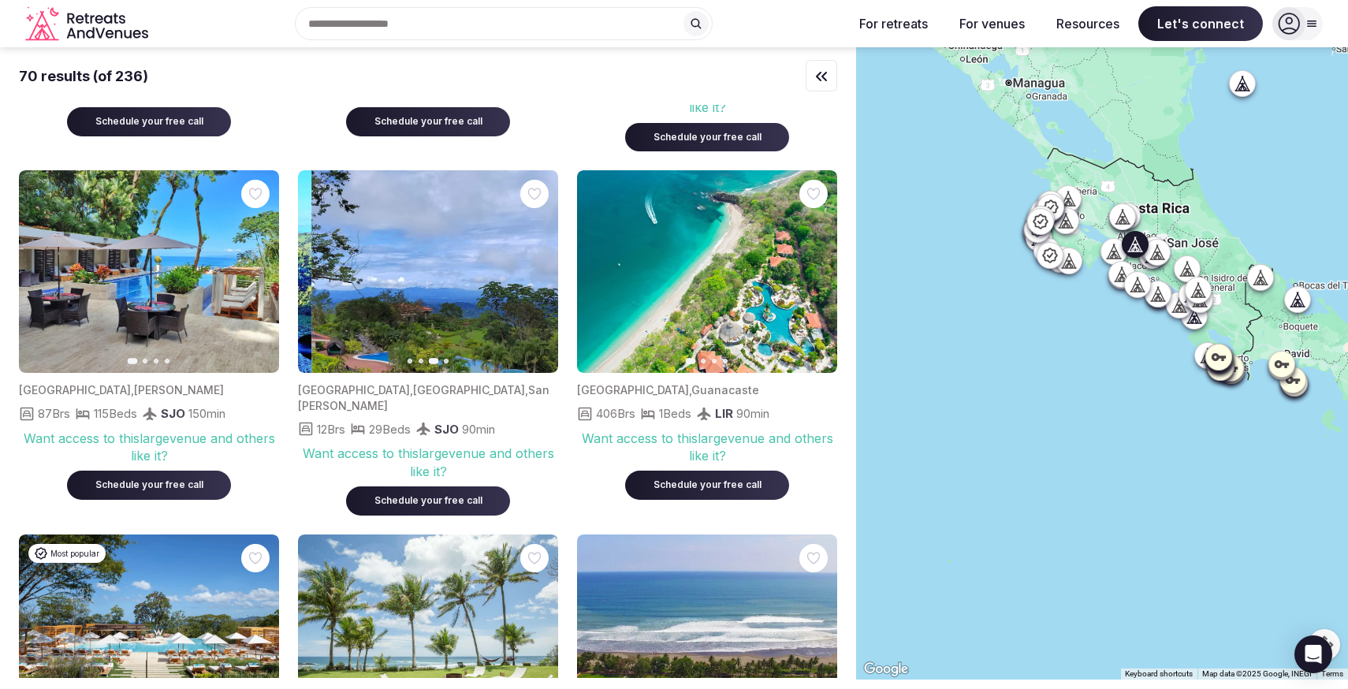
click at [534, 266] on icon "button" at bounding box center [536, 272] width 13 height 13
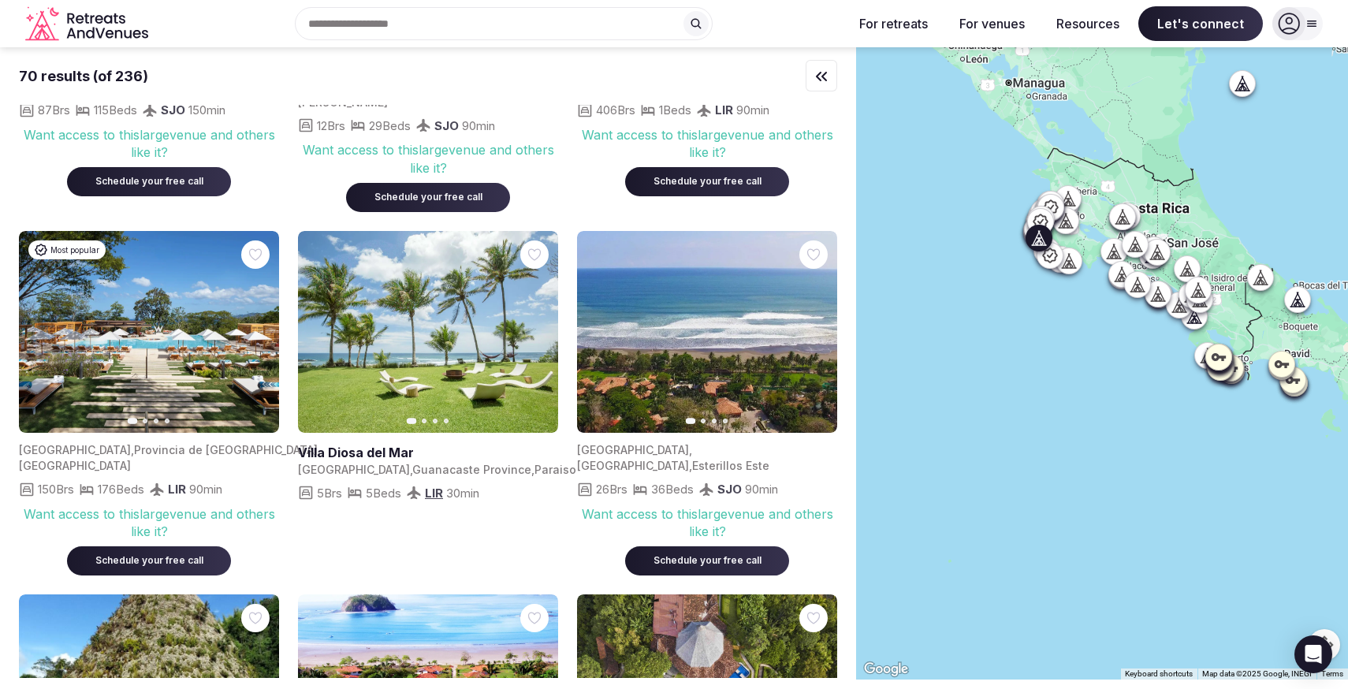
scroll to position [5066, 0]
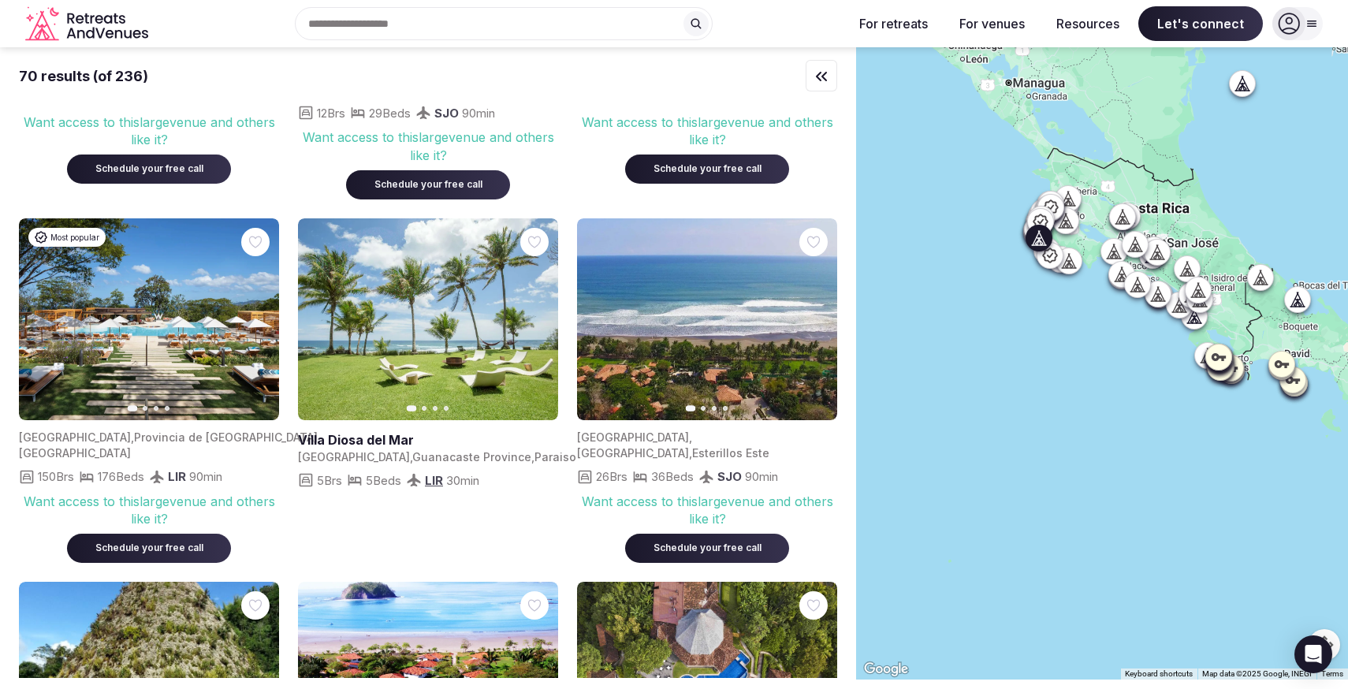
click at [543, 307] on button "Next slide" at bounding box center [535, 319] width 25 height 25
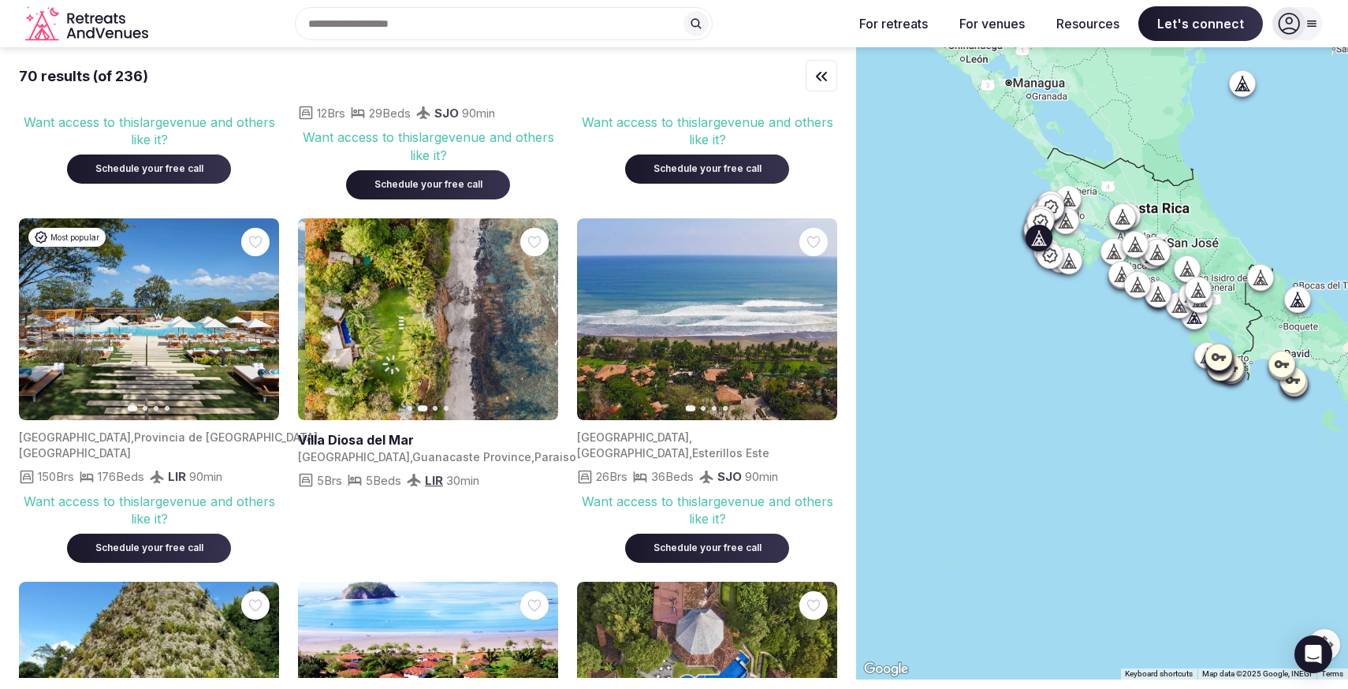
click at [543, 307] on button "Next slide" at bounding box center [535, 319] width 25 height 25
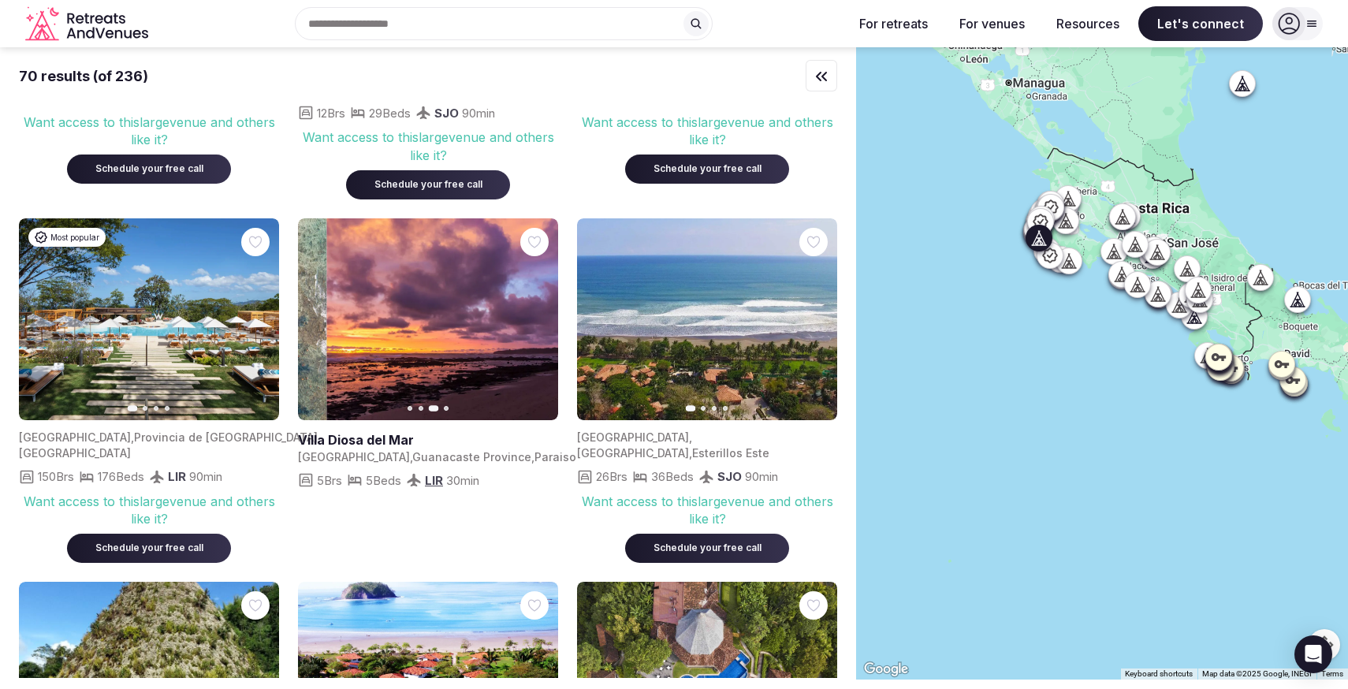
click at [543, 307] on button "Next slide" at bounding box center [535, 319] width 25 height 25
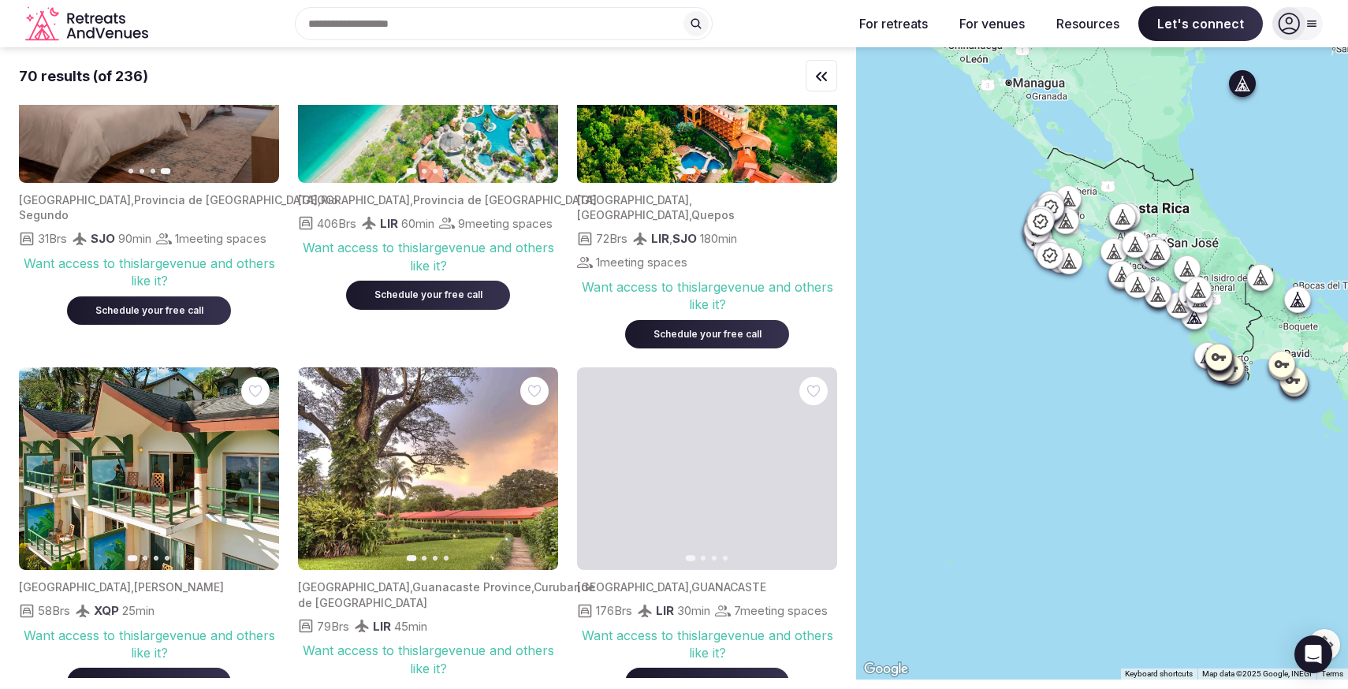
scroll to position [0, 0]
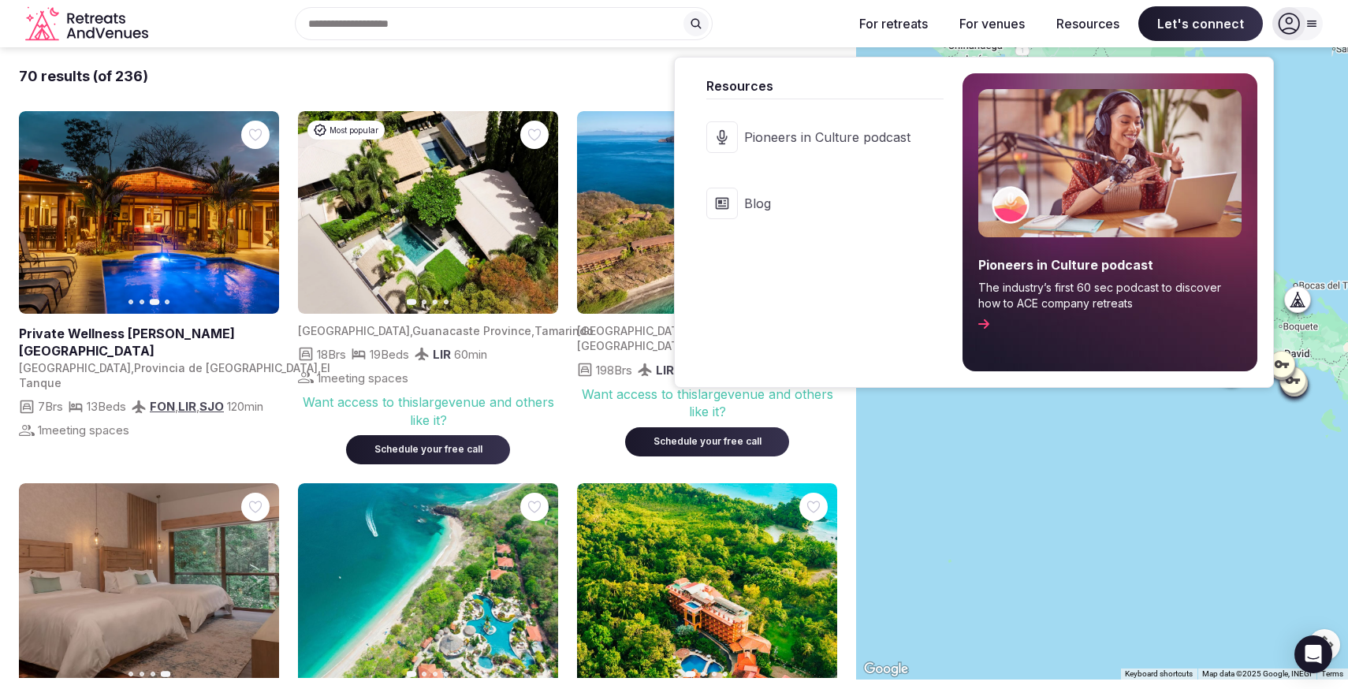
click at [770, 197] on span "Blog" at bounding box center [827, 203] width 166 height 17
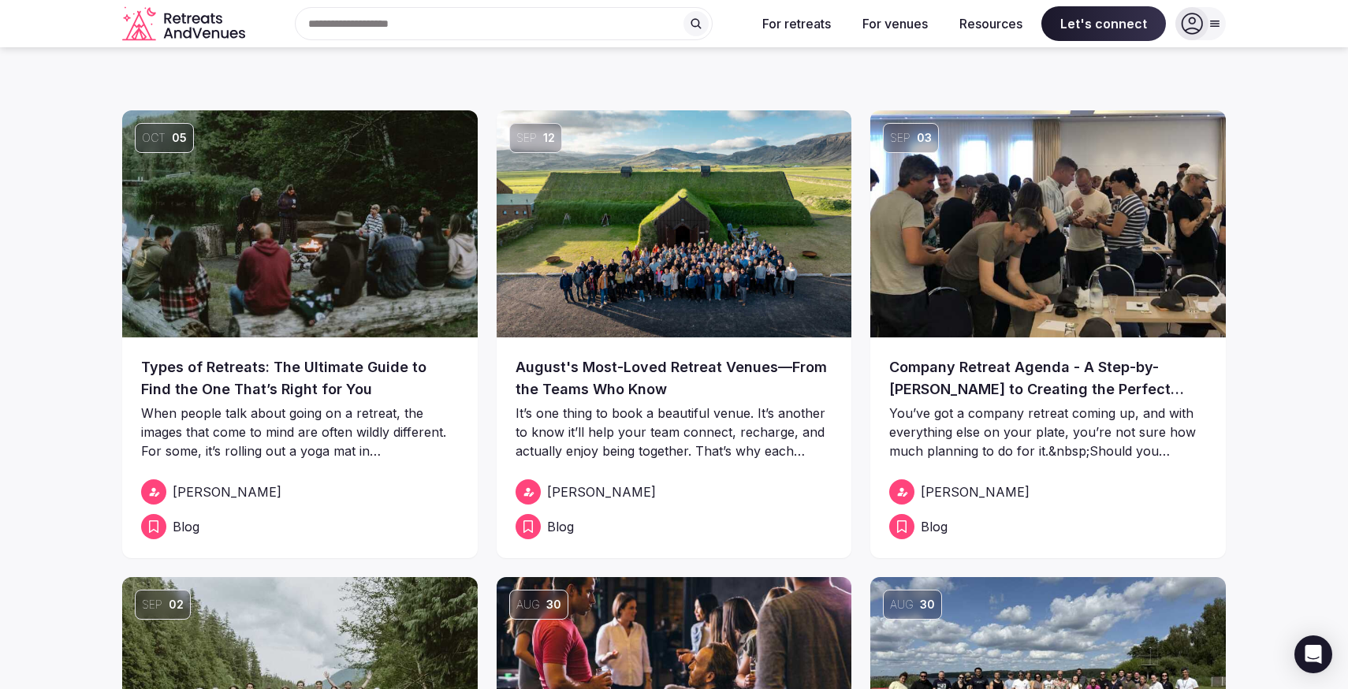
click at [795, 286] on img at bounding box center [675, 223] width 356 height 227
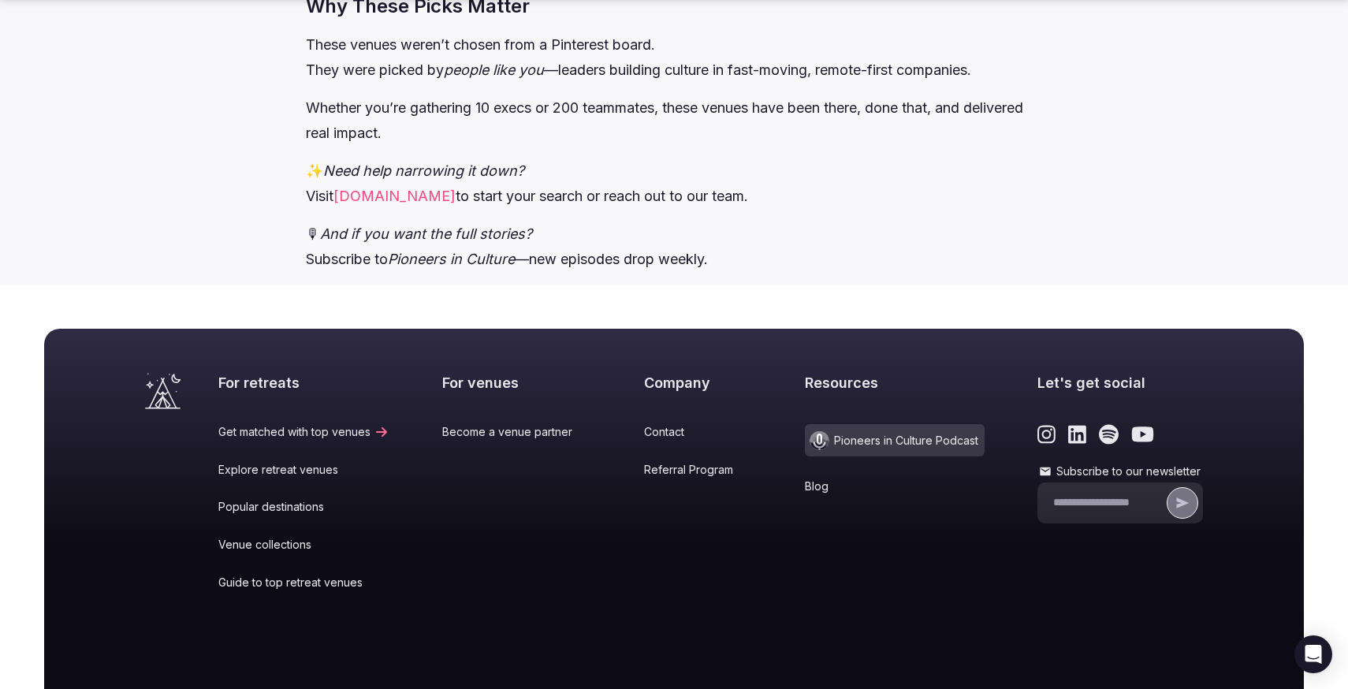
scroll to position [5557, 0]
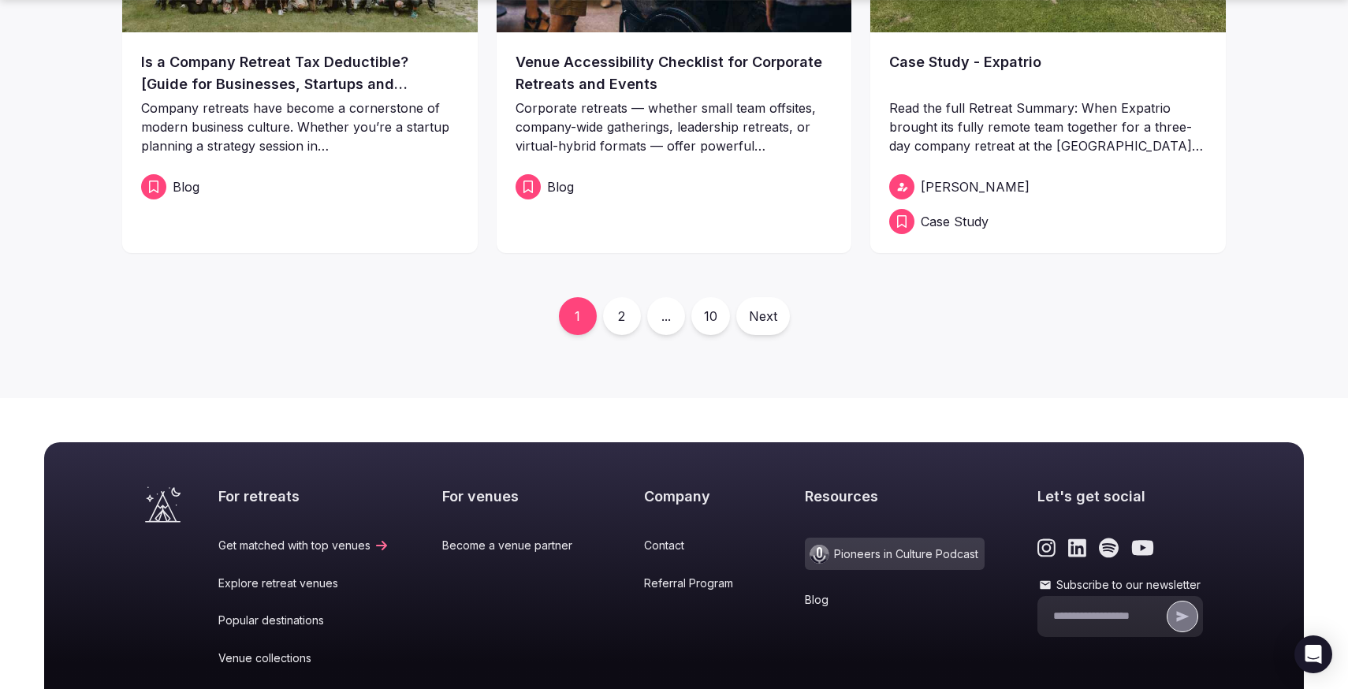
scroll to position [944, 0]
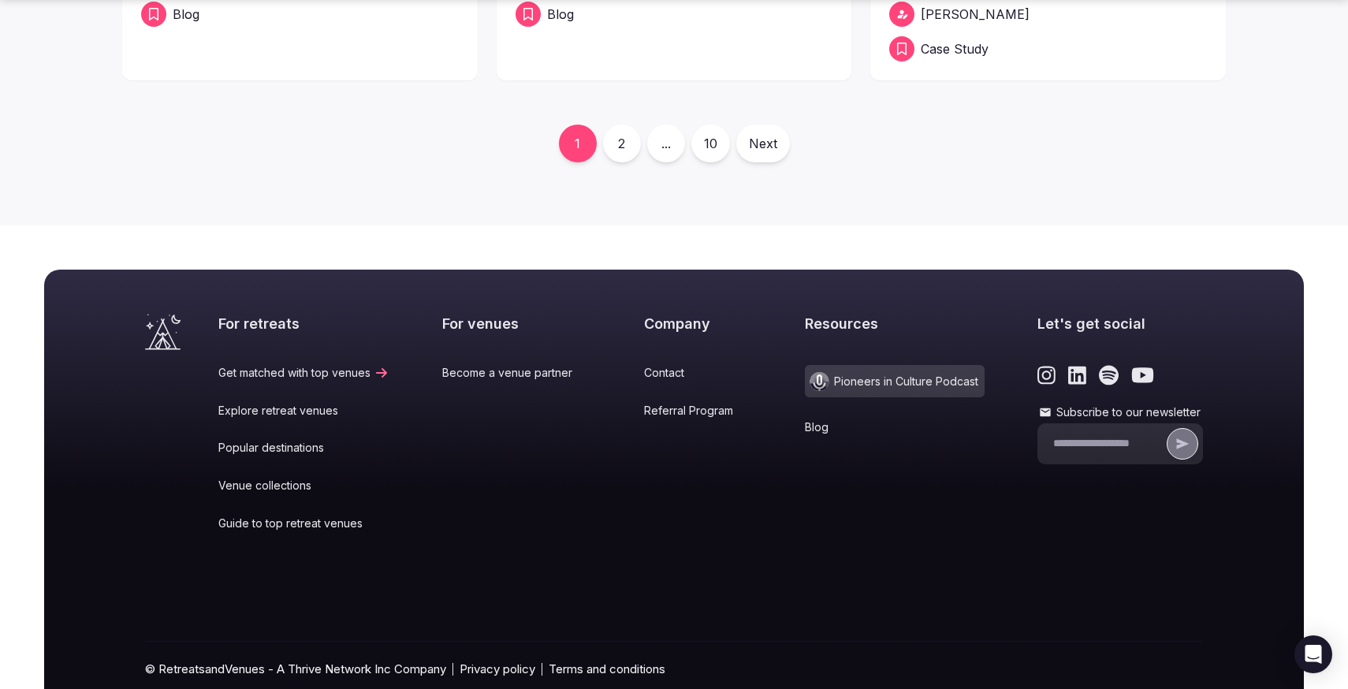
click at [304, 527] on link "Guide to top retreat venues" at bounding box center [303, 524] width 171 height 16
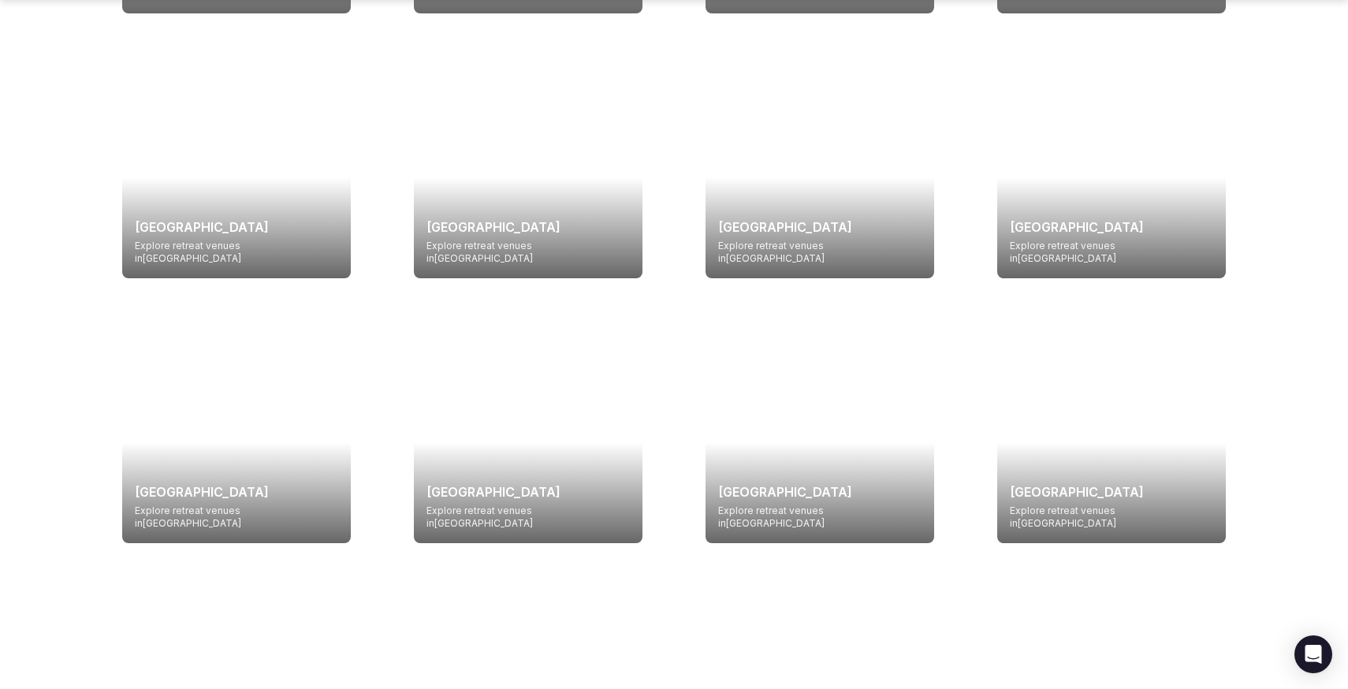
scroll to position [2542, 0]
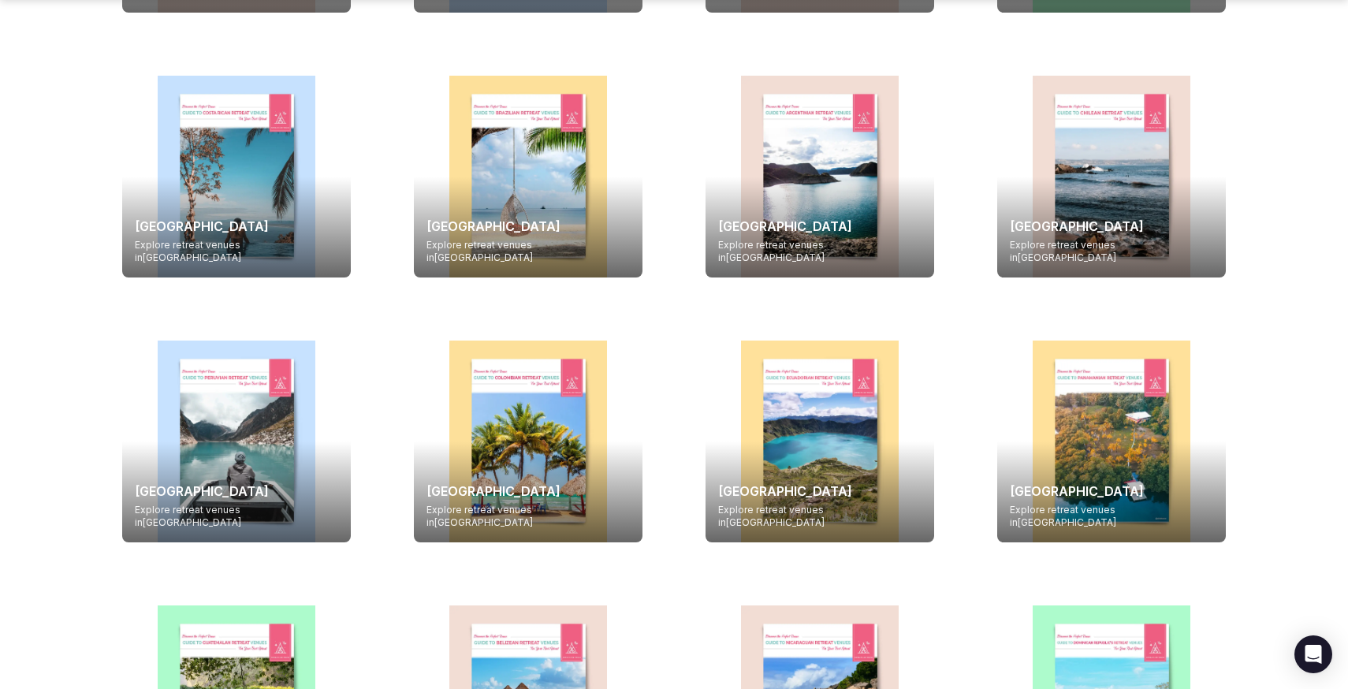
click at [520, 341] on div at bounding box center [528, 442] width 229 height 202
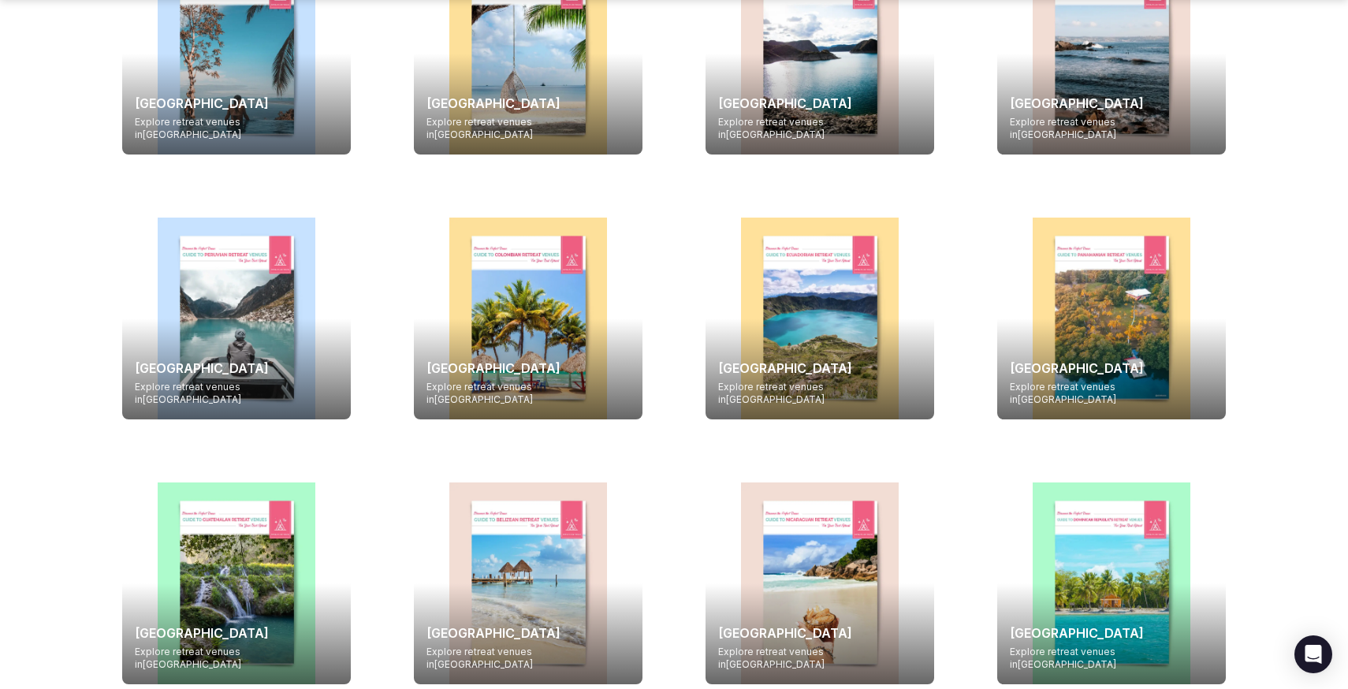
scroll to position [2684, 0]
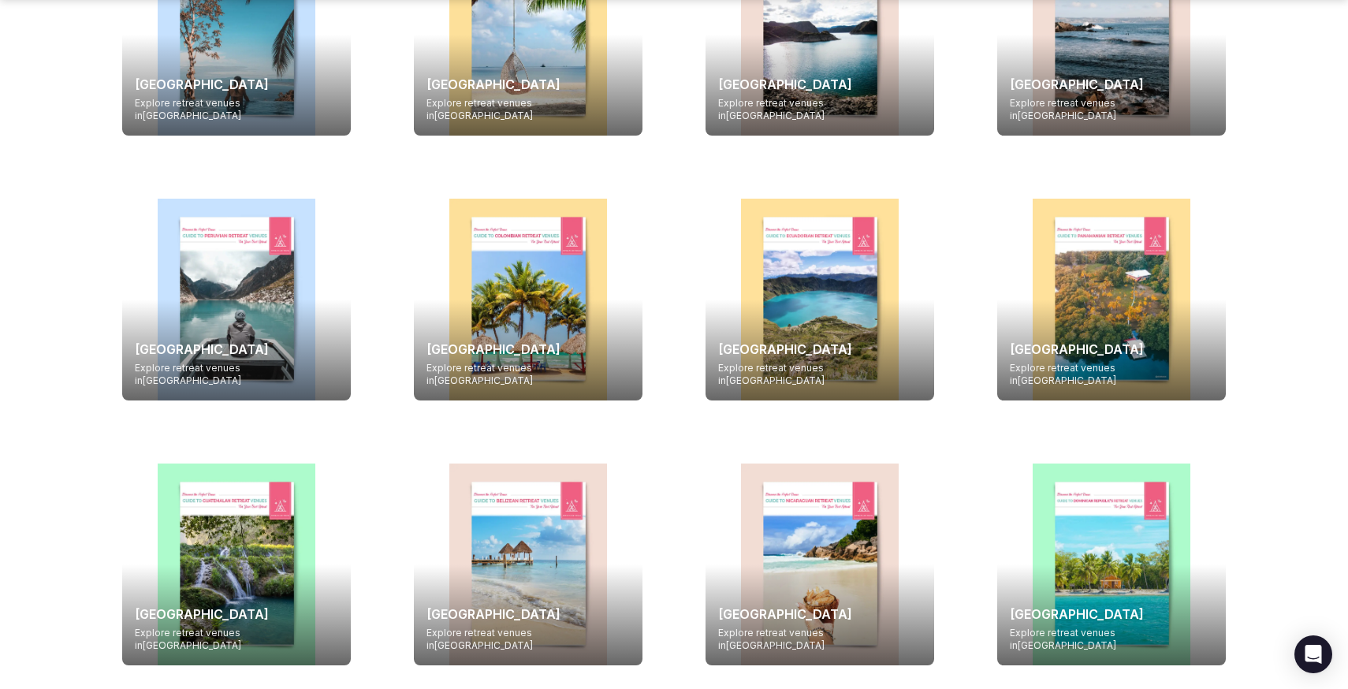
click at [524, 464] on div at bounding box center [528, 565] width 229 height 202
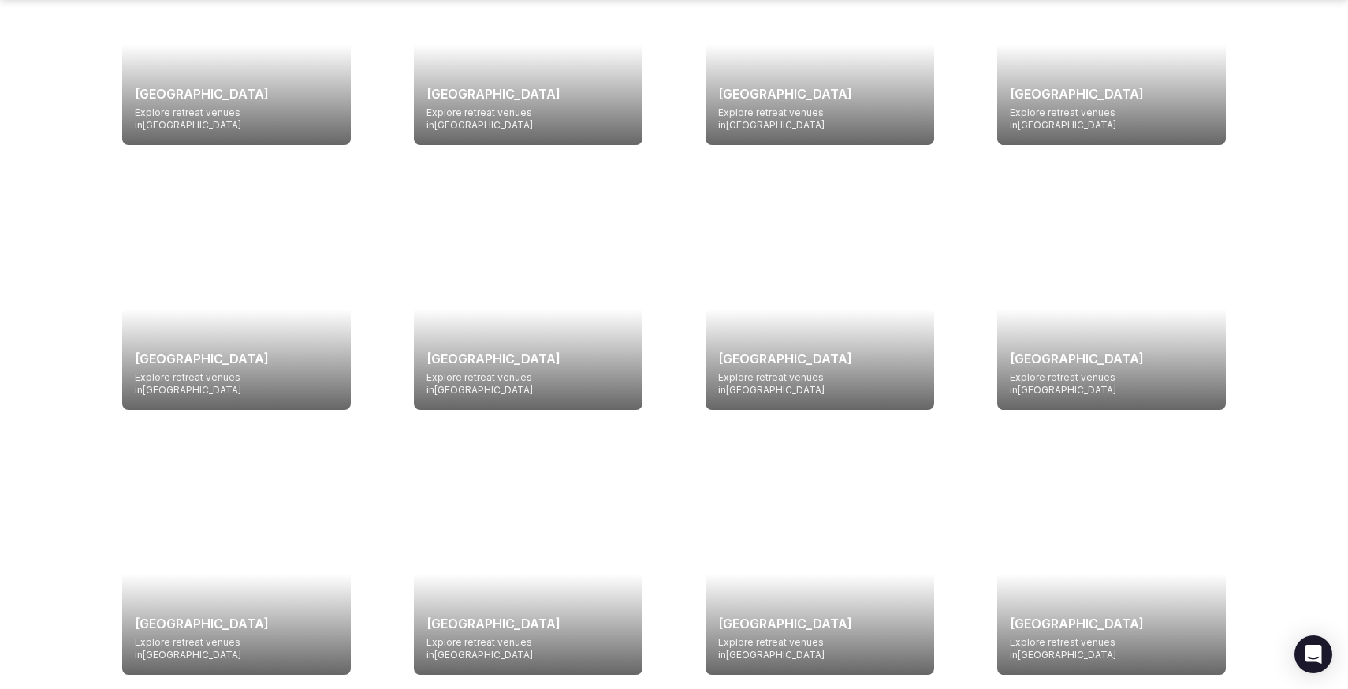
scroll to position [4394, 0]
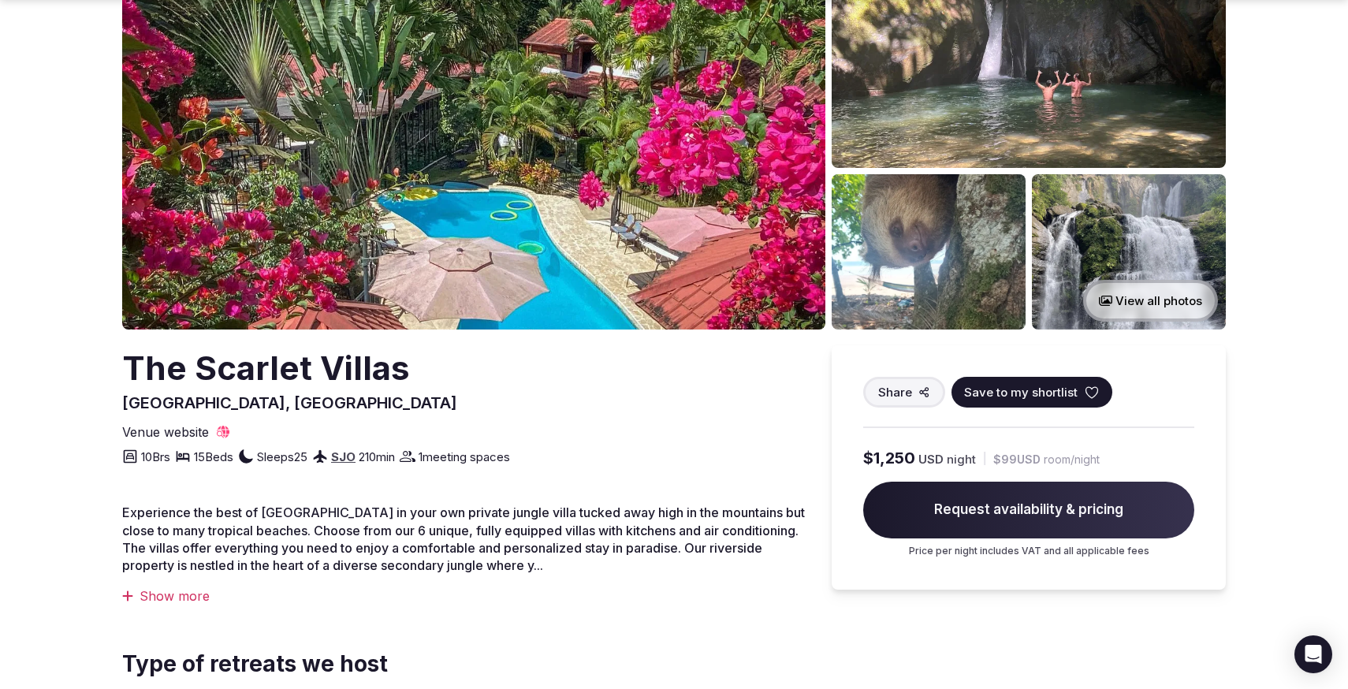
scroll to position [137, 0]
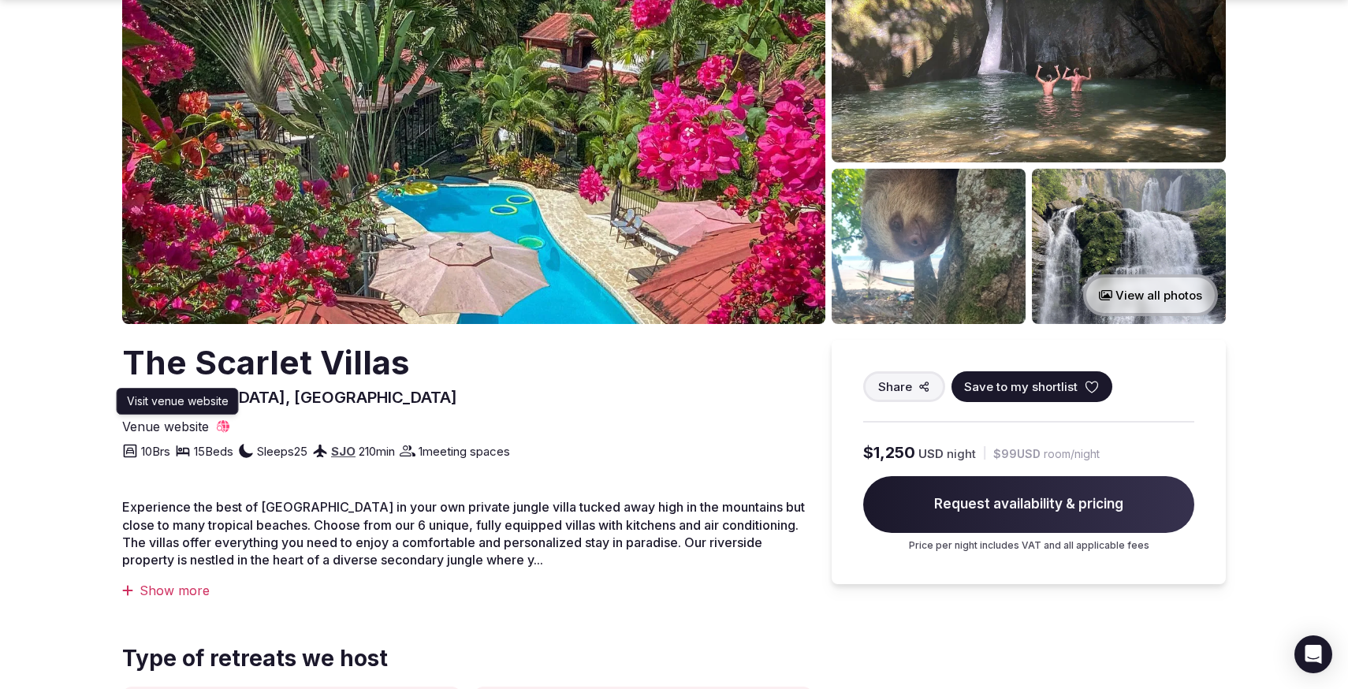
click at [187, 422] on span "Venue website" at bounding box center [165, 426] width 87 height 17
